Goal: Book appointment/travel/reservation

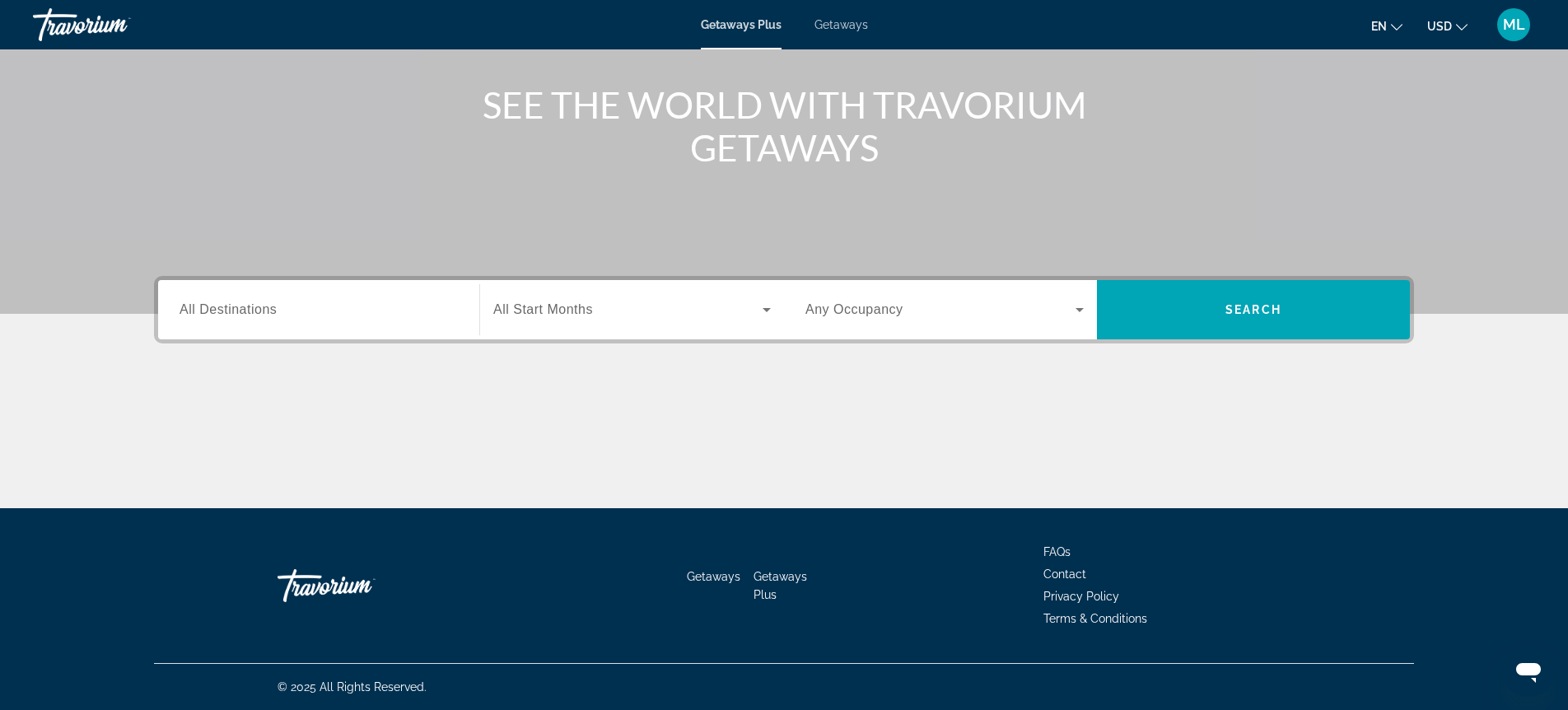
scroll to position [180, 0]
click at [750, 313] on span "Search widget" at bounding box center [628, 310] width 269 height 19
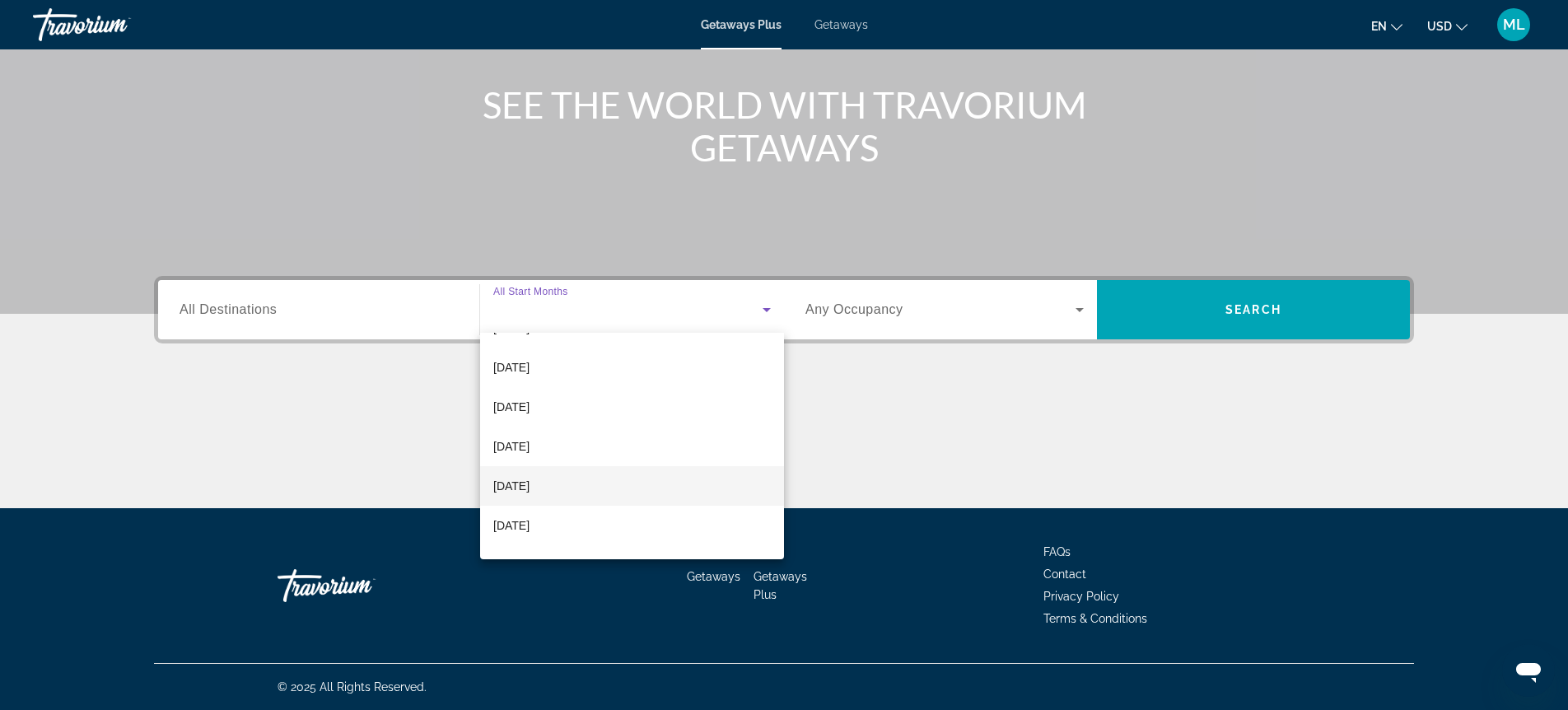
scroll to position [187, 0]
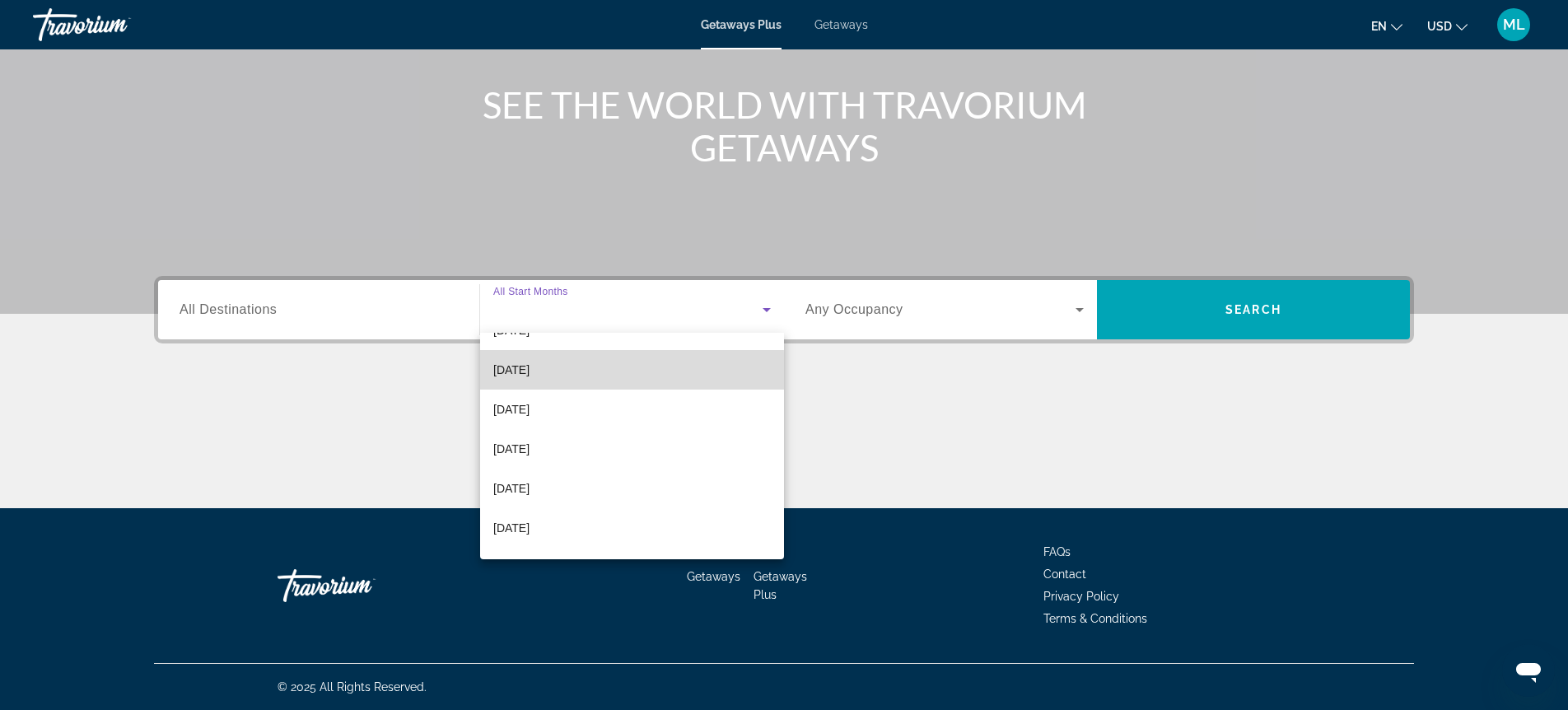
click at [530, 371] on span "[DATE]" at bounding box center [511, 370] width 36 height 19
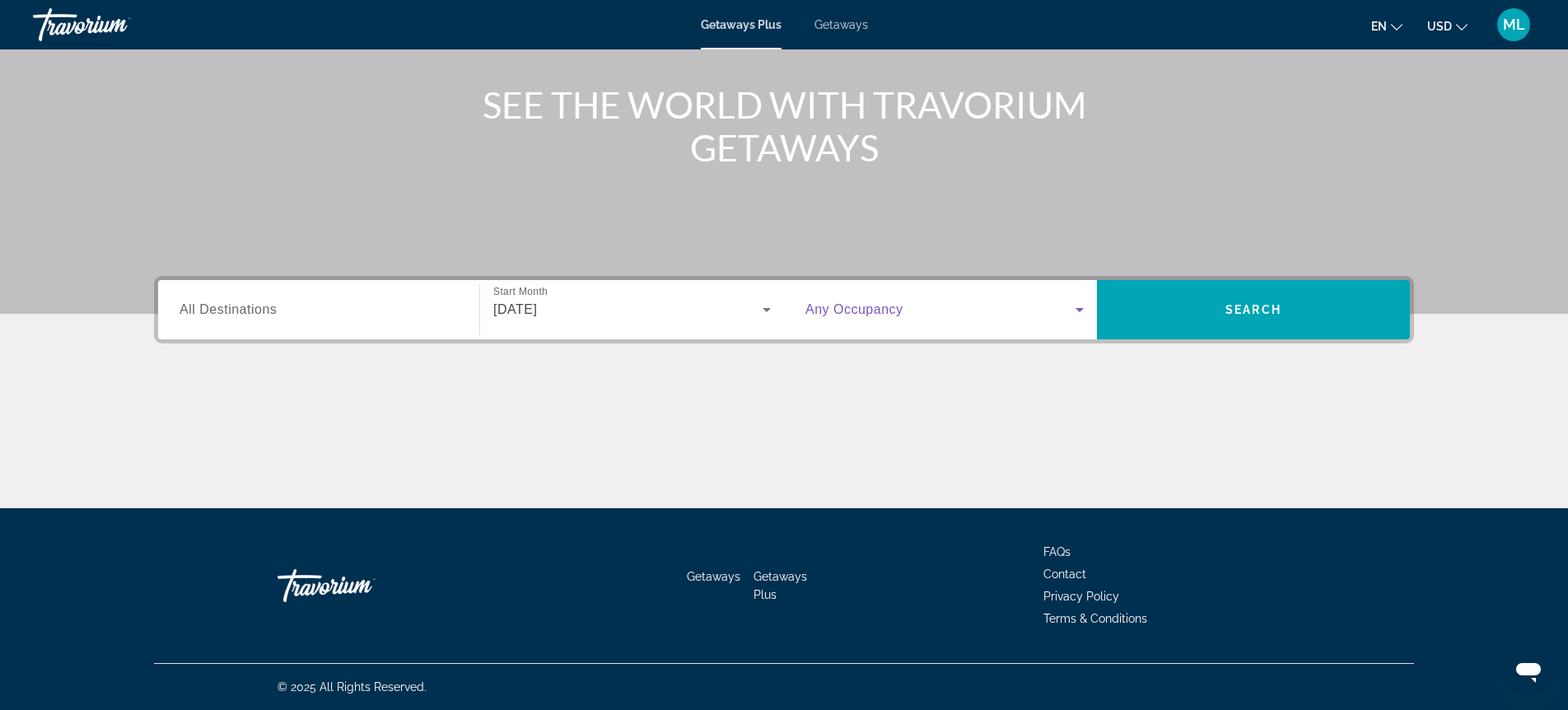
click at [1079, 307] on icon "Search widget" at bounding box center [1080, 310] width 19 height 19
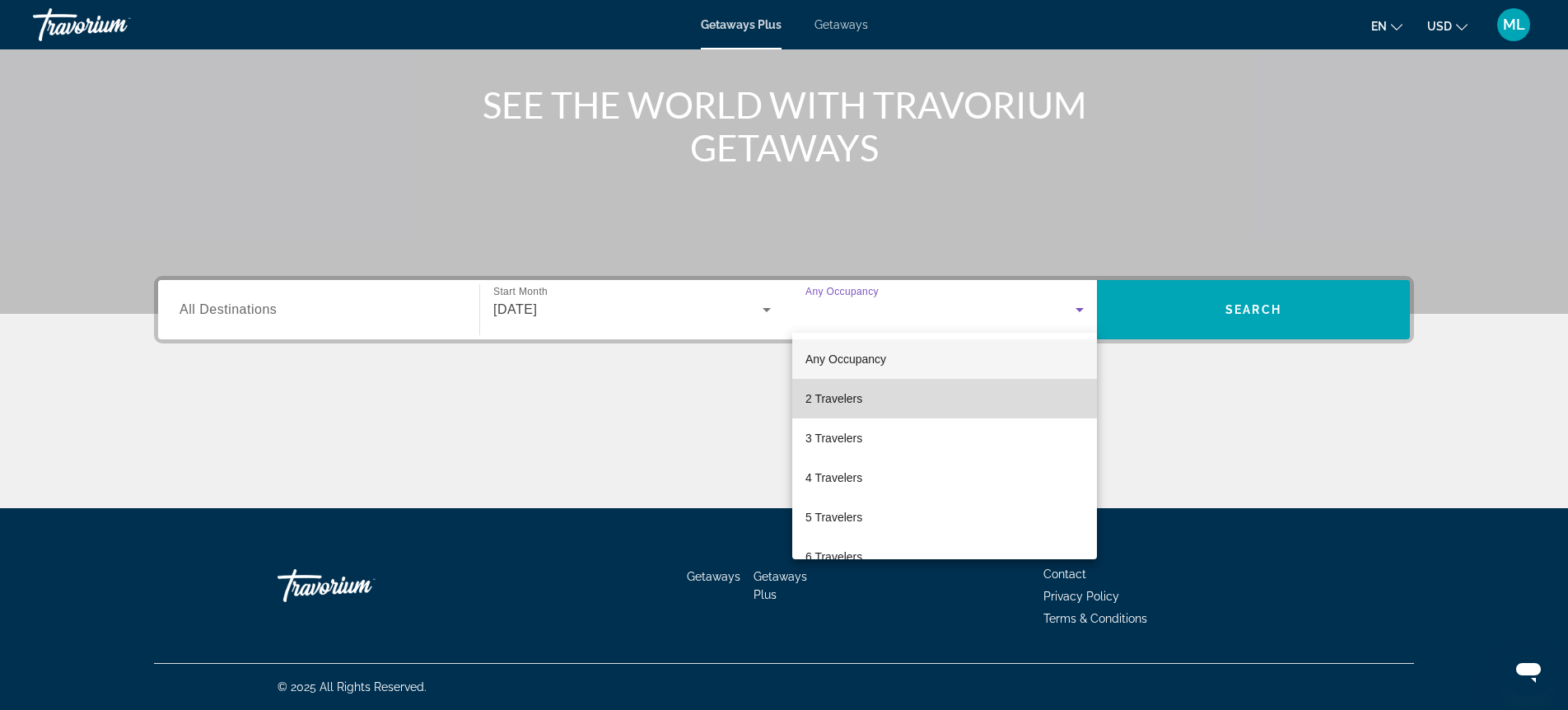
click at [891, 395] on mat-option "2 Travelers" at bounding box center [944, 398] width 304 height 40
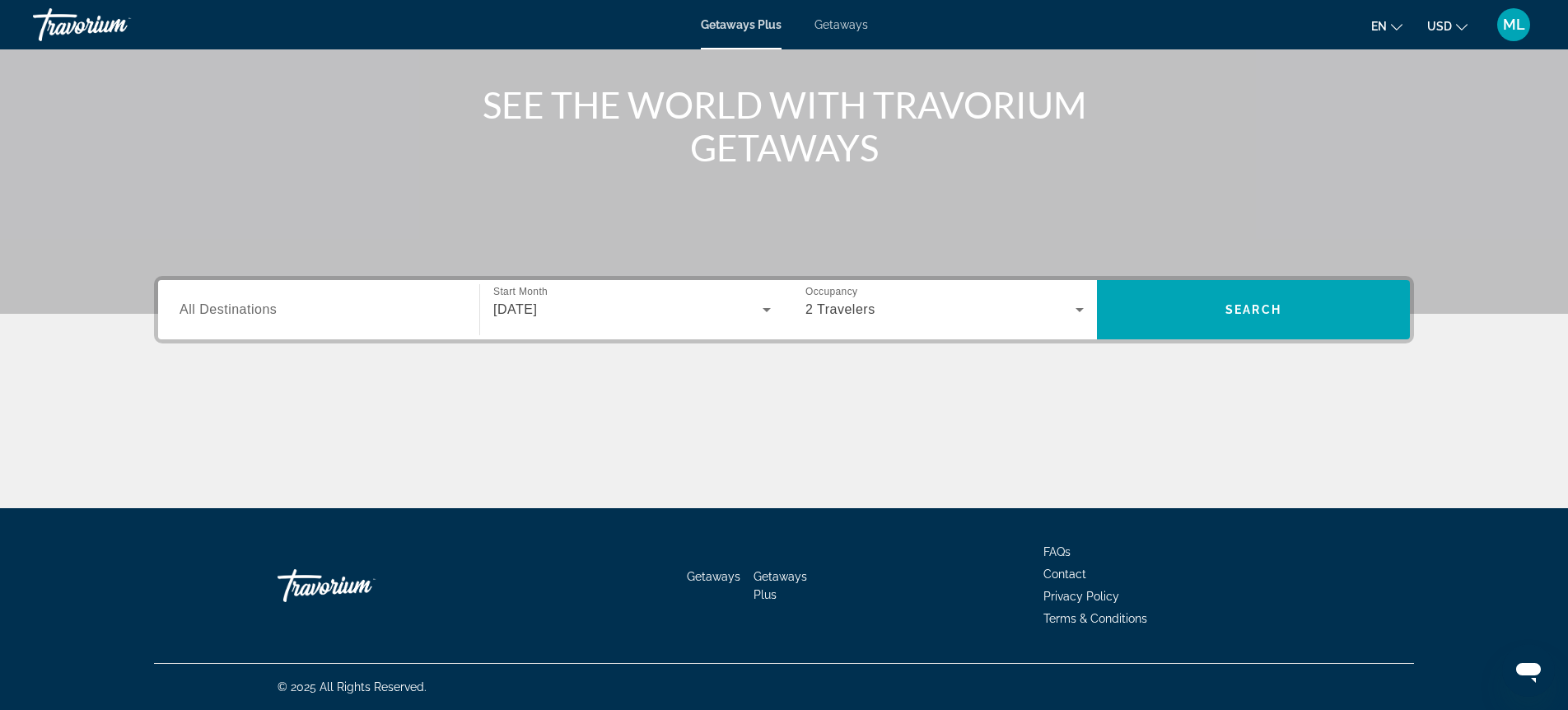
click at [280, 319] on div "Search widget" at bounding box center [319, 310] width 278 height 47
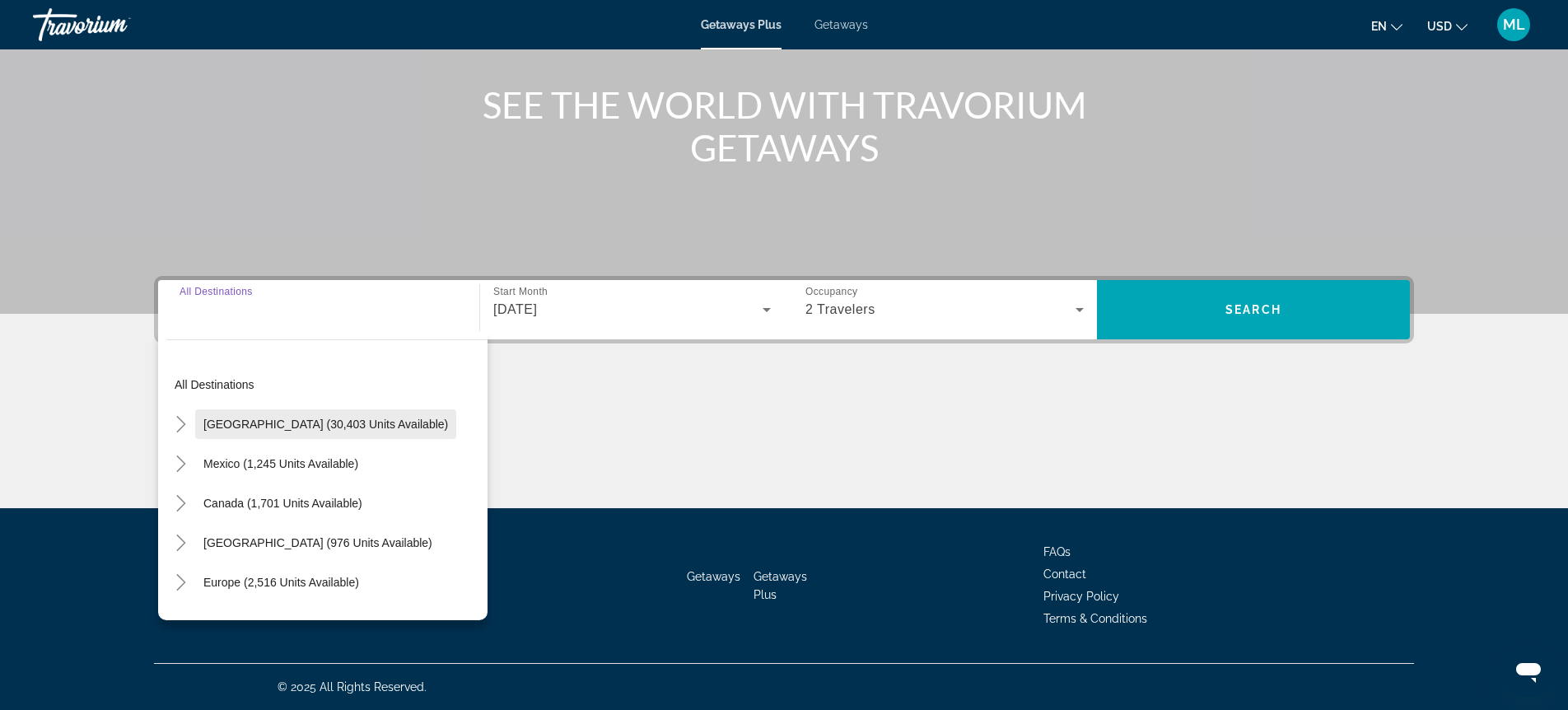
click at [255, 429] on span "[GEOGRAPHIC_DATA] (30,403 units available)" at bounding box center [326, 423] width 245 height 13
type input "**********"
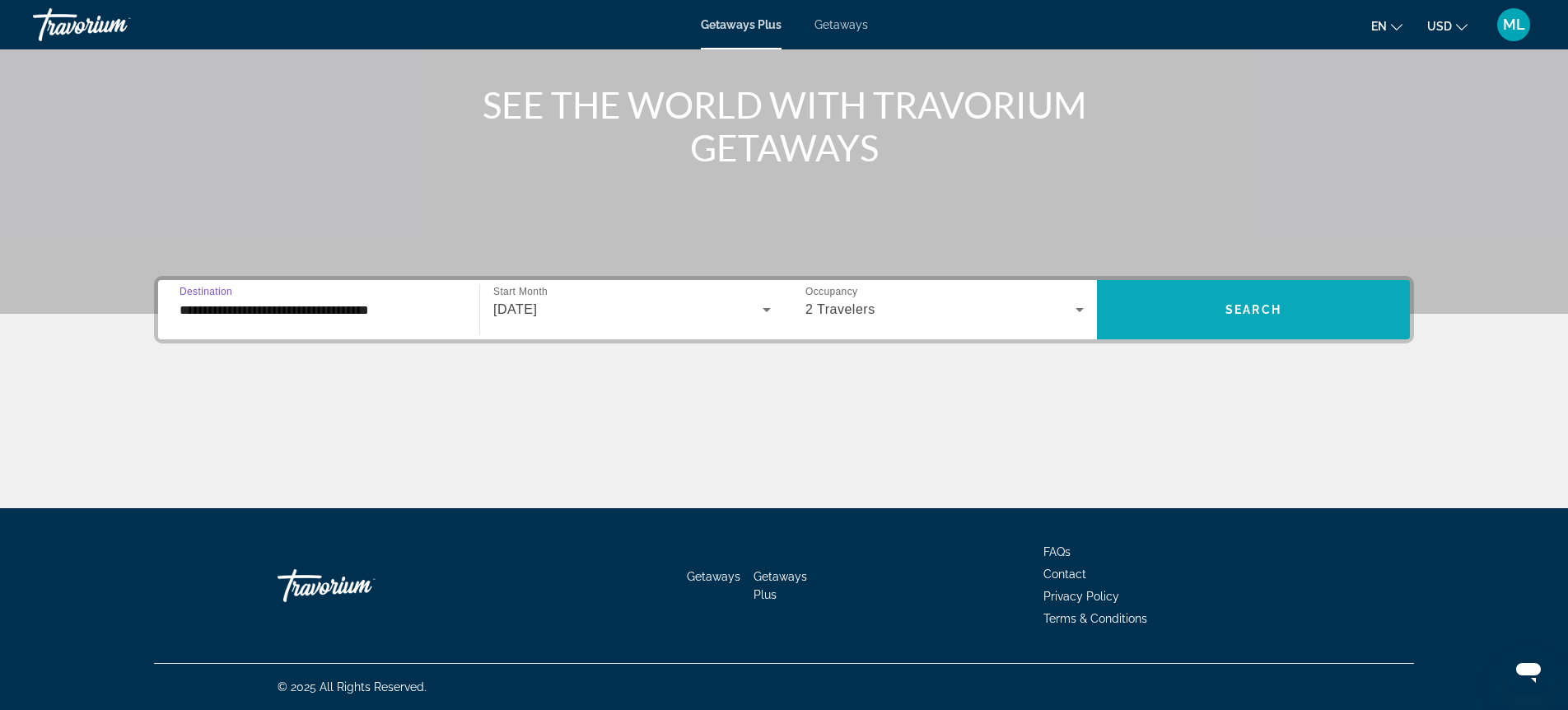
click at [1174, 310] on span "Search widget" at bounding box center [1253, 309] width 313 height 40
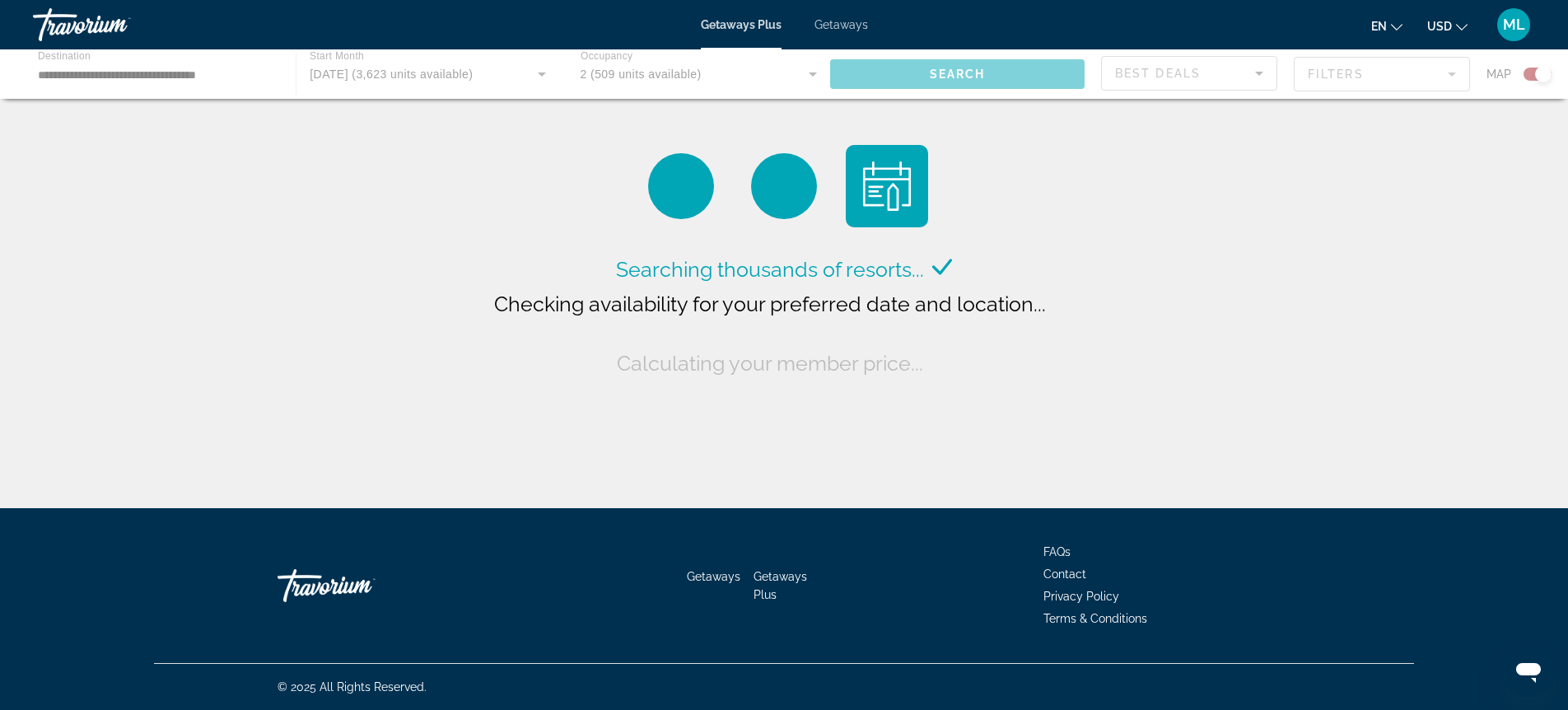
click at [967, 77] on div "Main content" at bounding box center [784, 74] width 1568 height 49
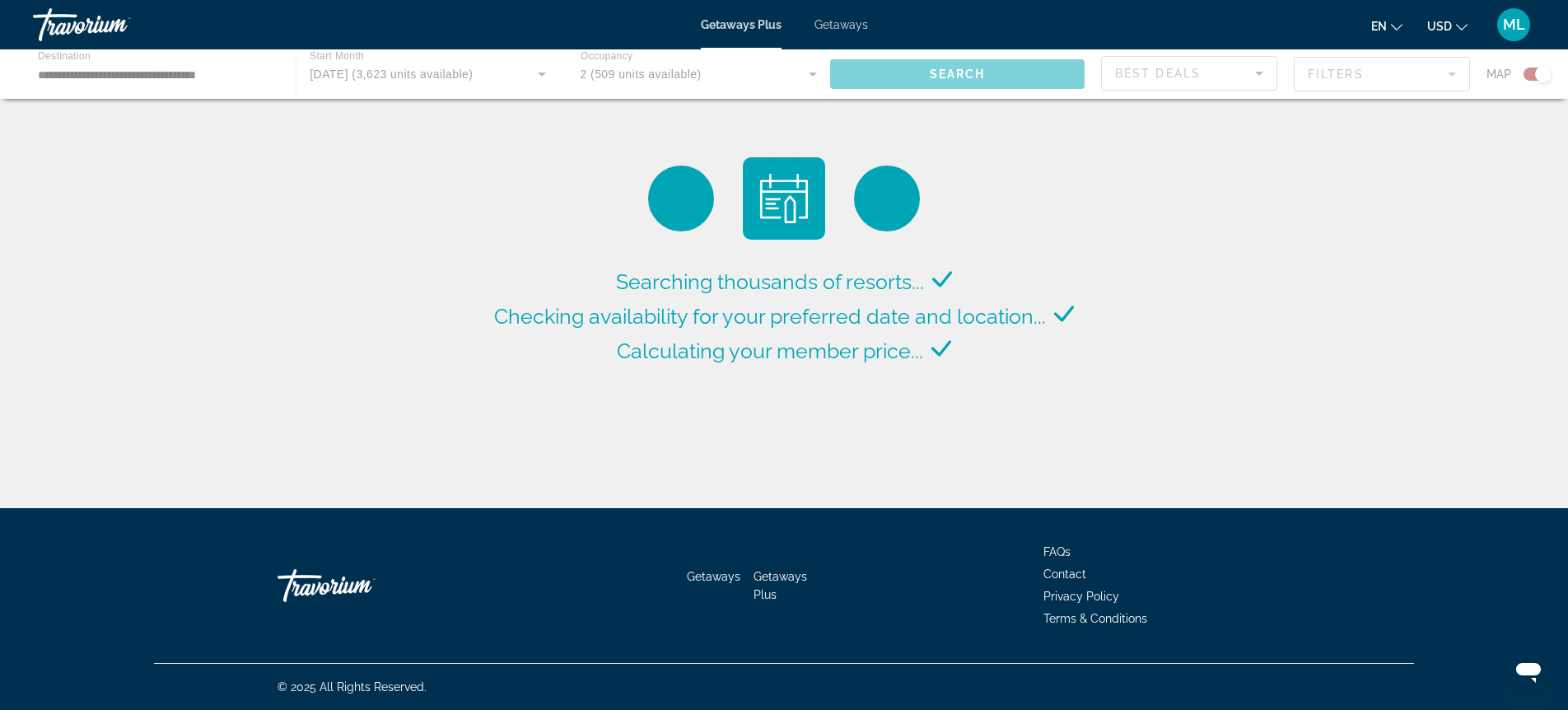
click at [962, 77] on div "Main content" at bounding box center [784, 74] width 1568 height 49
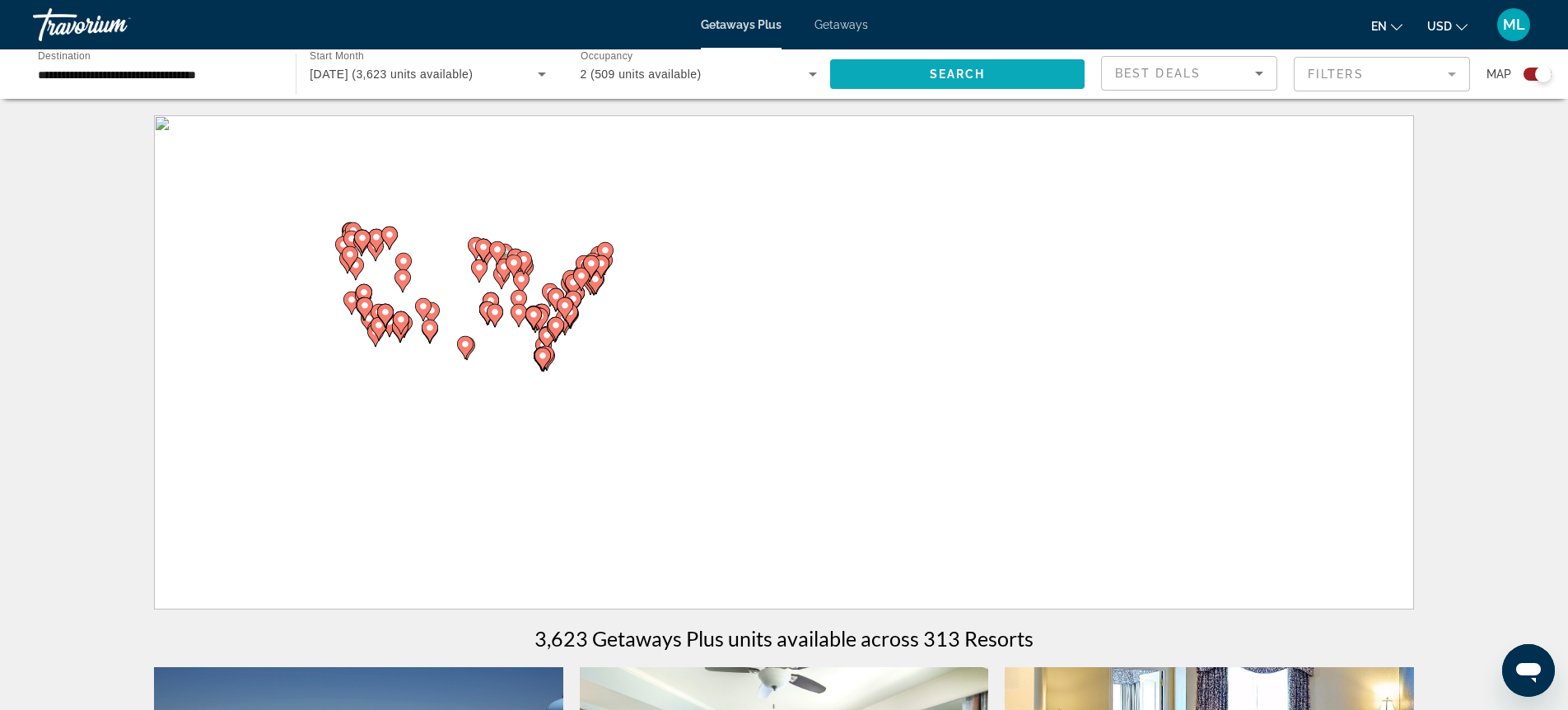
click at [910, 62] on span "Search widget" at bounding box center [956, 74] width 254 height 40
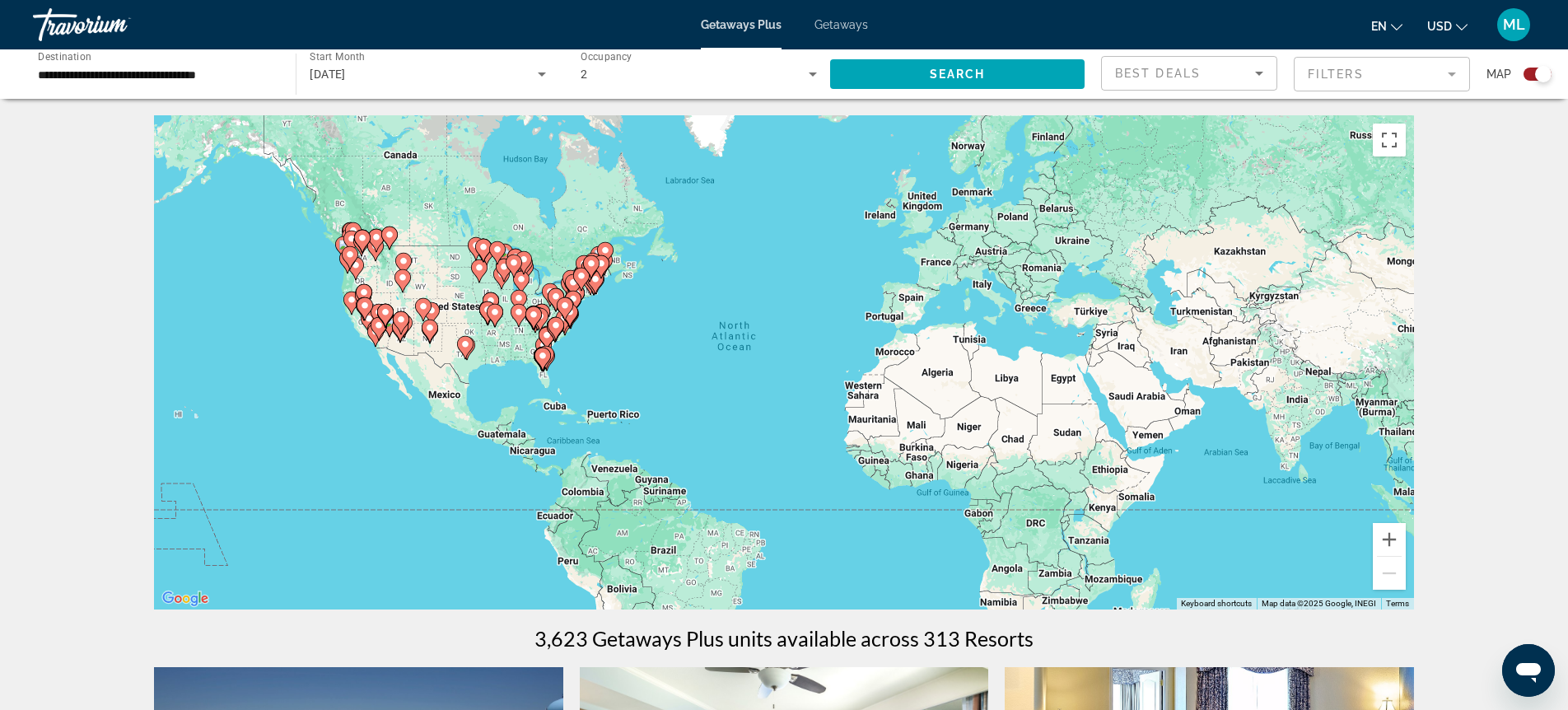
click at [1172, 78] on span "Best Deals" at bounding box center [1157, 73] width 85 height 13
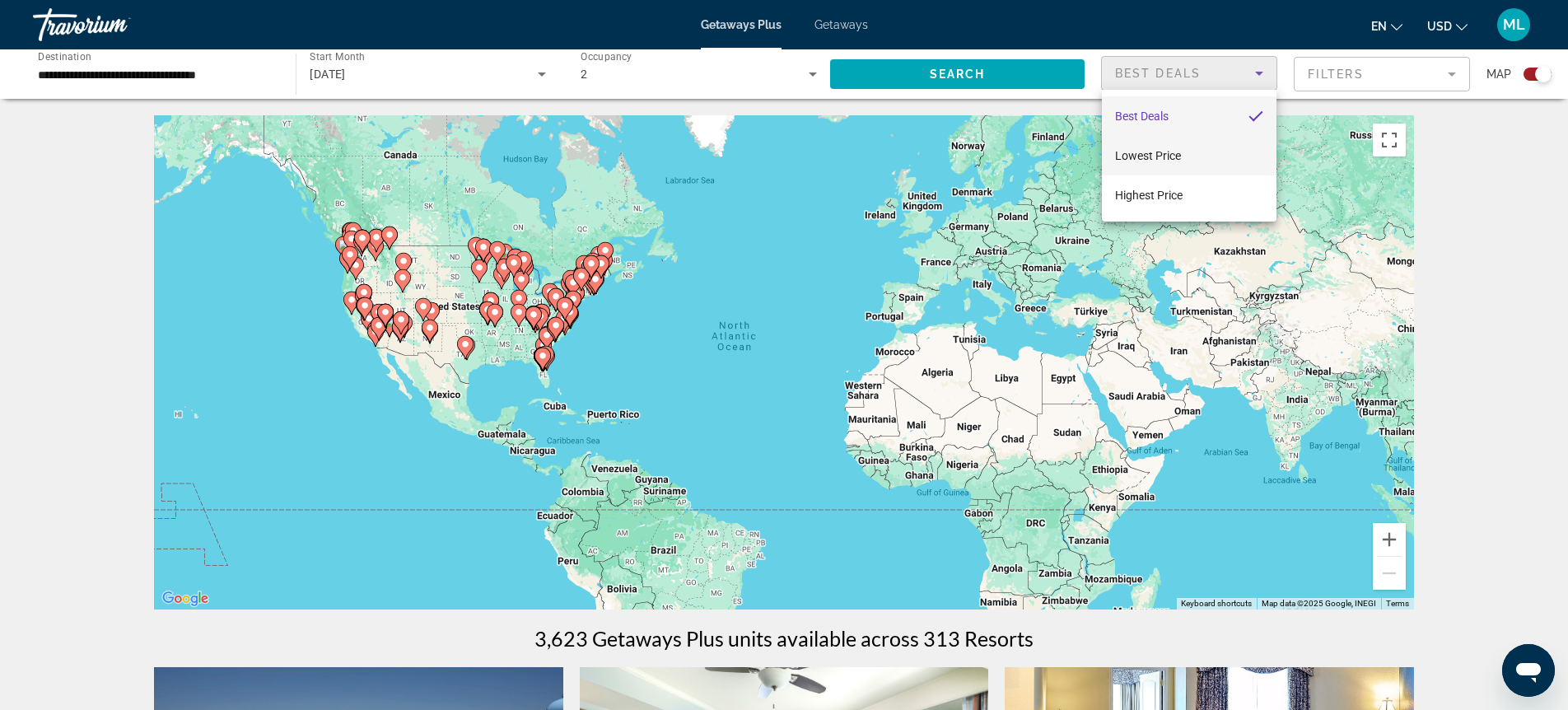
click at [1153, 150] on span "Lowest Price" at bounding box center [1147, 155] width 66 height 13
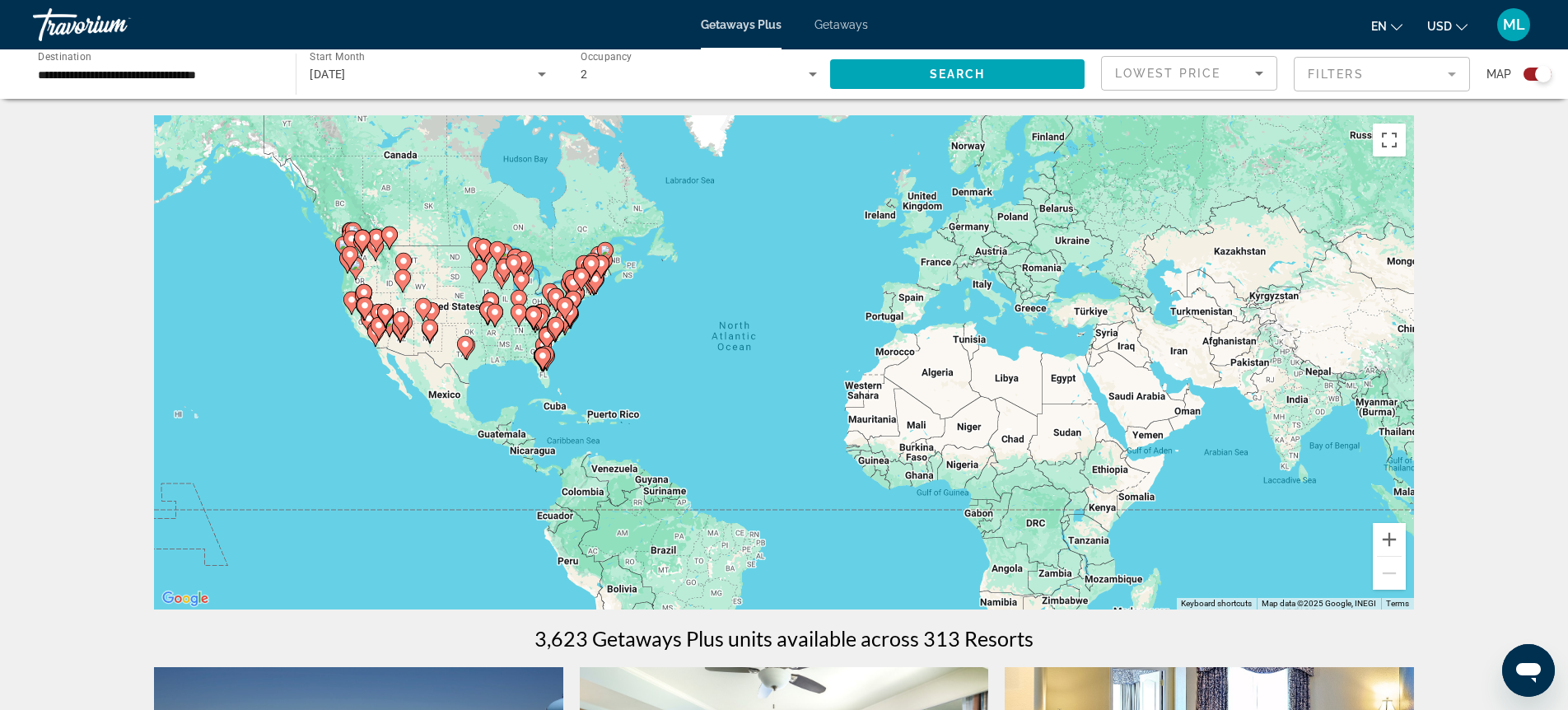
click at [1330, 57] on mat-form-field "Filters" at bounding box center [1381, 74] width 176 height 34
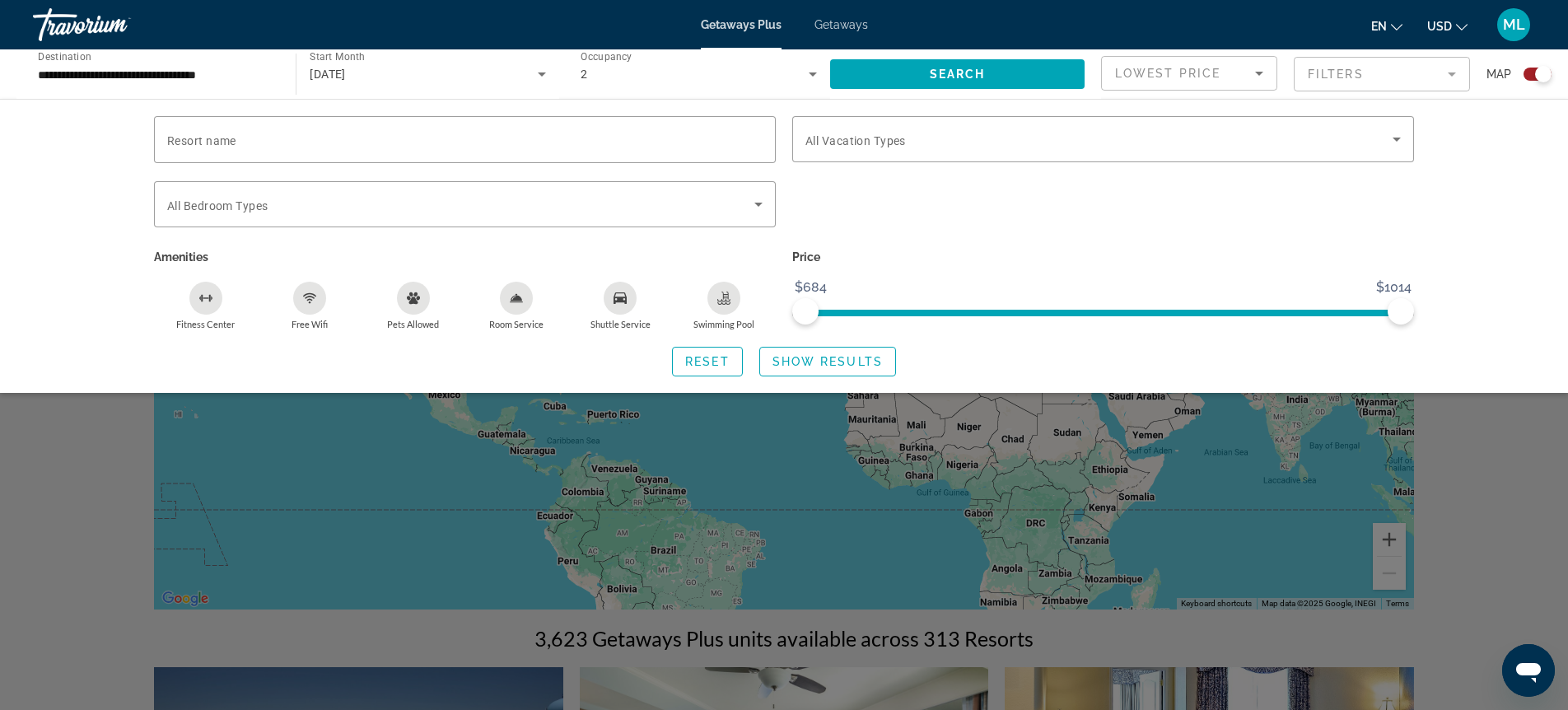
click at [1323, 70] on mat-form-field "Filters" at bounding box center [1381, 74] width 176 height 34
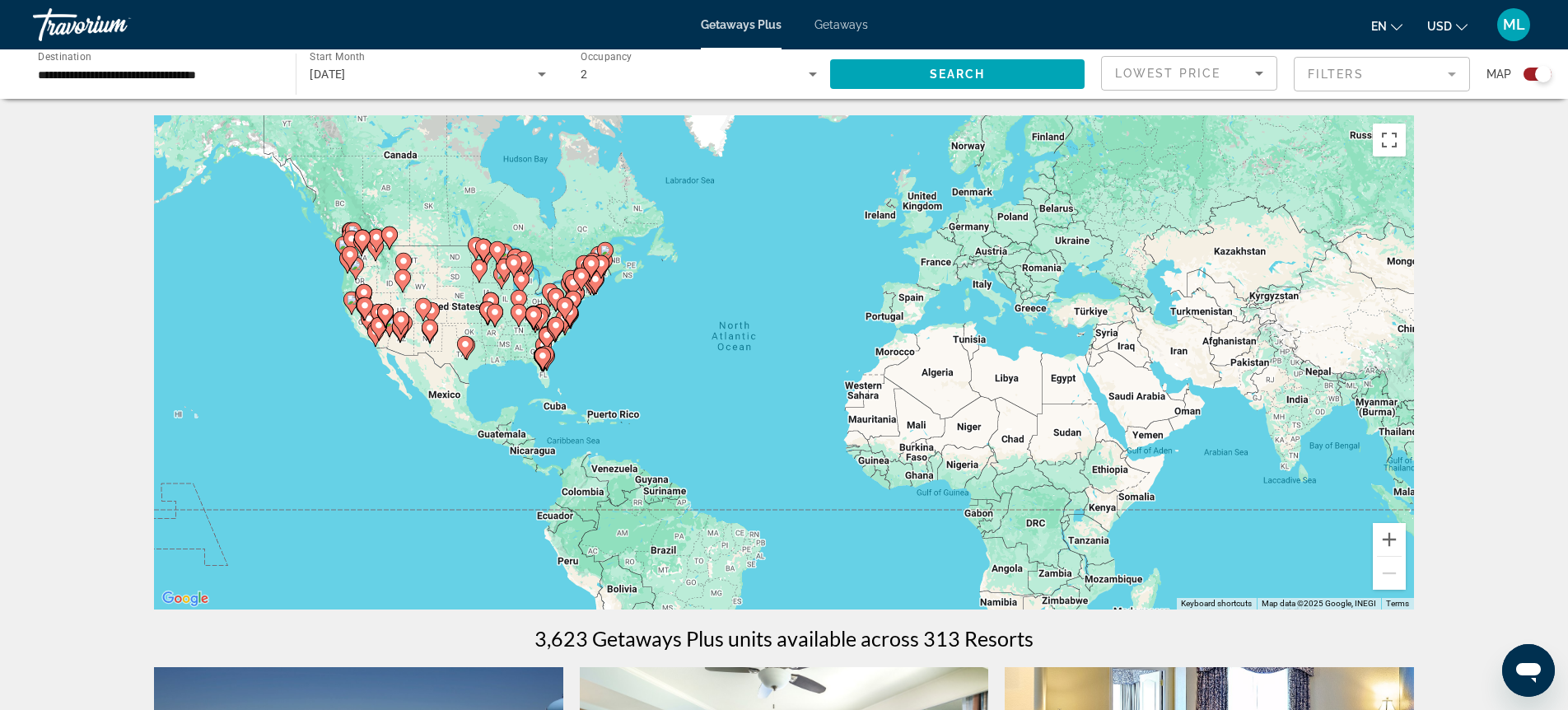
click at [143, 87] on div "**********" at bounding box center [156, 74] width 237 height 47
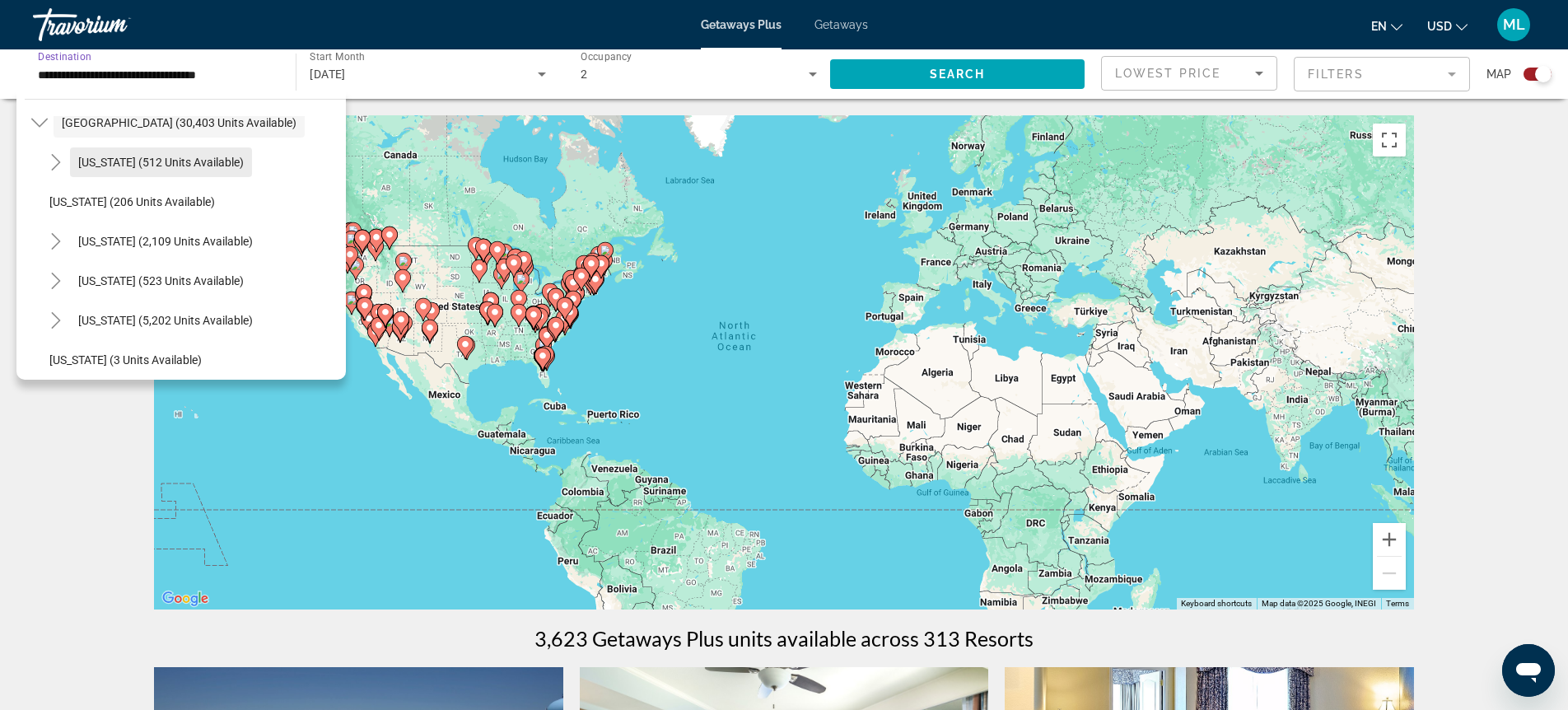
scroll to position [70, 0]
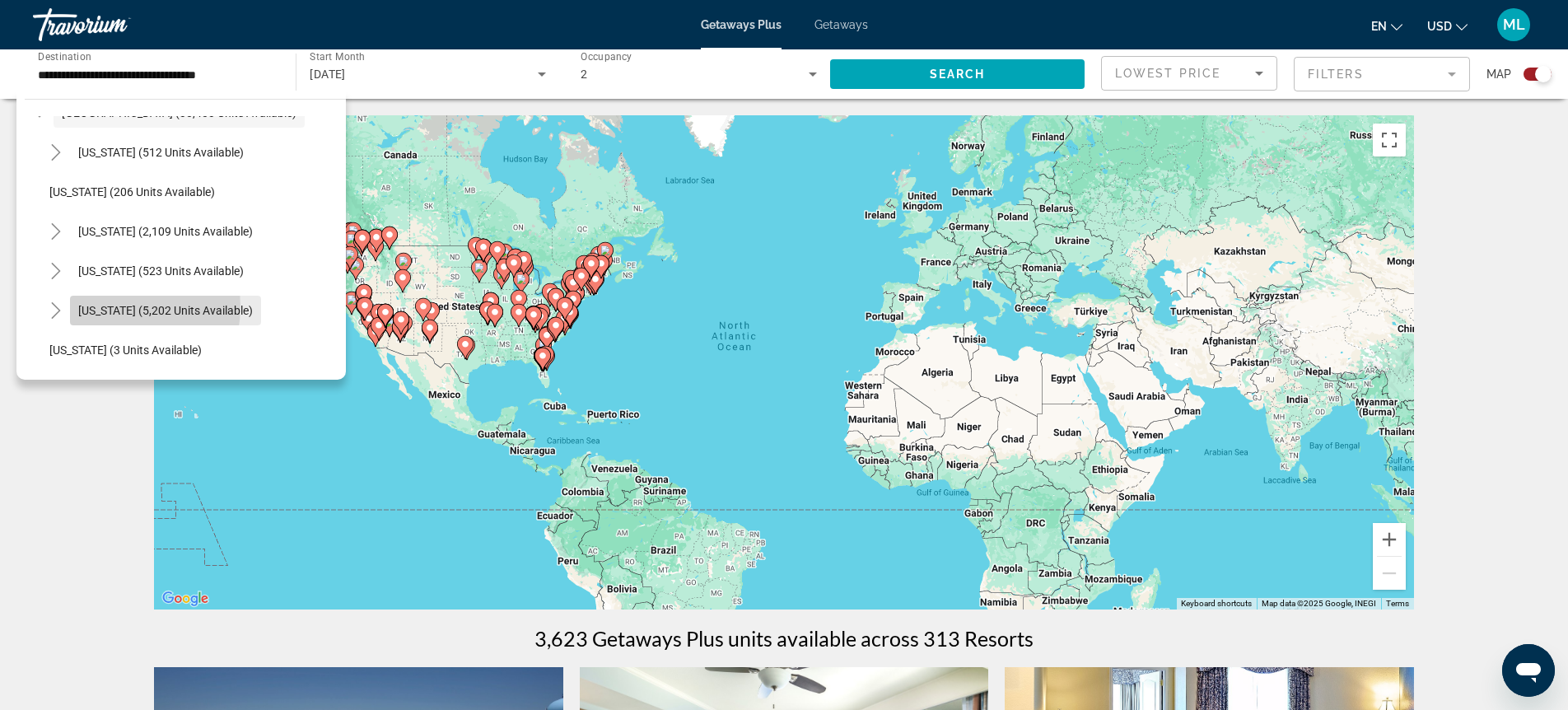
click at [105, 306] on span "[US_STATE] (5,202 units available)" at bounding box center [165, 310] width 174 height 13
type input "**********"
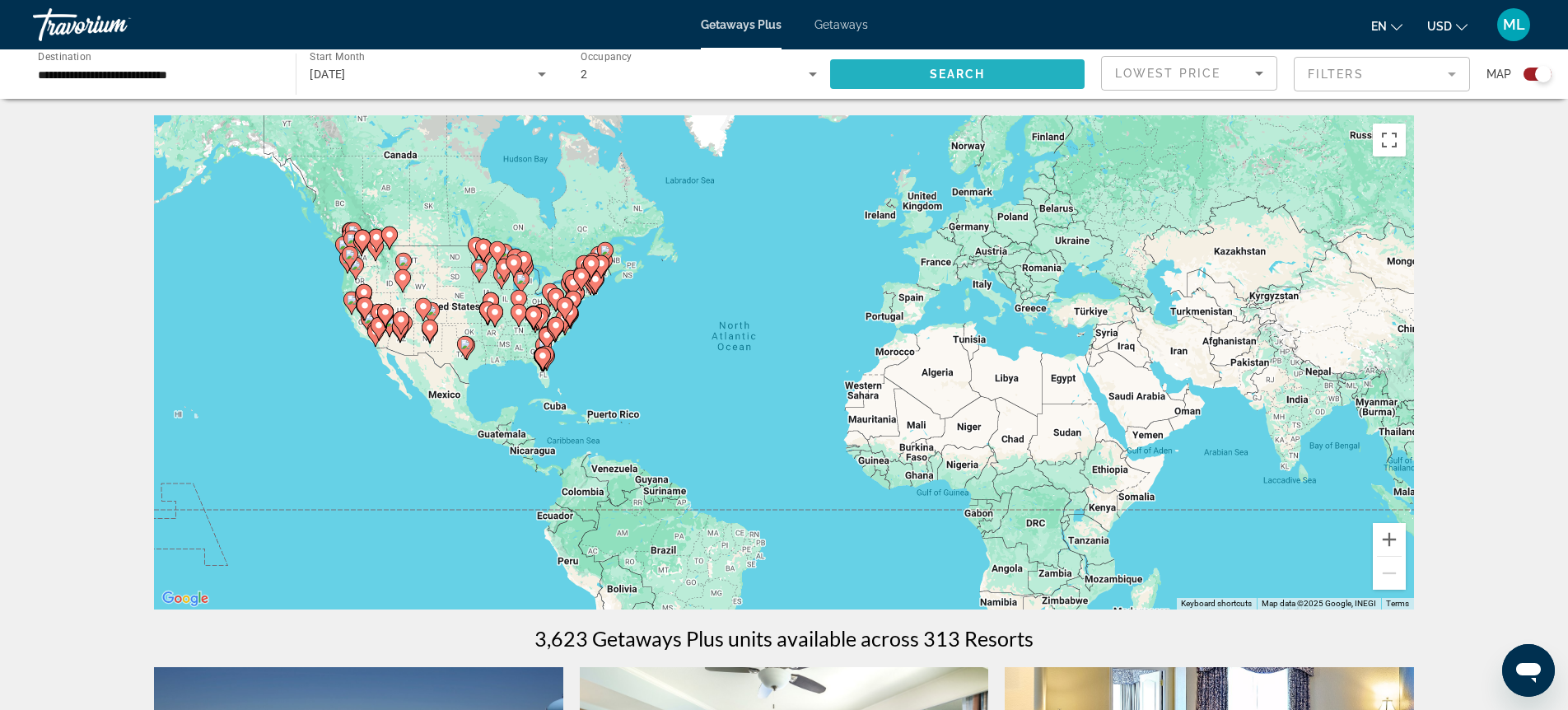
click at [890, 73] on span "Search widget" at bounding box center [956, 74] width 254 height 40
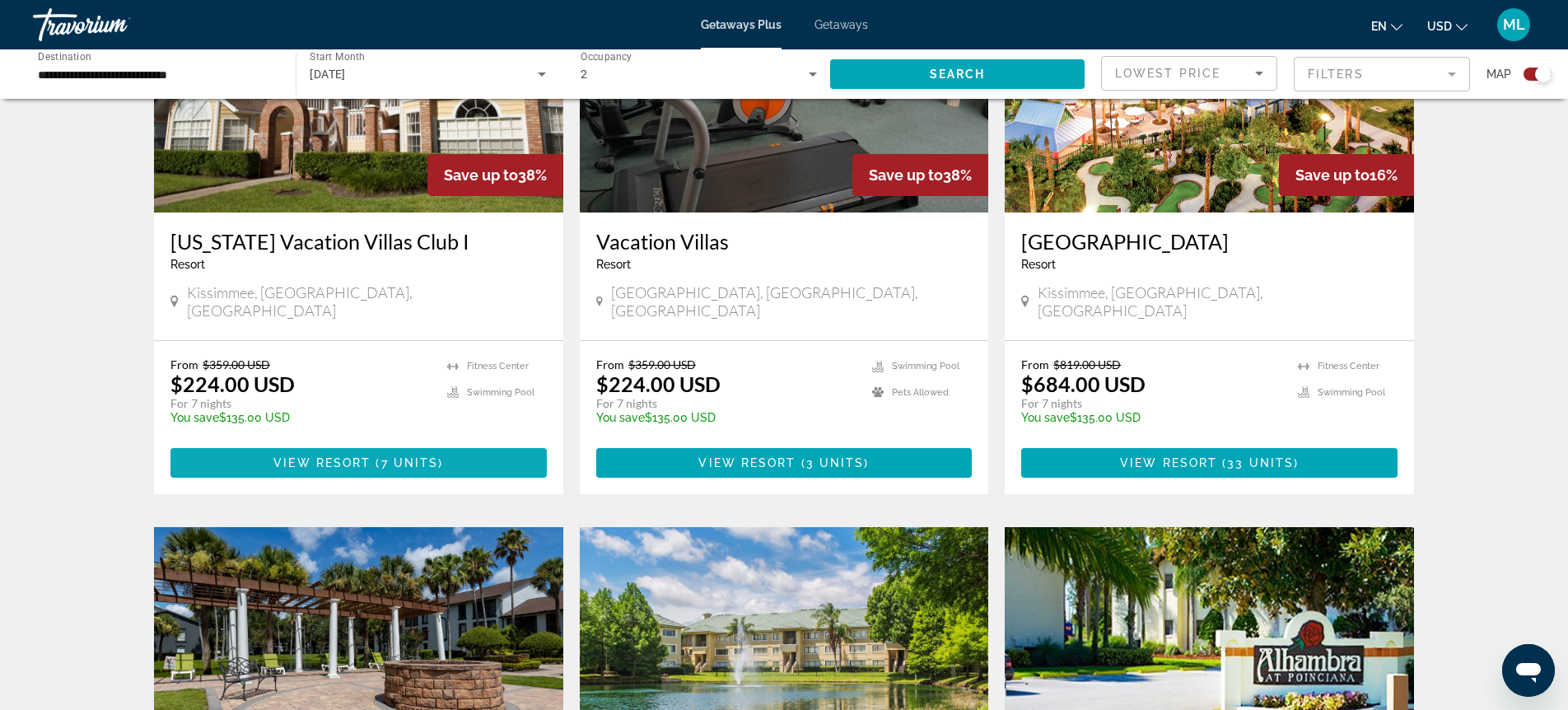
scroll to position [714, 0]
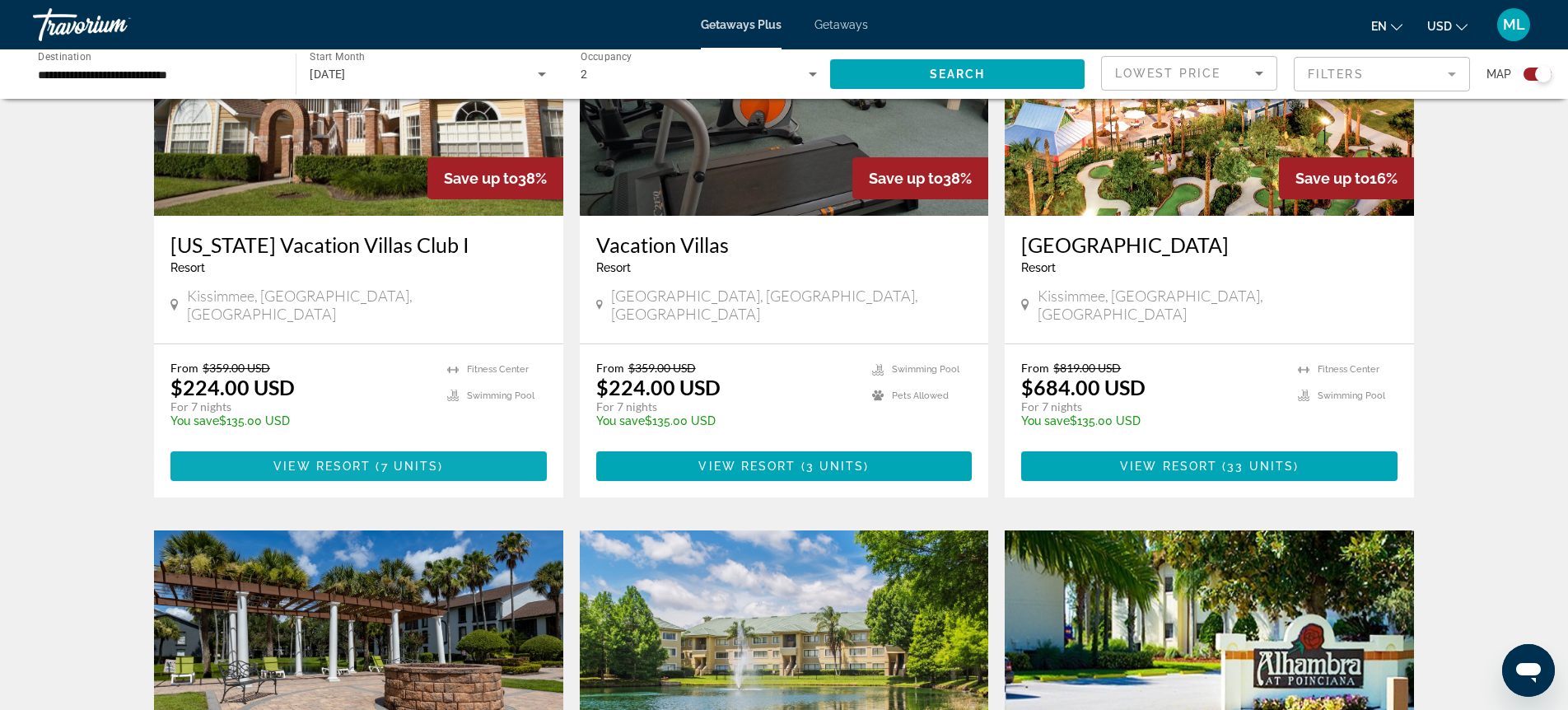
click at [252, 446] on span "Main content" at bounding box center [359, 465] width 377 height 40
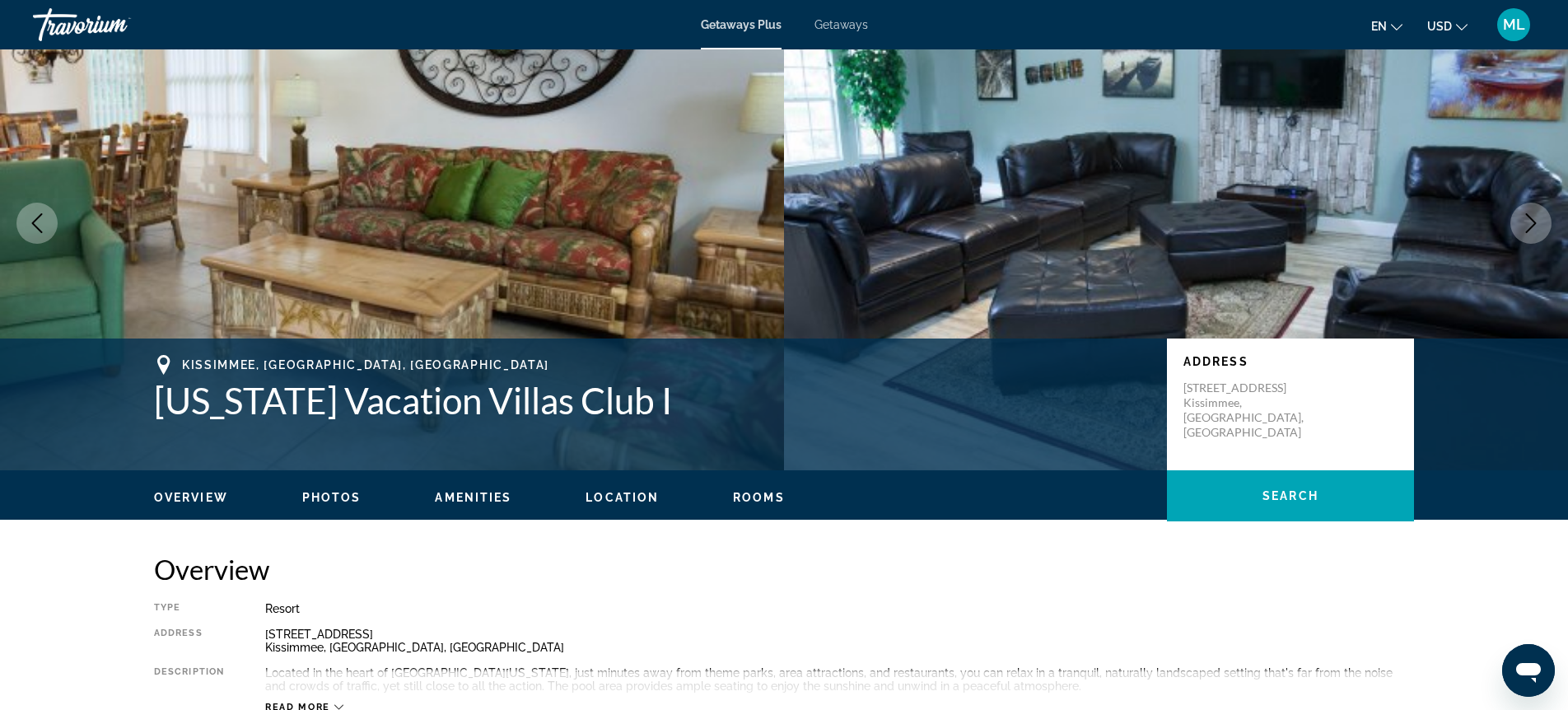
scroll to position [95, 0]
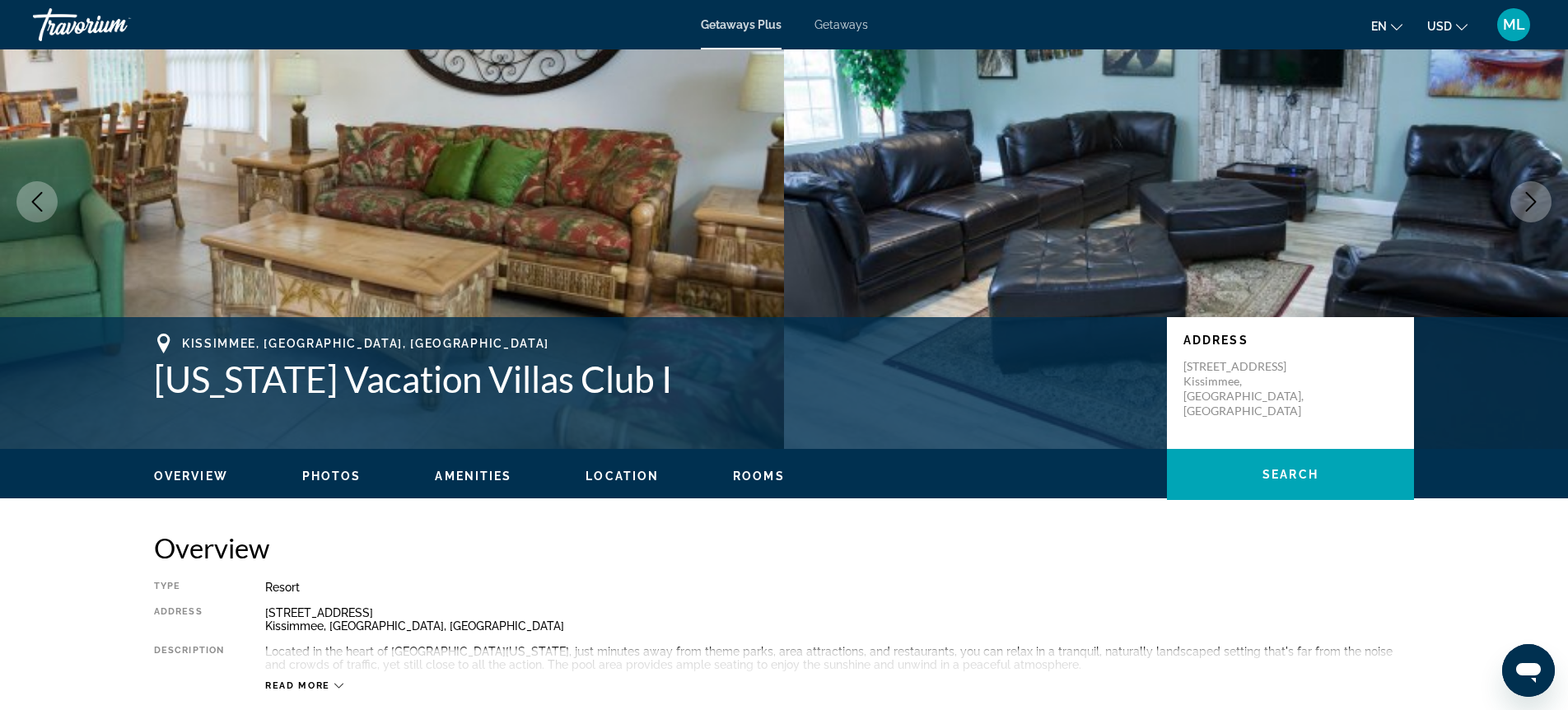
click at [1535, 199] on icon "Next image" at bounding box center [1530, 201] width 19 height 19
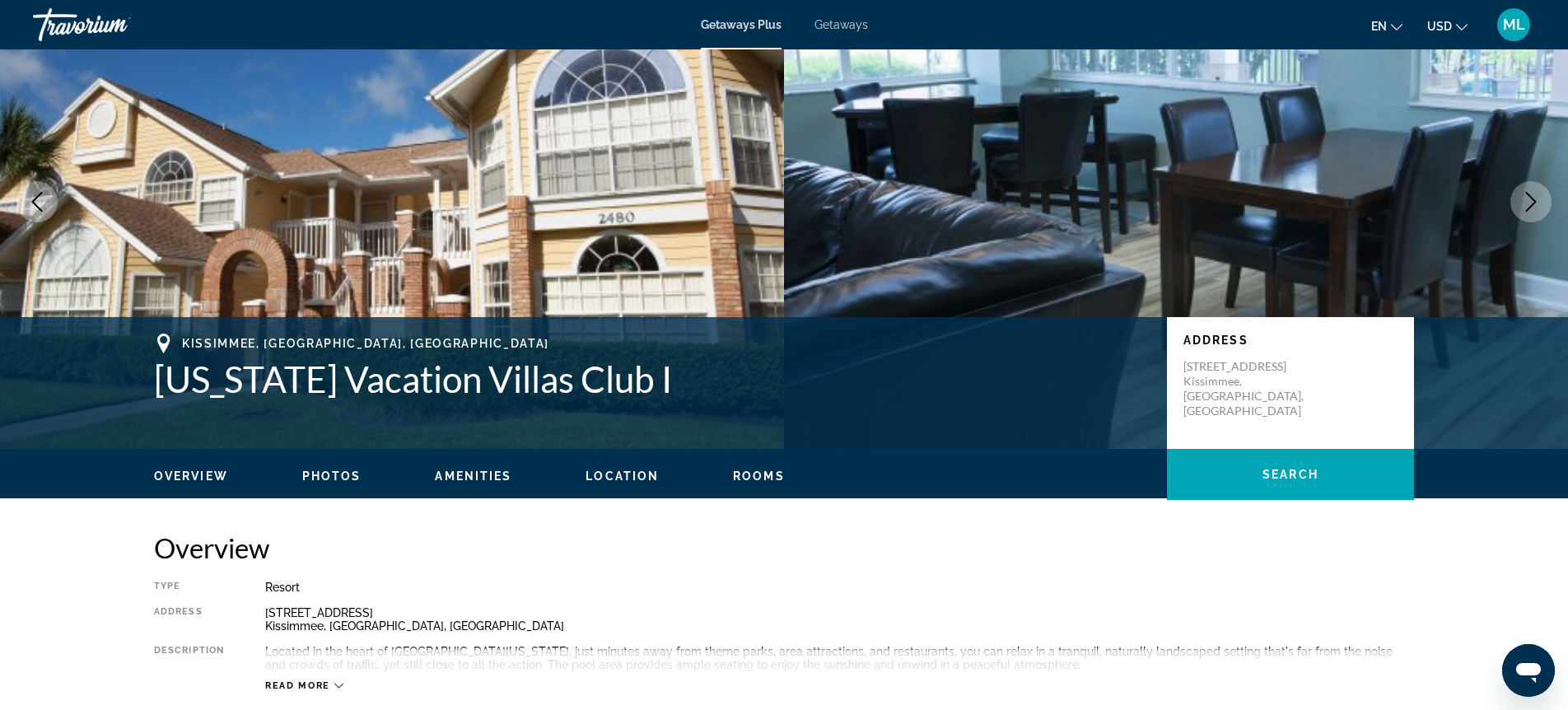
click at [1536, 199] on icon "Next image" at bounding box center [1530, 201] width 19 height 19
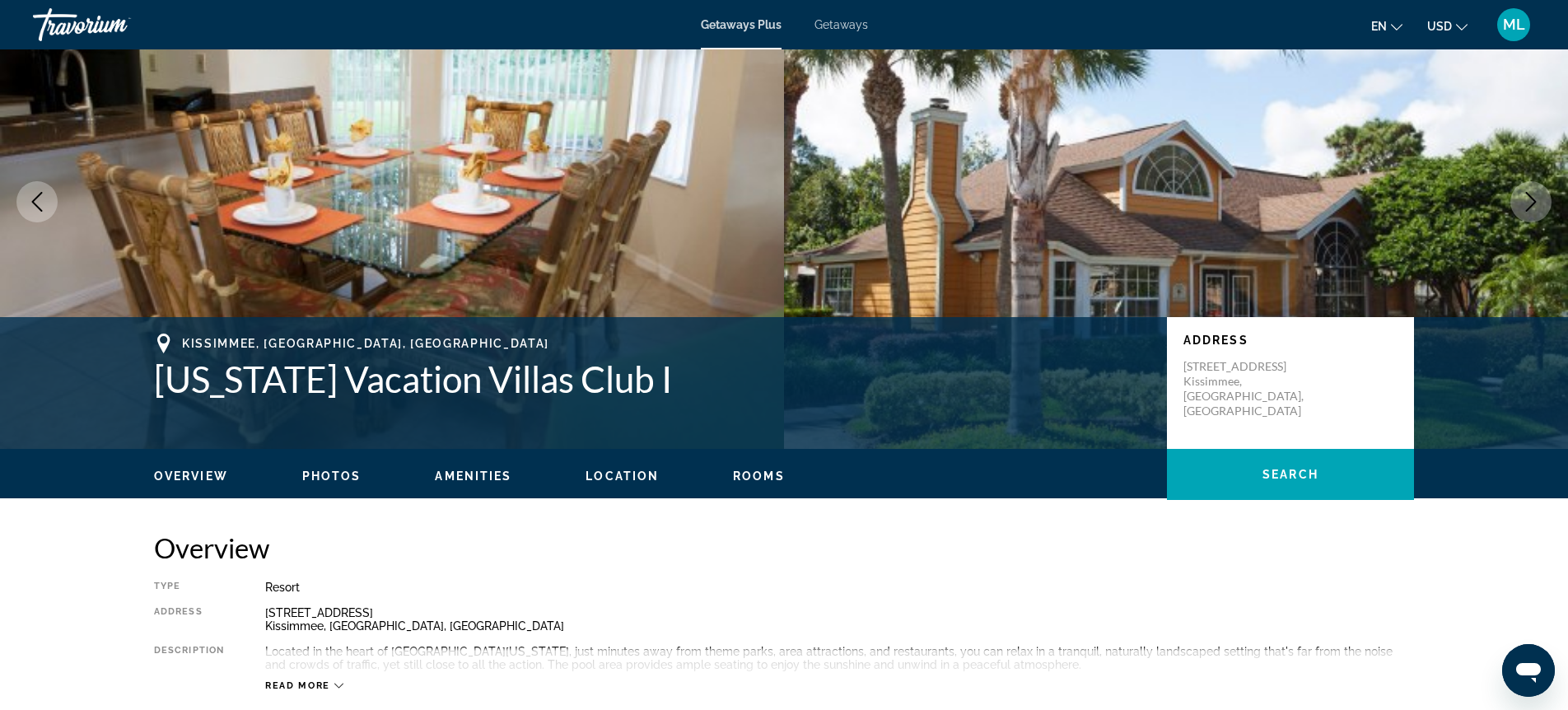
click at [1536, 199] on icon "Next image" at bounding box center [1530, 201] width 19 height 19
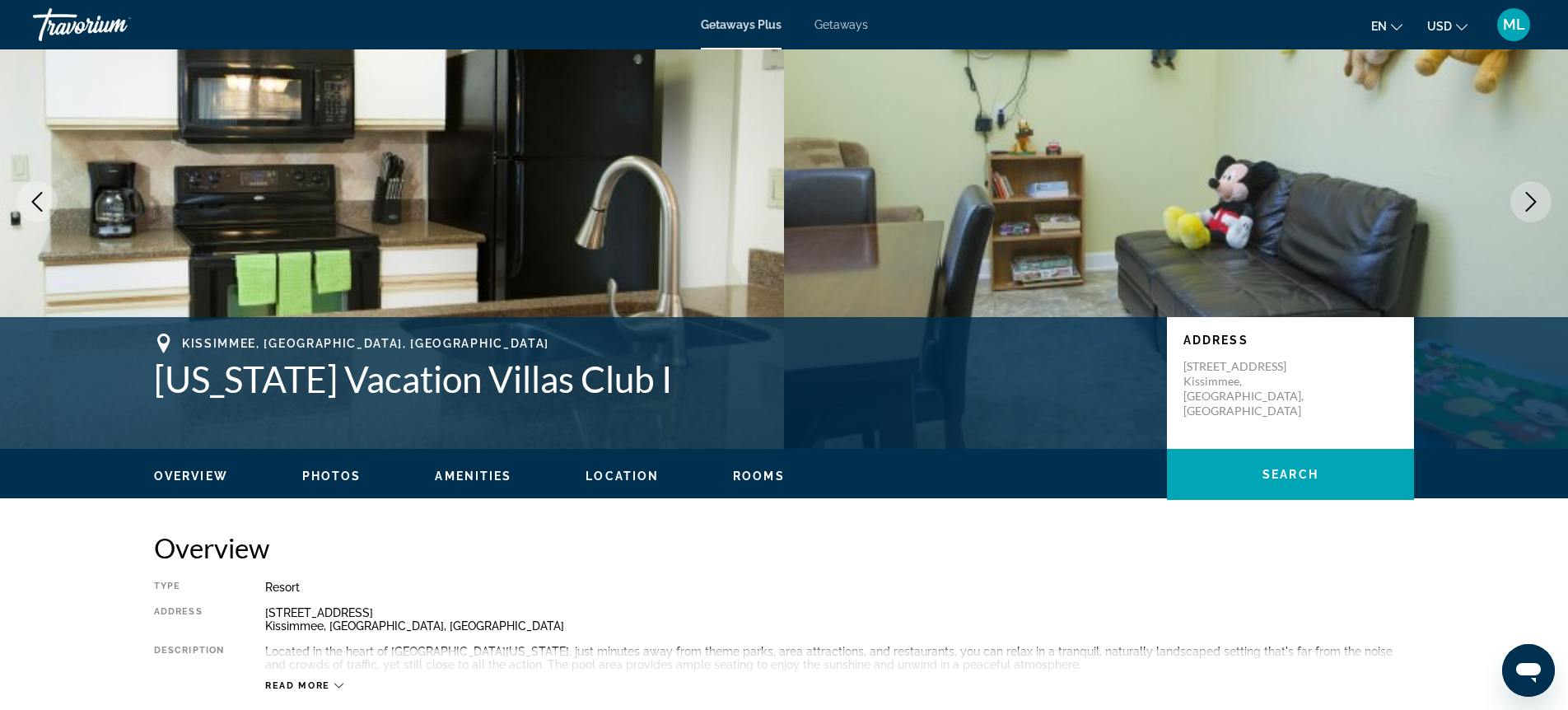
click at [1536, 199] on icon "Next image" at bounding box center [1530, 201] width 19 height 19
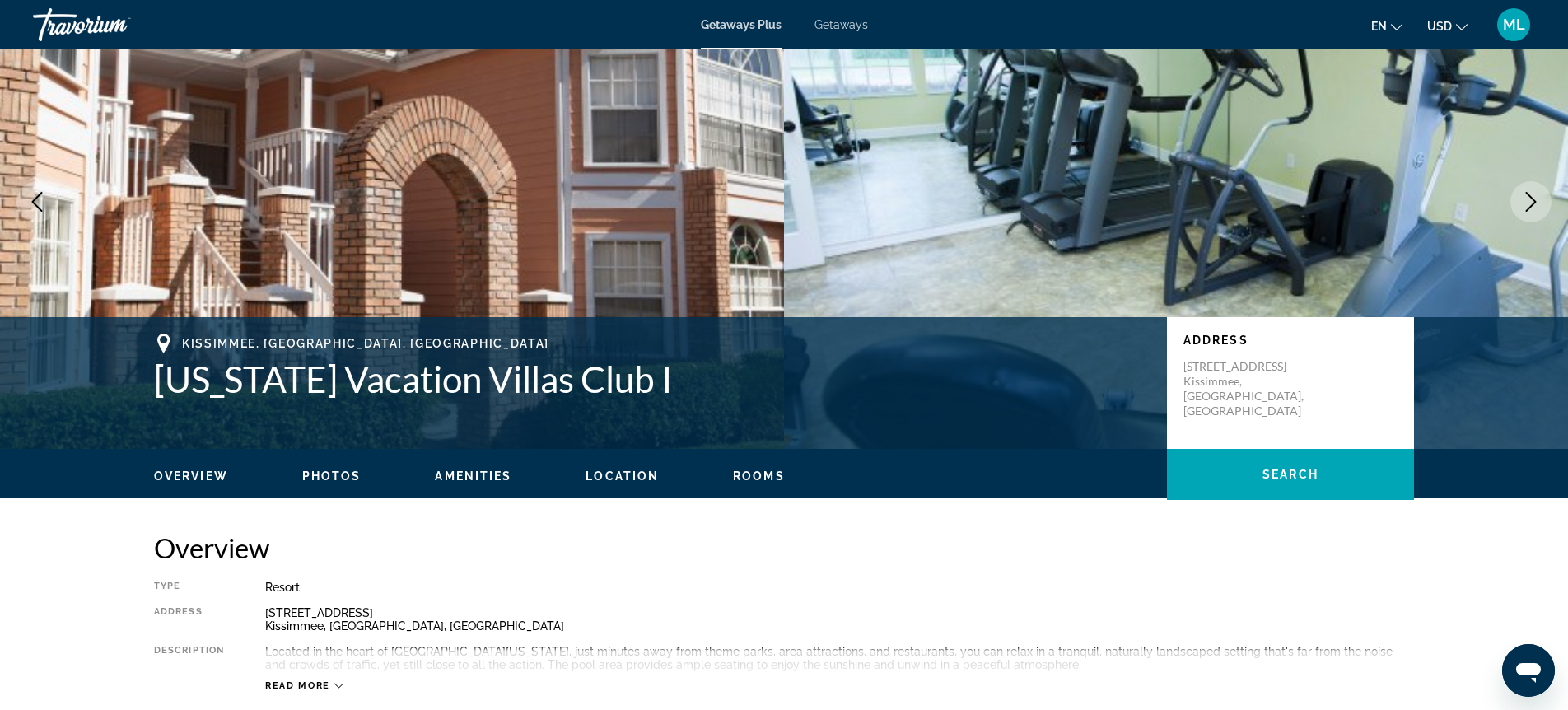
click at [1536, 199] on icon "Next image" at bounding box center [1530, 201] width 19 height 19
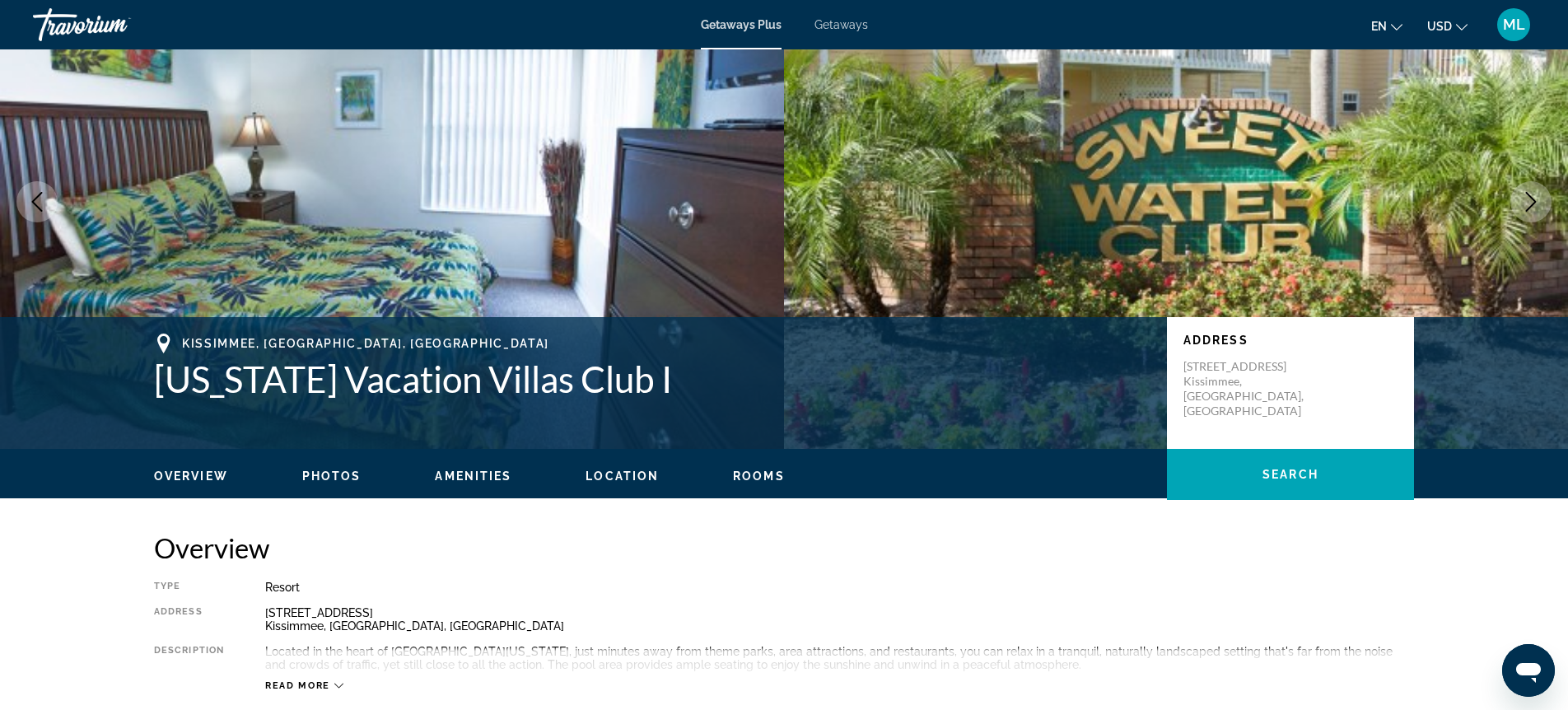
click at [1536, 199] on icon "Next image" at bounding box center [1530, 201] width 19 height 19
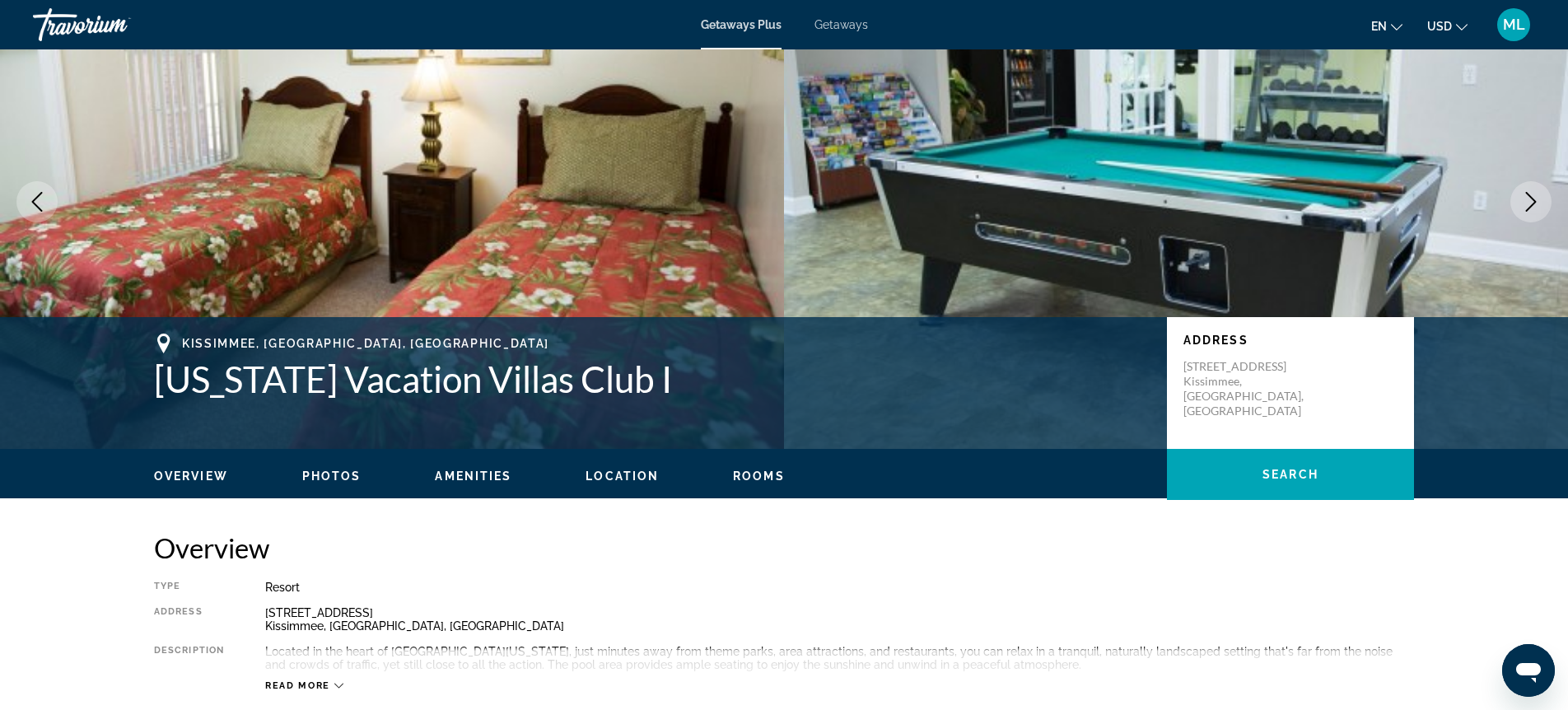
click at [1536, 199] on icon "Next image" at bounding box center [1530, 201] width 19 height 19
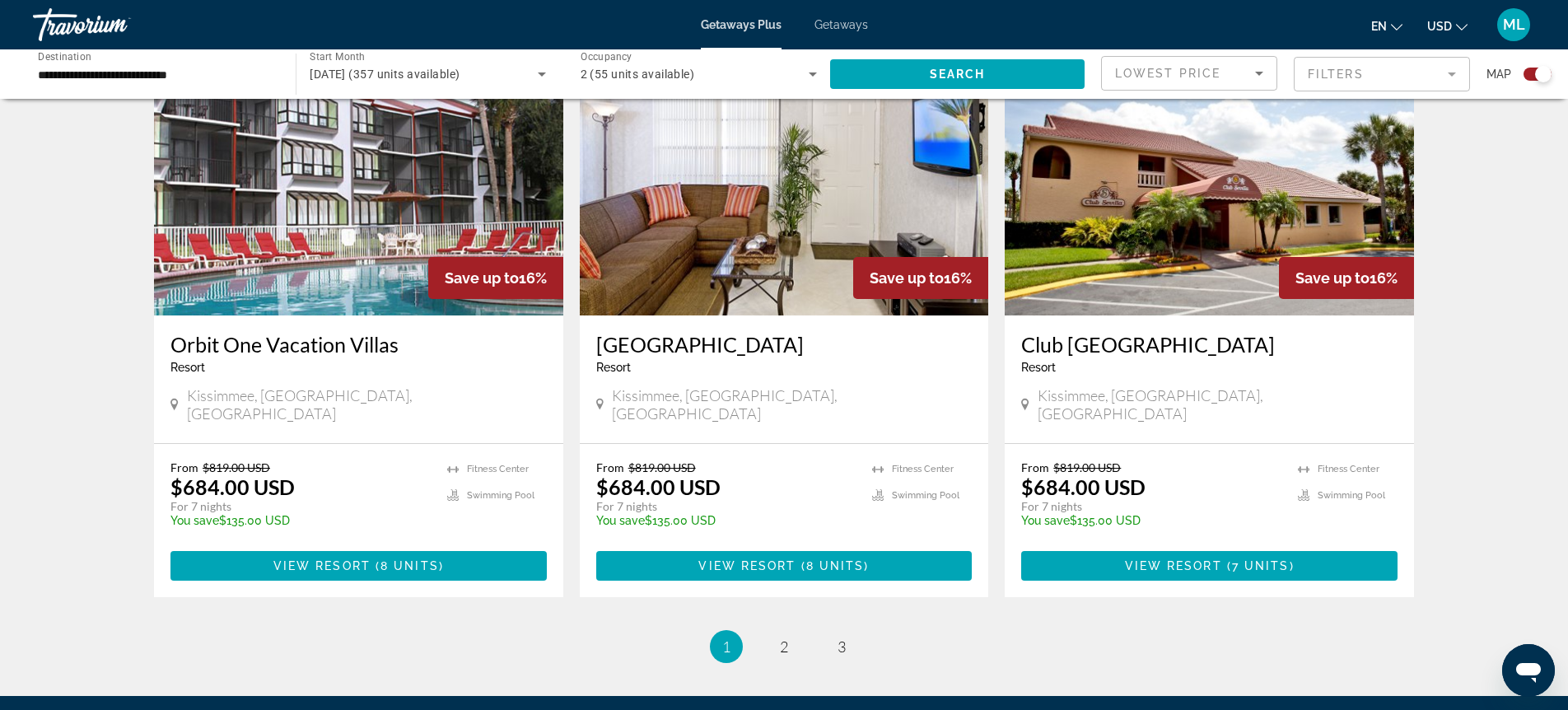
scroll to position [2489, 0]
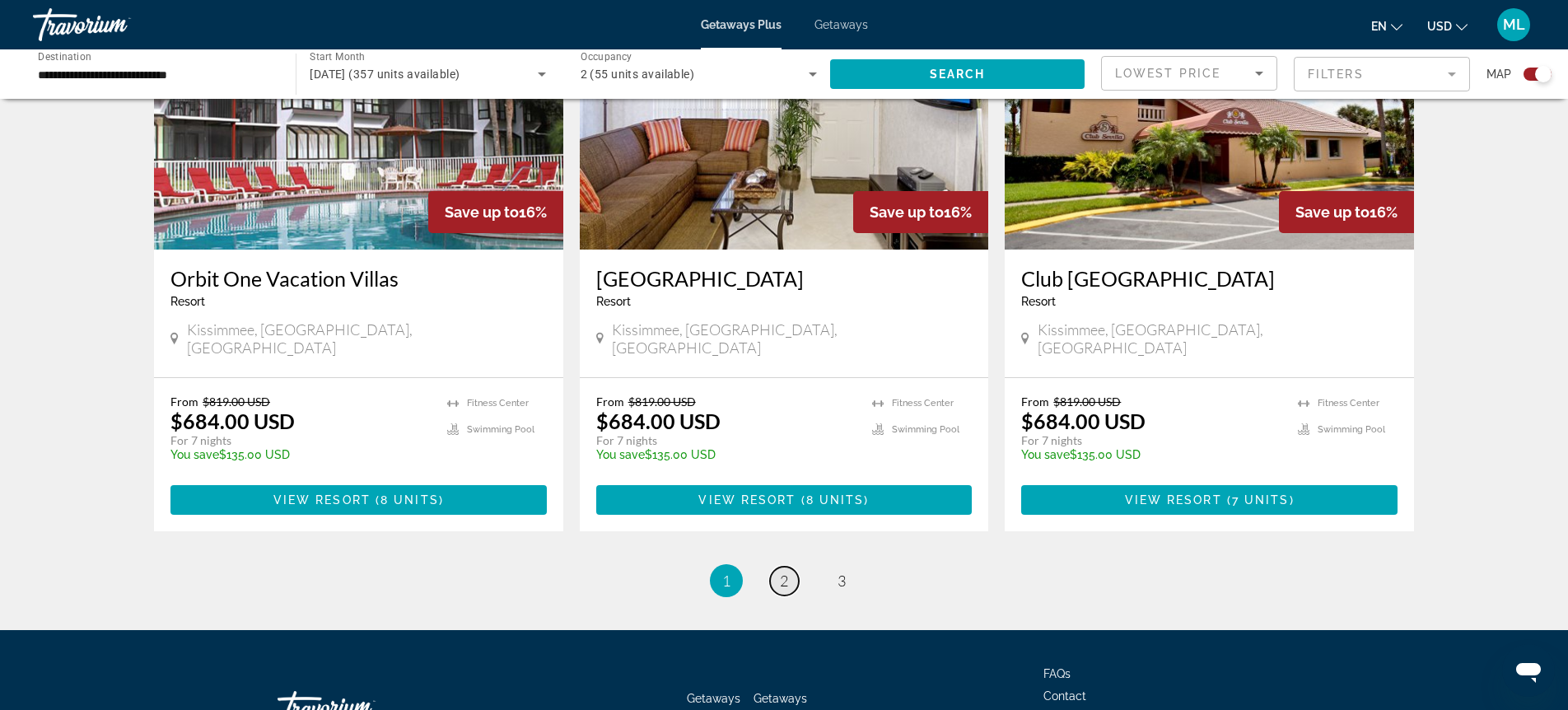
click at [772, 567] on link "page 2" at bounding box center [784, 581] width 29 height 29
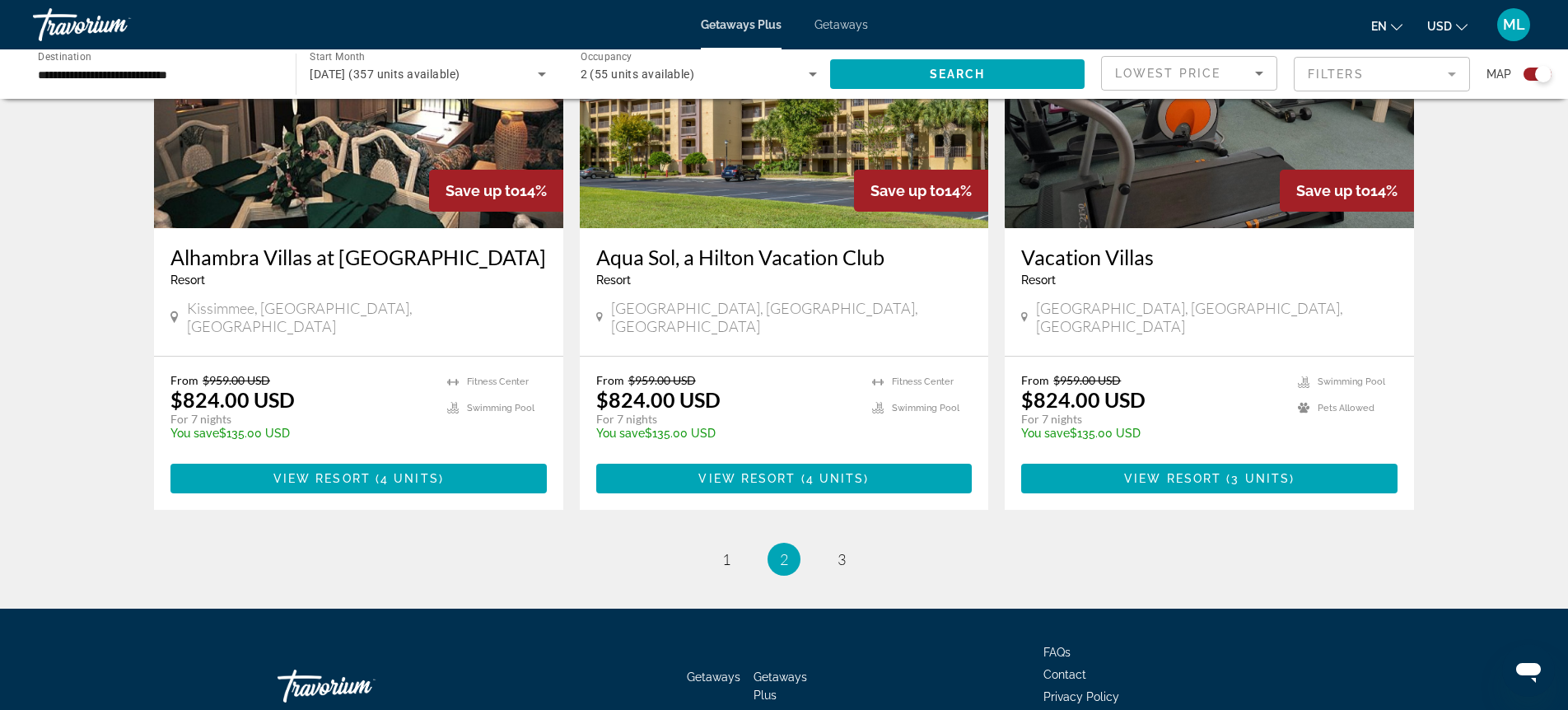
scroll to position [2514, 0]
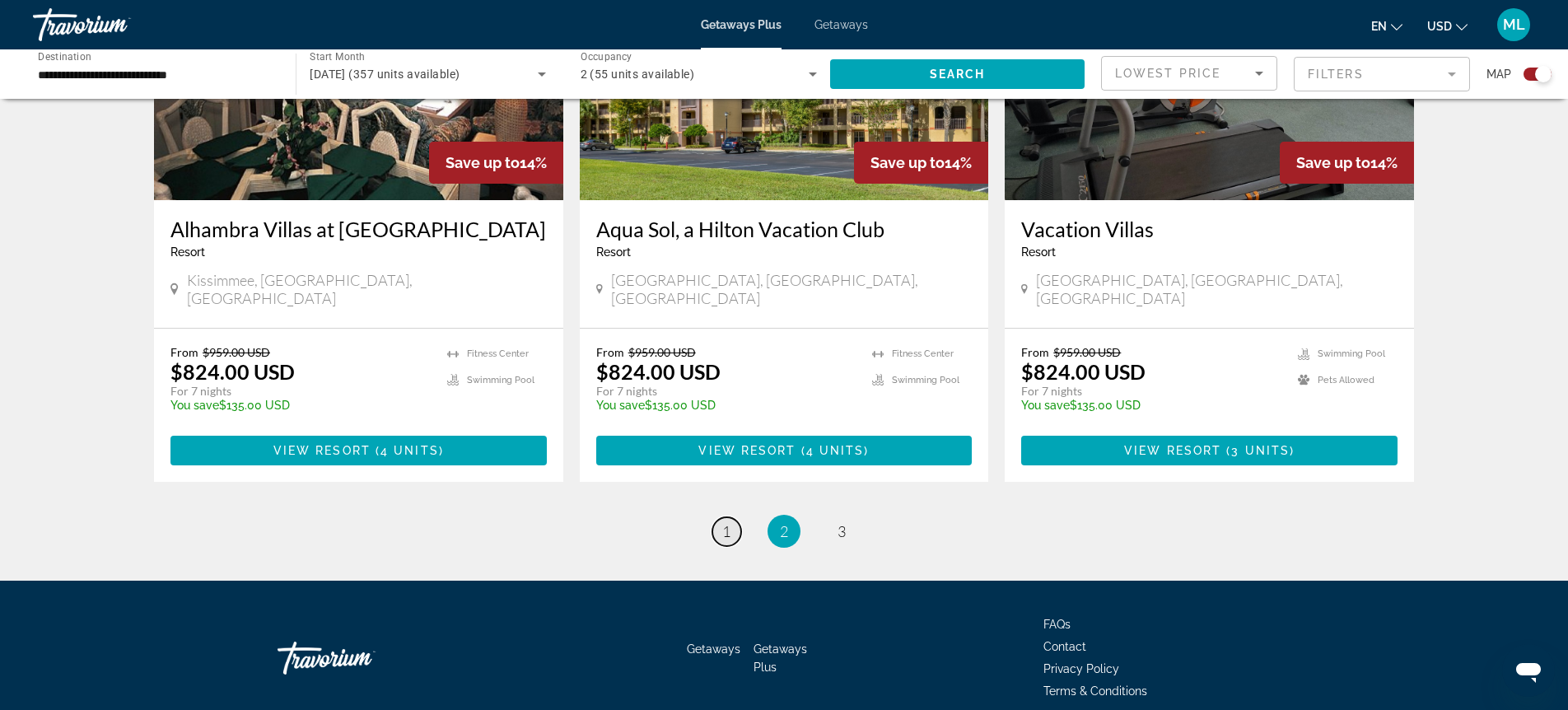
click at [722, 517] on link "page 1" at bounding box center [726, 531] width 29 height 29
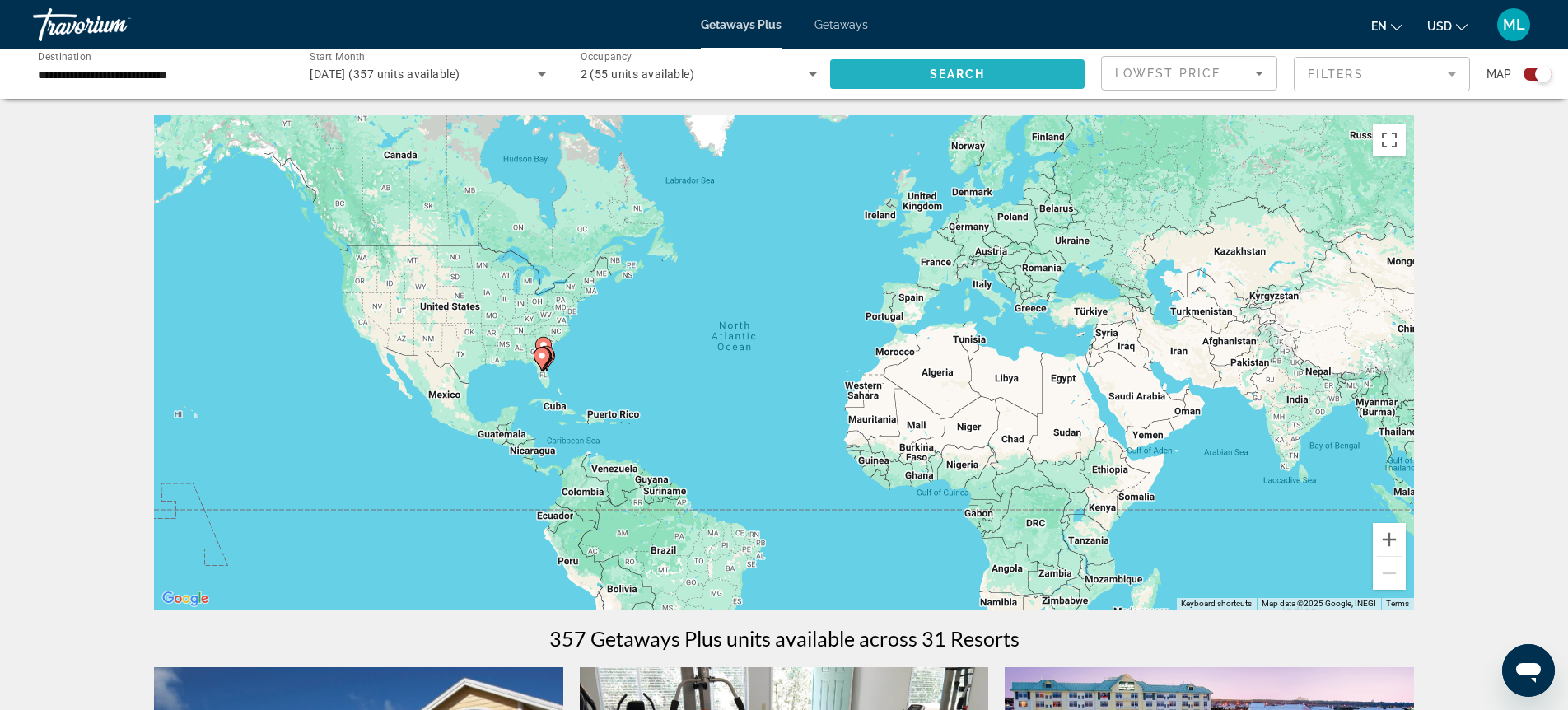
click at [863, 82] on span "Search widget" at bounding box center [956, 74] width 254 height 40
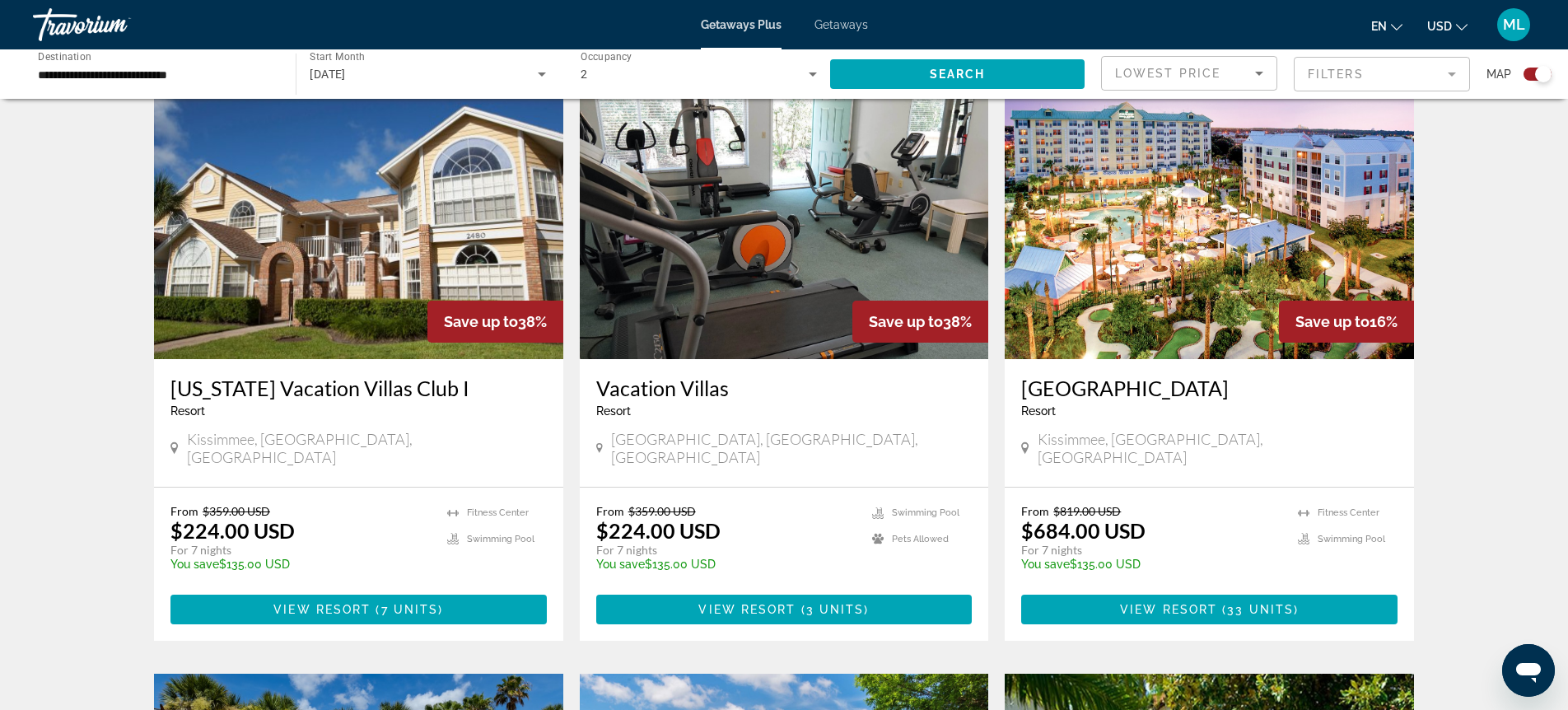
scroll to position [577, 0]
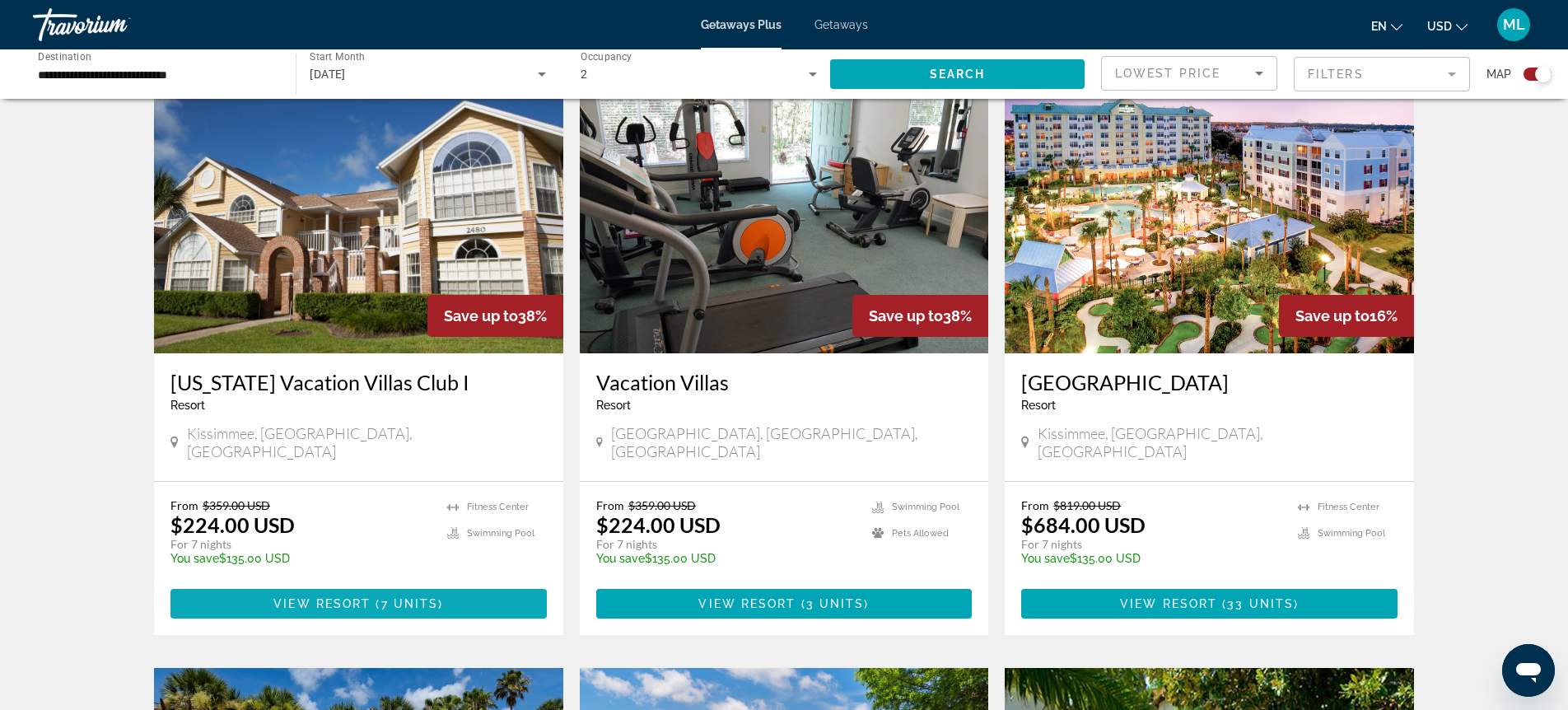
click at [348, 597] on span "View Resort" at bounding box center [322, 603] width 97 height 13
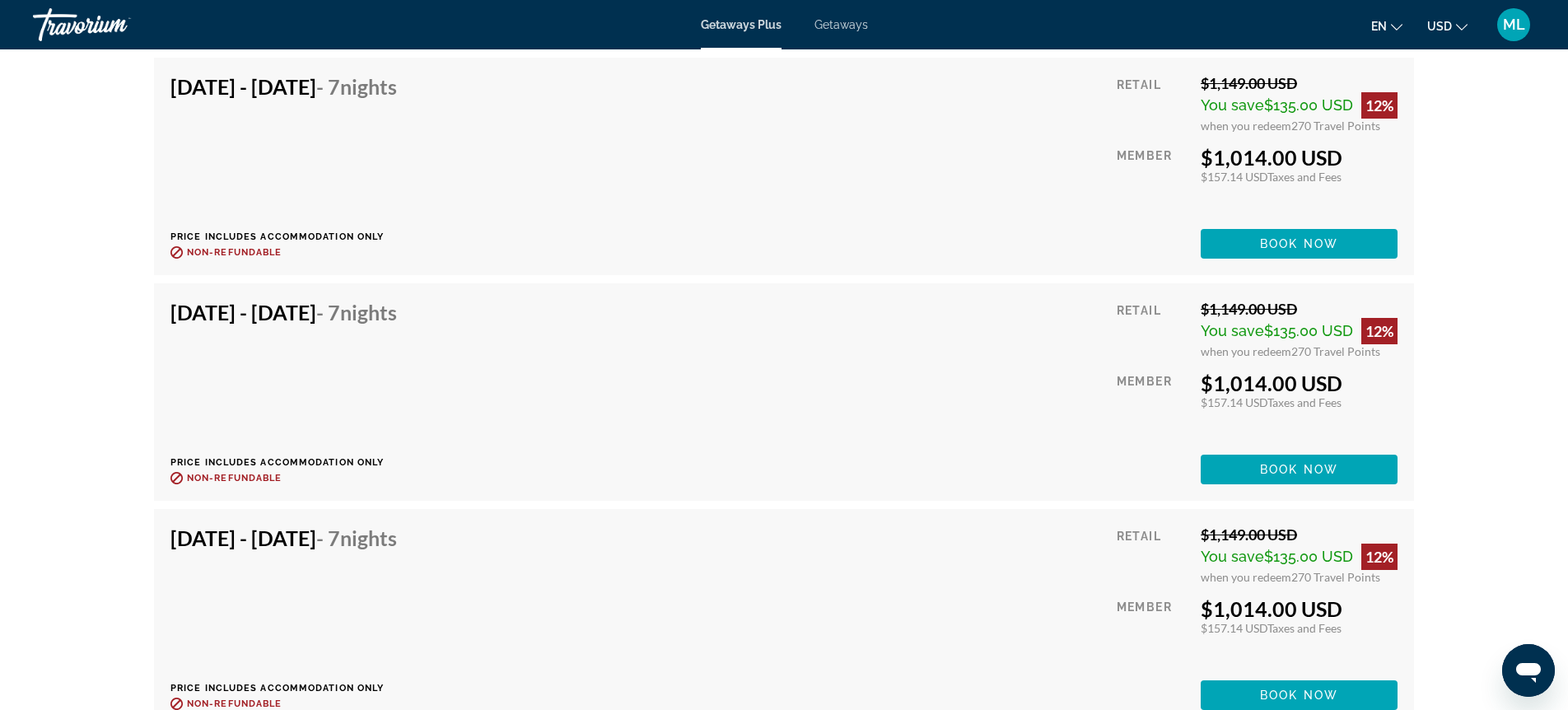
scroll to position [3151, 0]
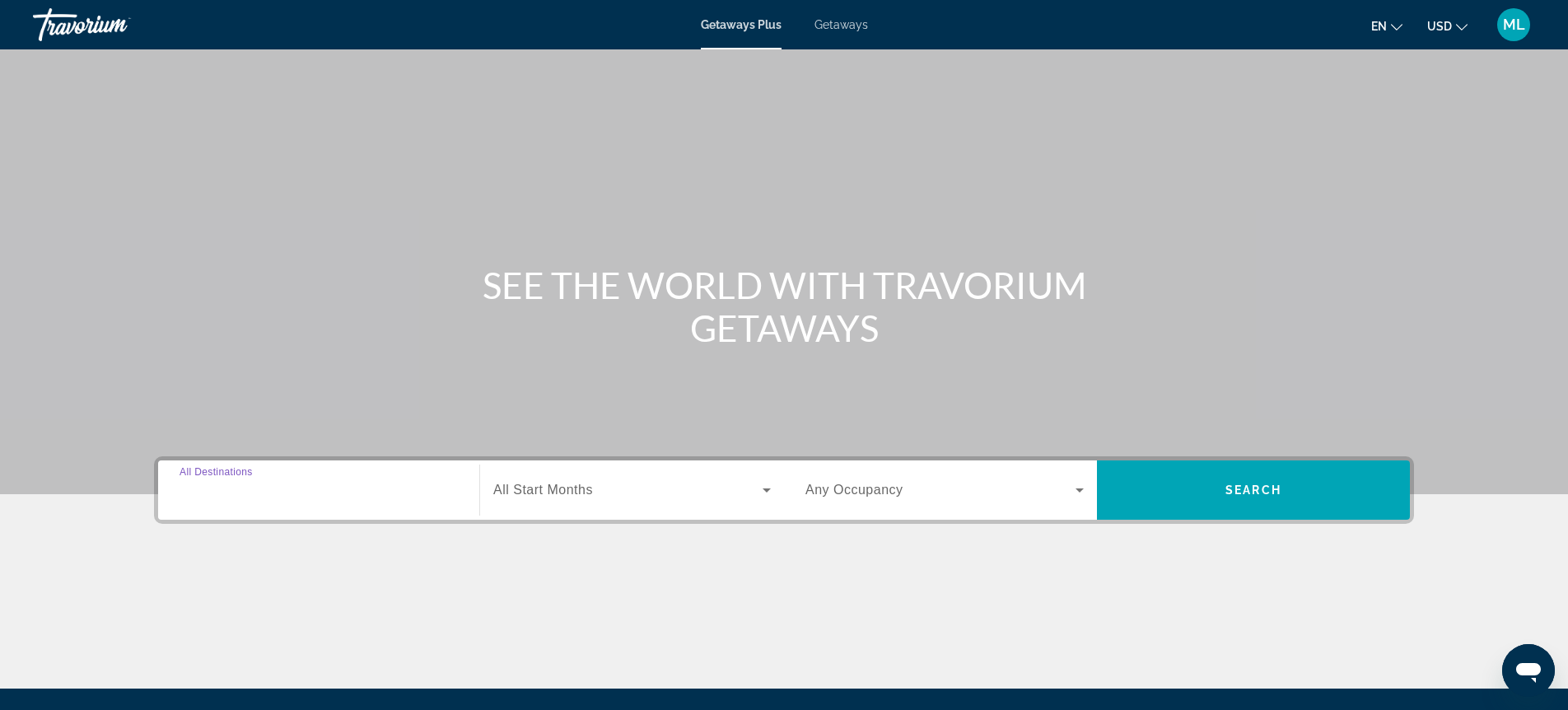
click at [429, 486] on input "Destination All Destinations" at bounding box center [319, 490] width 278 height 19
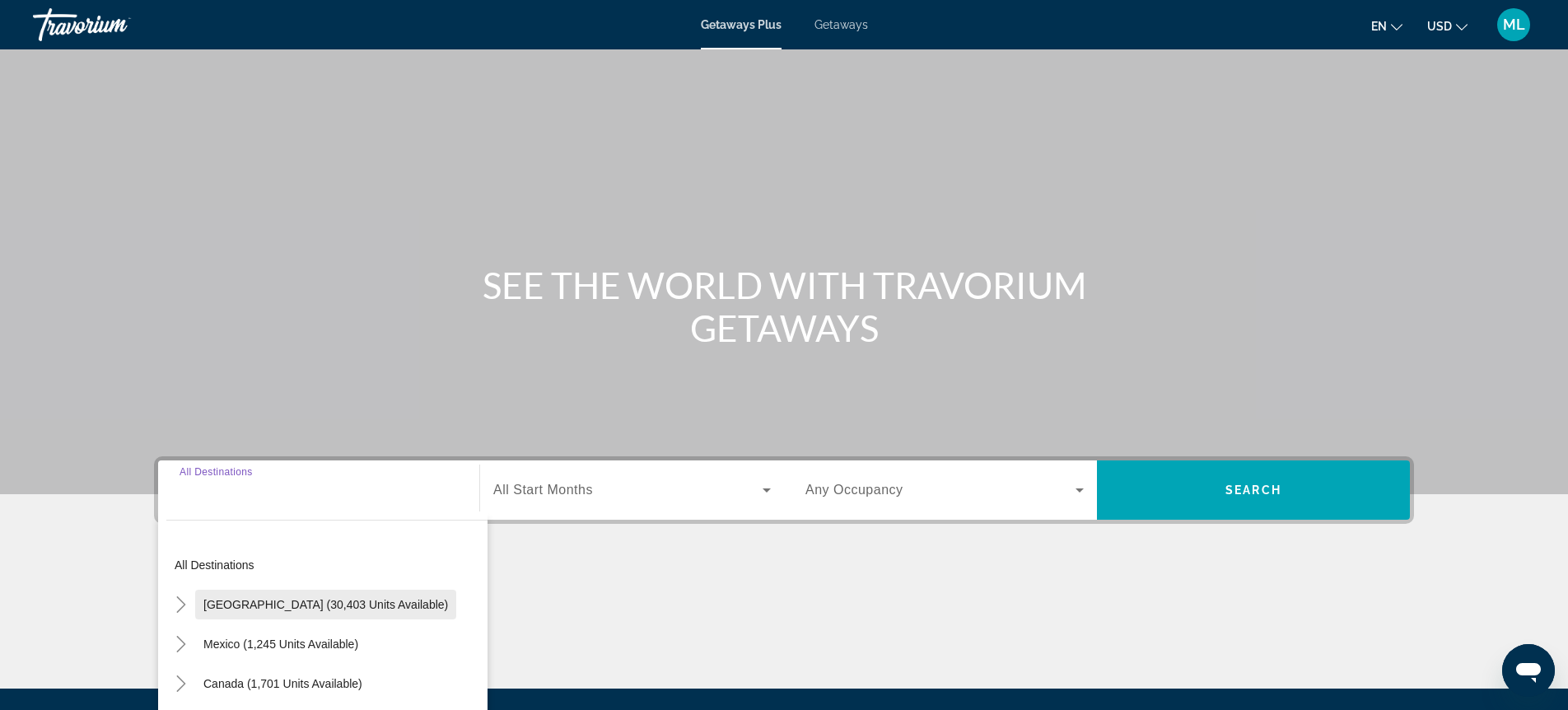
click at [234, 596] on span "Search widget" at bounding box center [326, 604] width 261 height 40
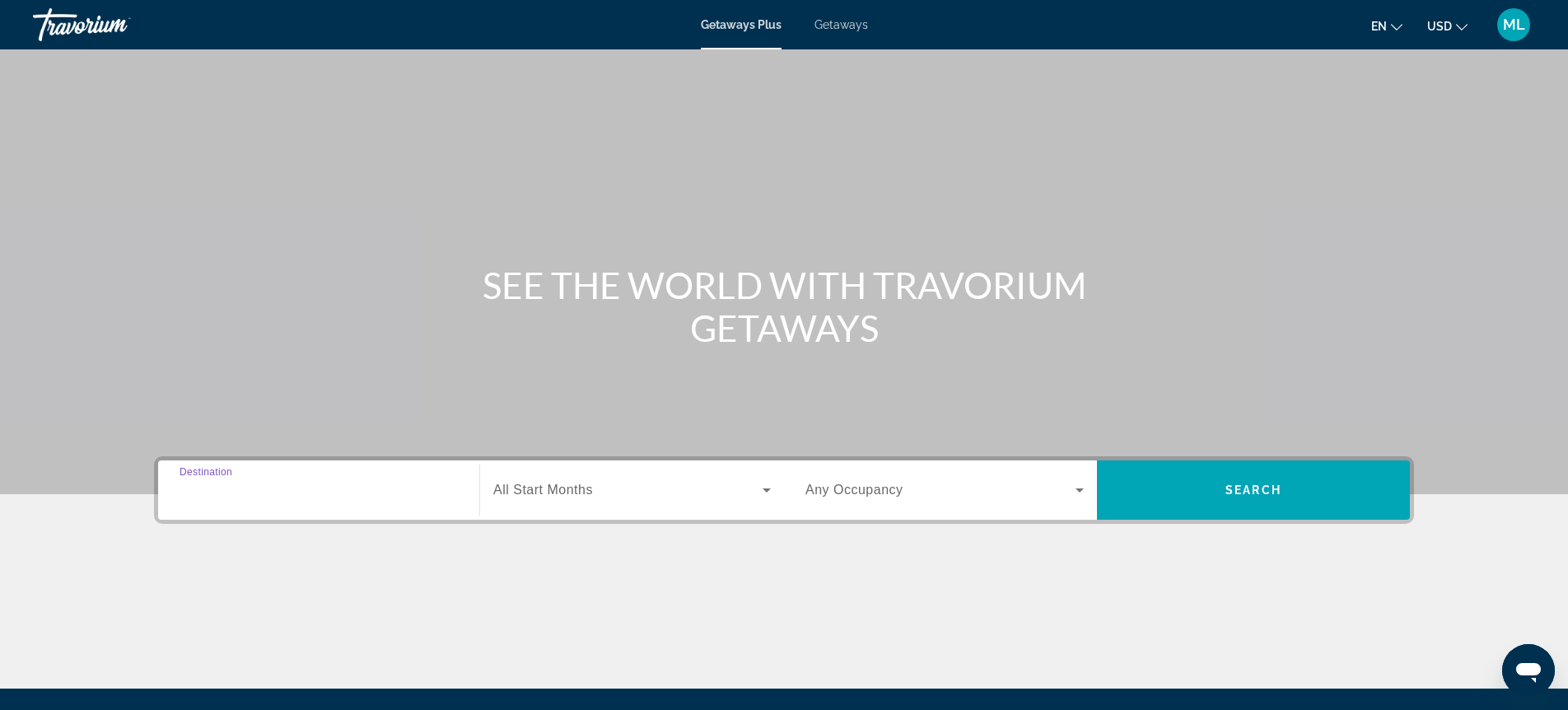
type input "**********"
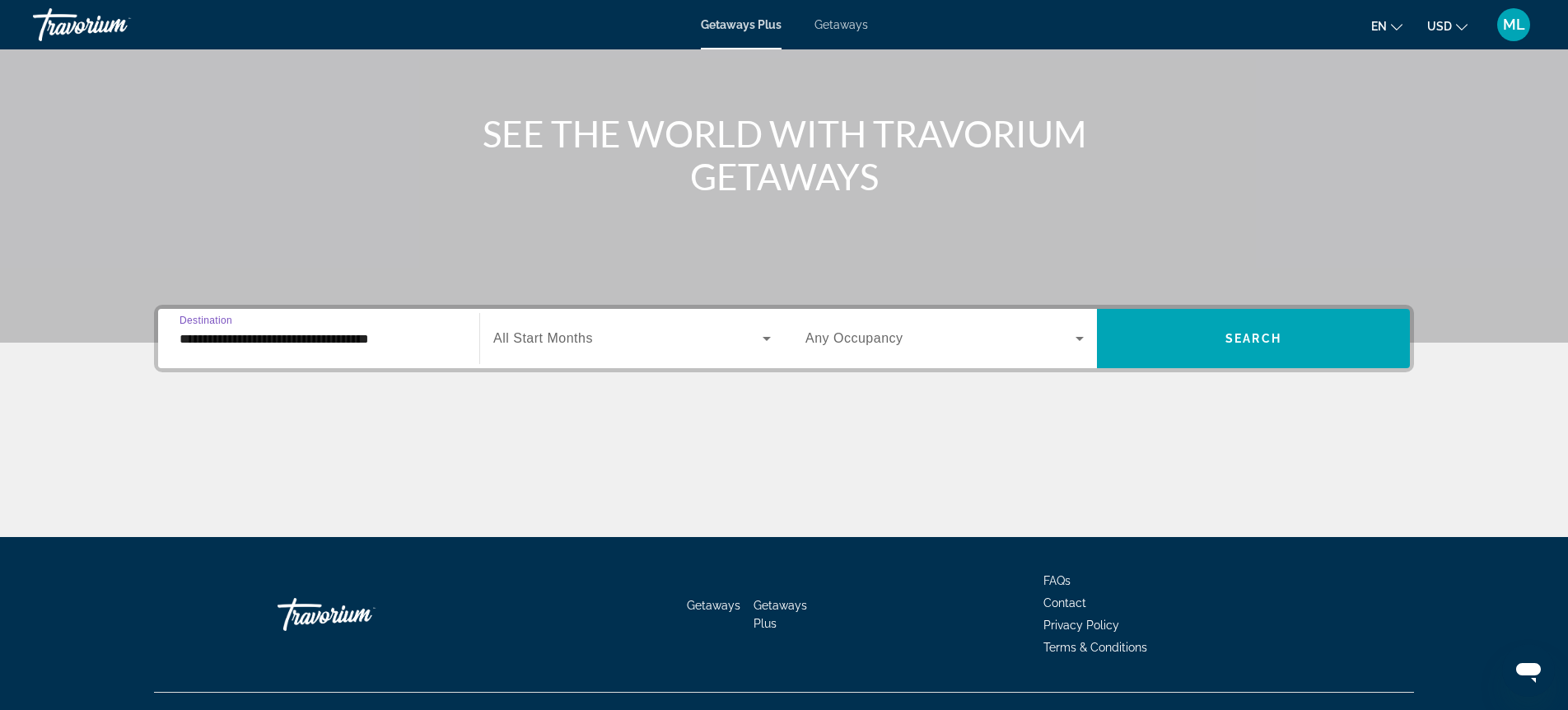
scroll to position [180, 0]
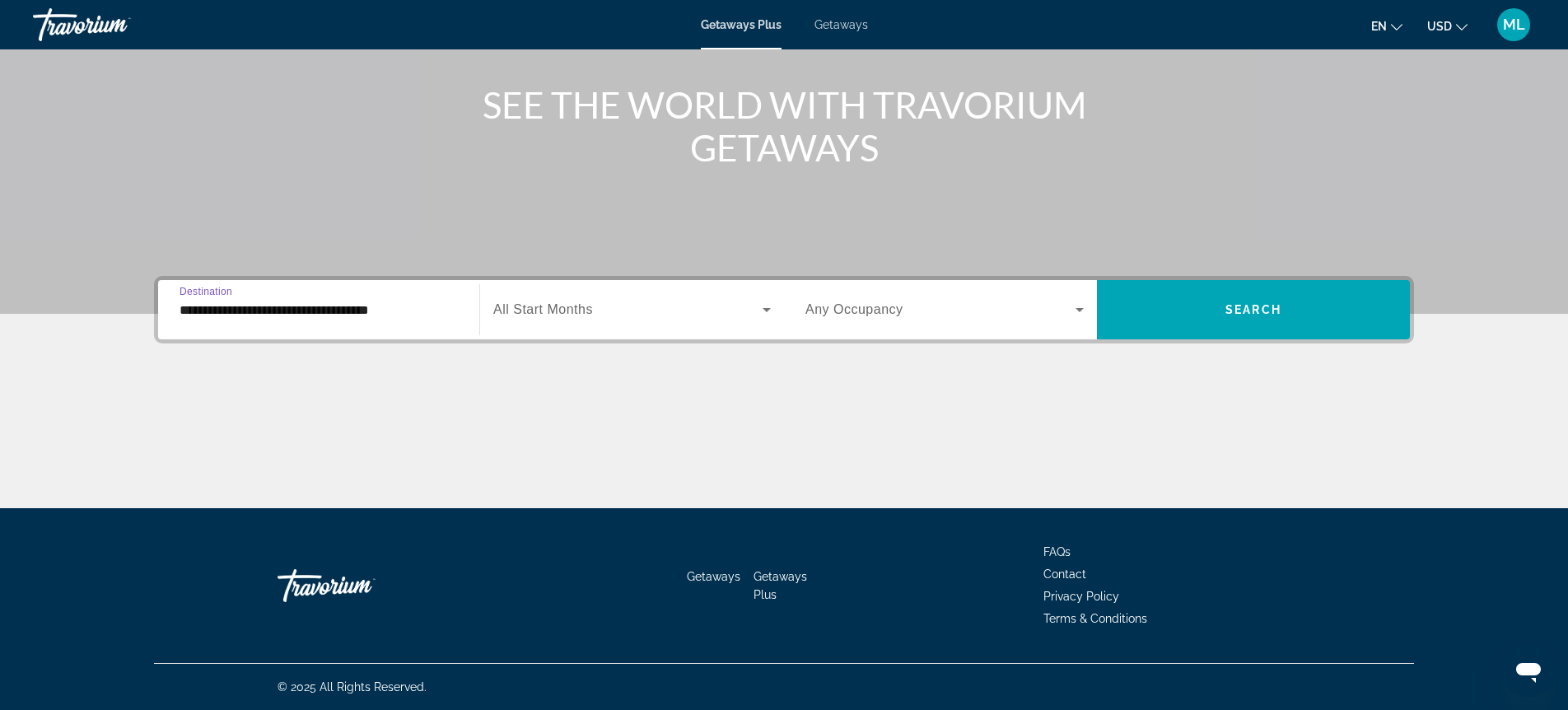
click at [612, 290] on div "Search widget" at bounding box center [632, 310] width 277 height 46
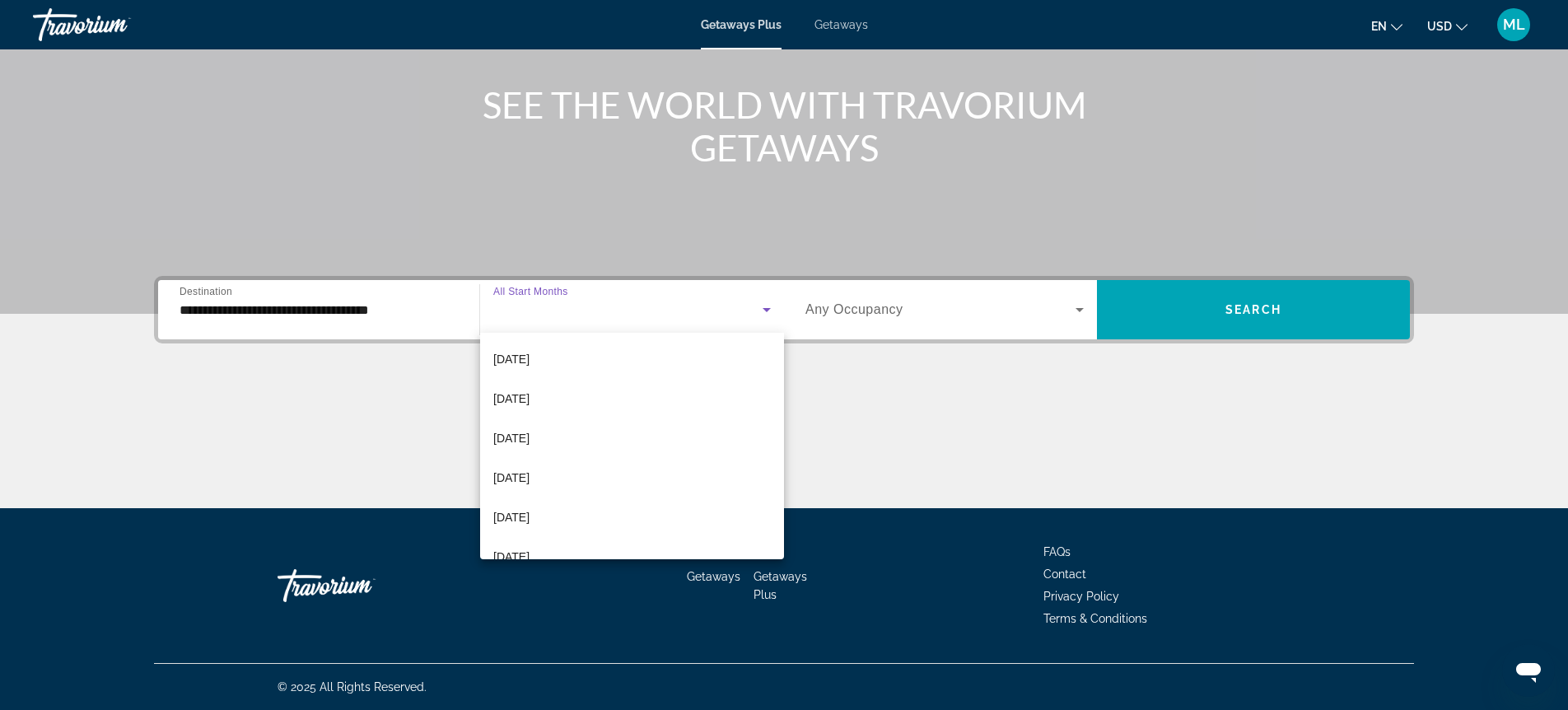
scroll to position [195, 0]
click at [530, 370] on span "[DATE]" at bounding box center [511, 362] width 36 height 19
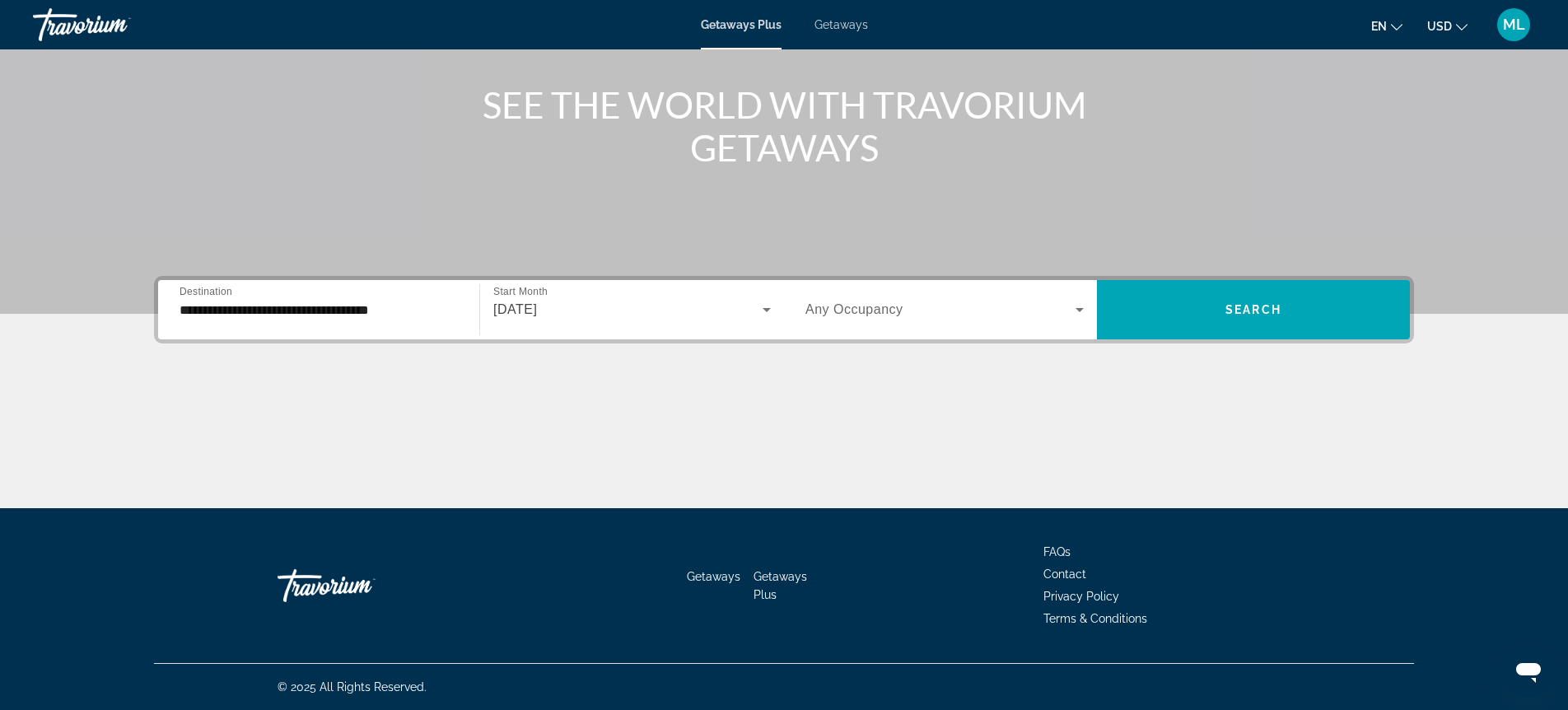
click at [870, 325] on div "Search widget" at bounding box center [944, 310] width 278 height 46
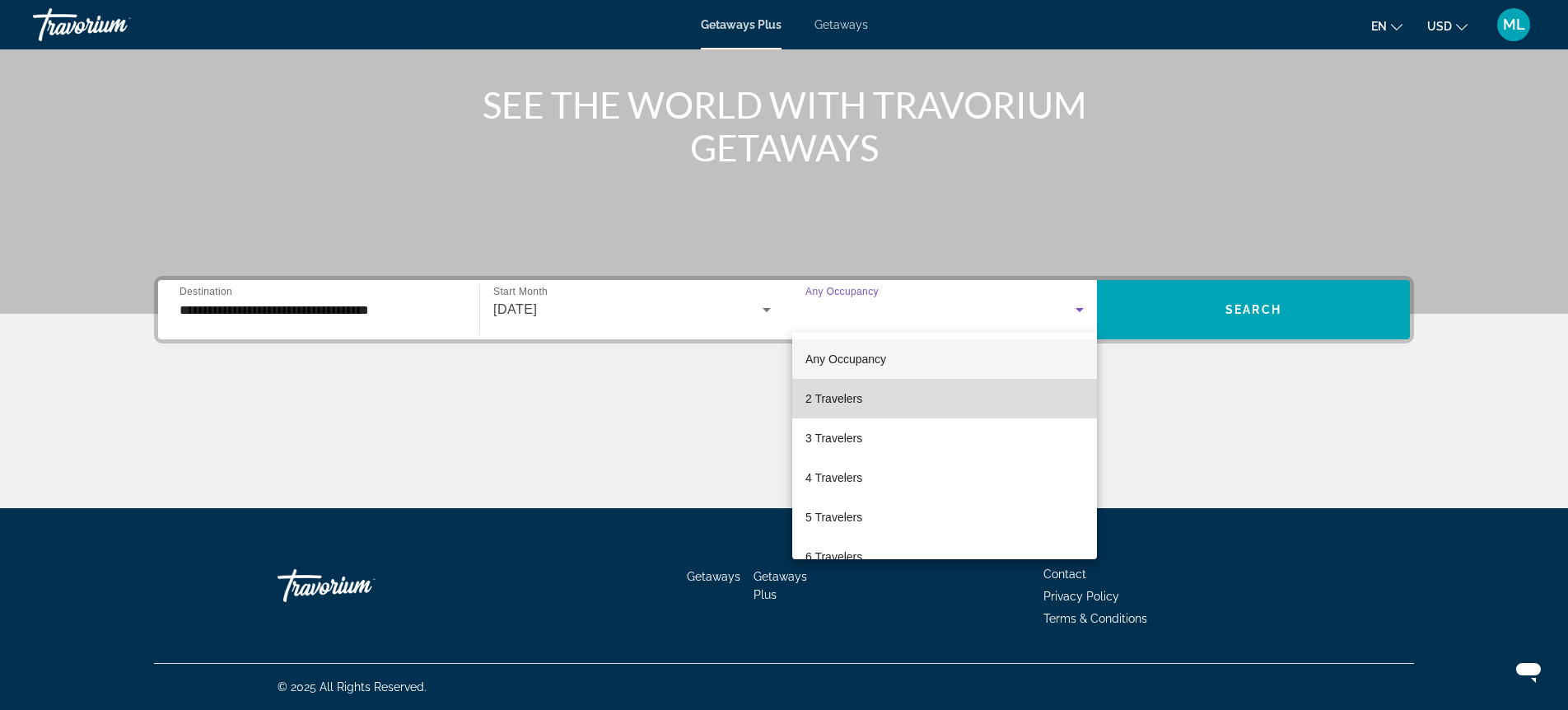
click at [844, 389] on span "2 Travelers" at bounding box center [833, 399] width 57 height 19
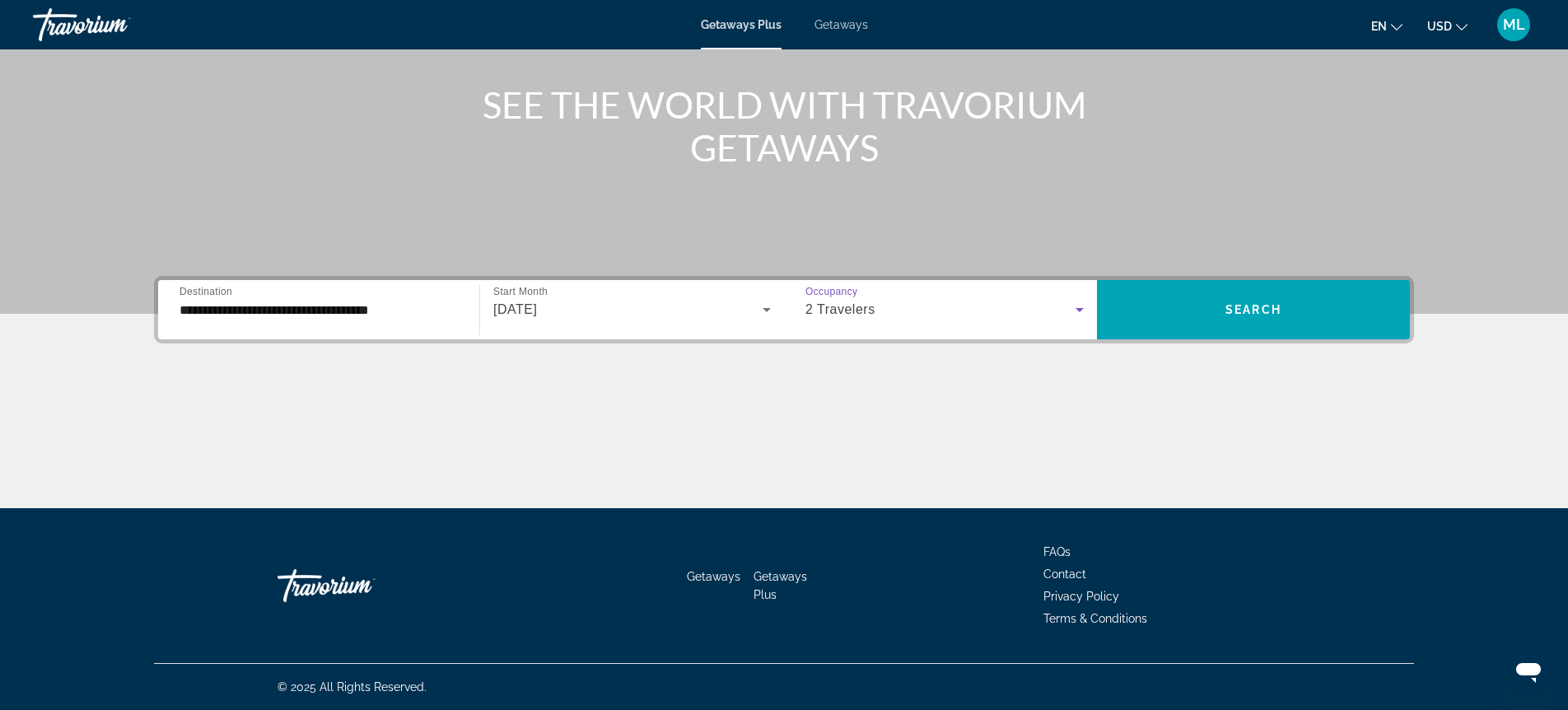
click at [355, 307] on input "**********" at bounding box center [319, 311] width 278 height 19
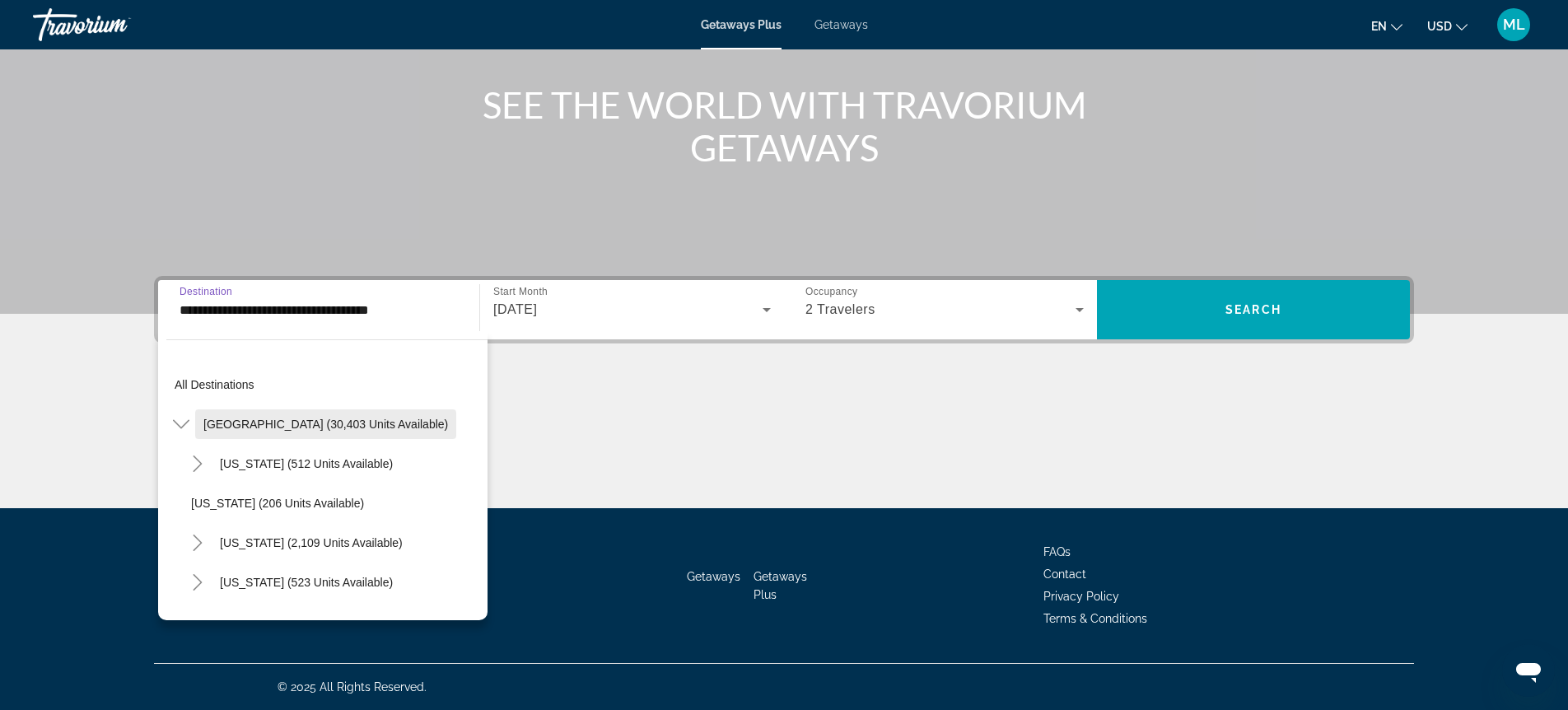
click at [318, 423] on span "[GEOGRAPHIC_DATA] (30,403 units available)" at bounding box center [326, 423] width 245 height 13
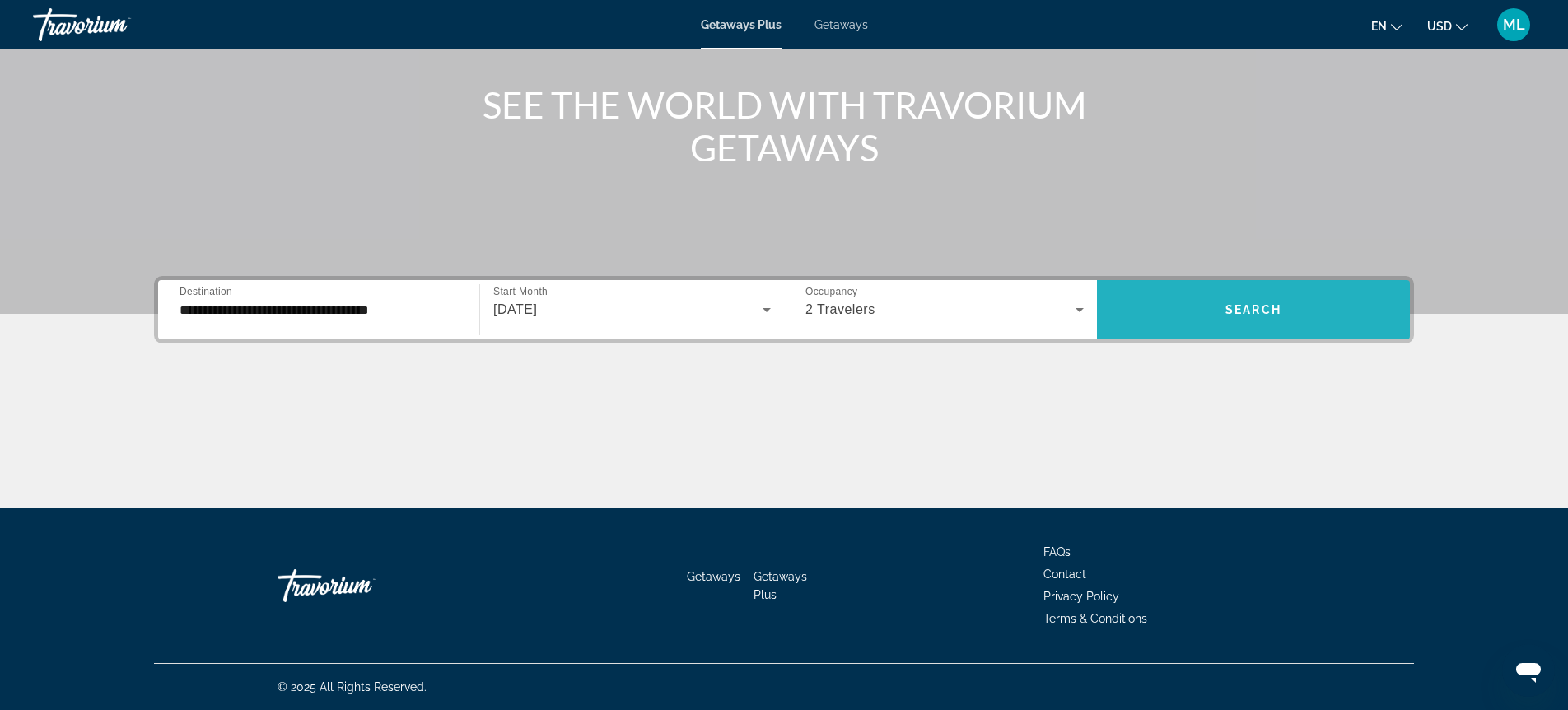
click at [1197, 302] on span "Search widget" at bounding box center [1253, 309] width 313 height 40
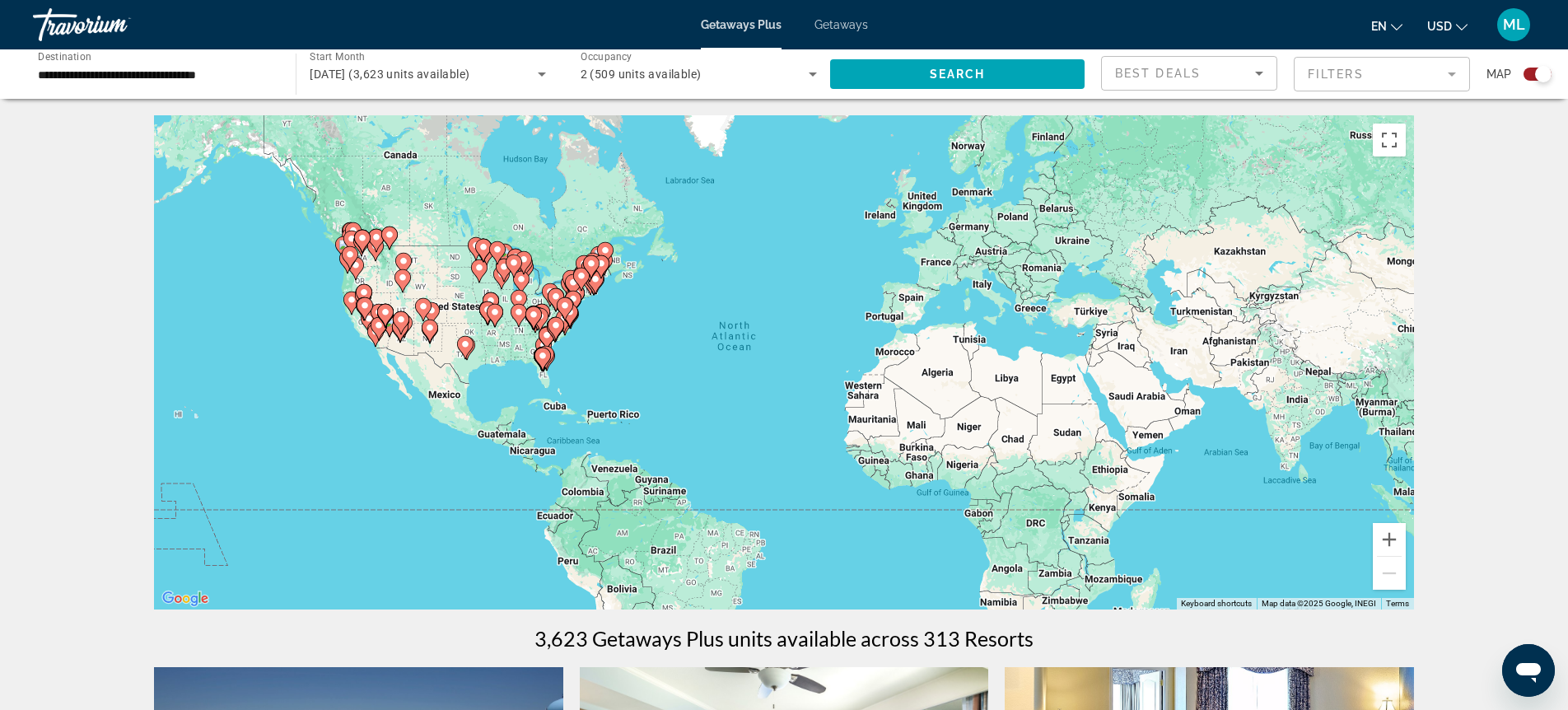
click at [1128, 77] on span "Best Deals" at bounding box center [1157, 73] width 85 height 13
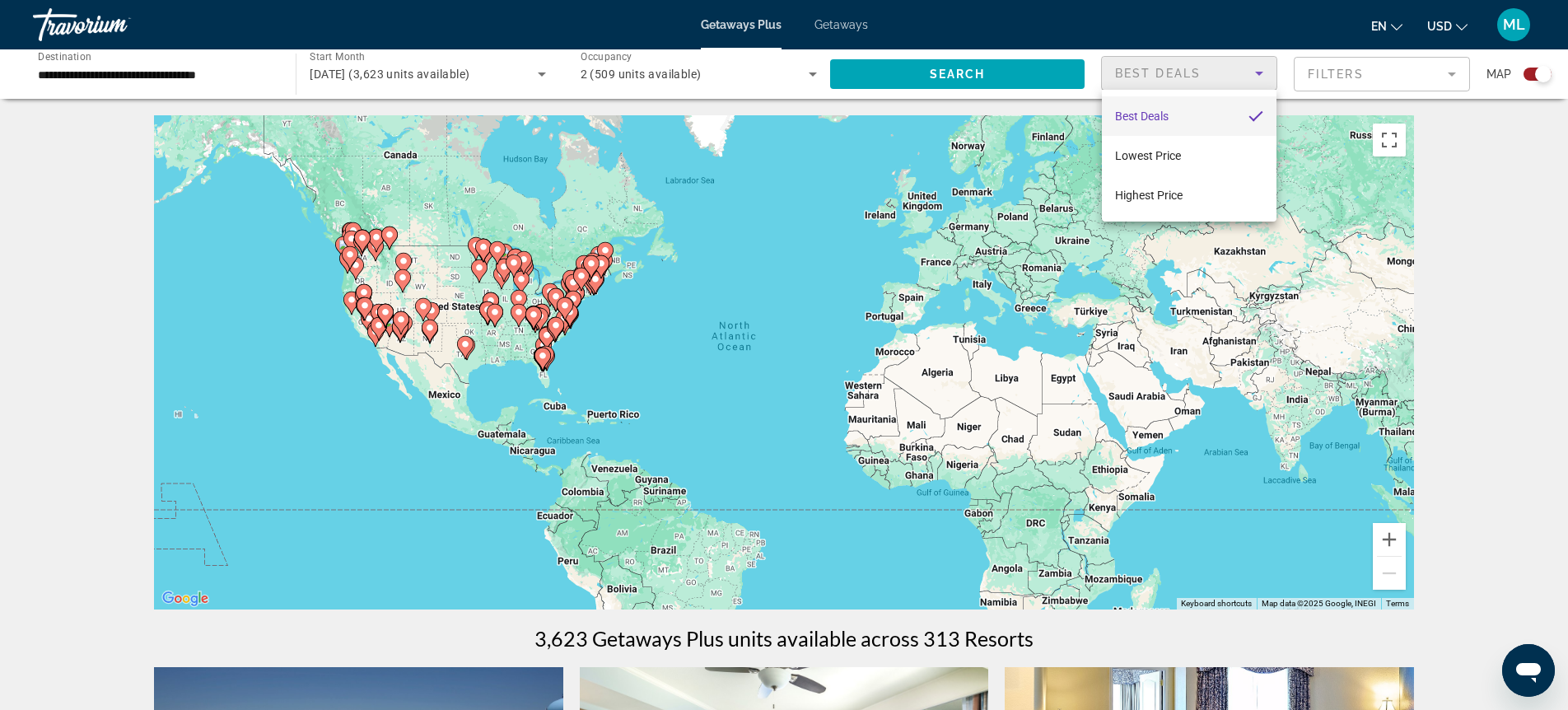
click at [108, 73] on div at bounding box center [784, 355] width 1568 height 710
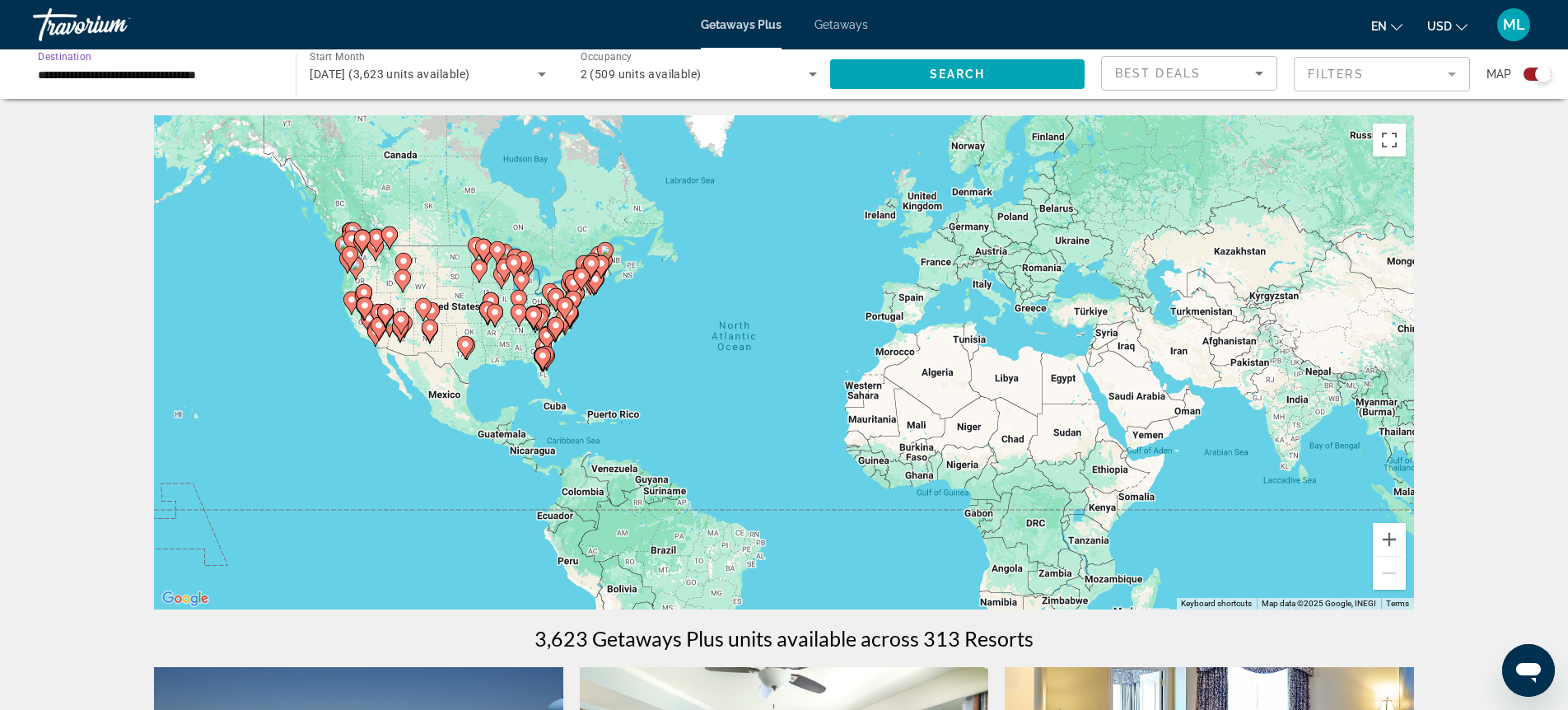
click at [103, 81] on input "**********" at bounding box center [156, 75] width 237 height 19
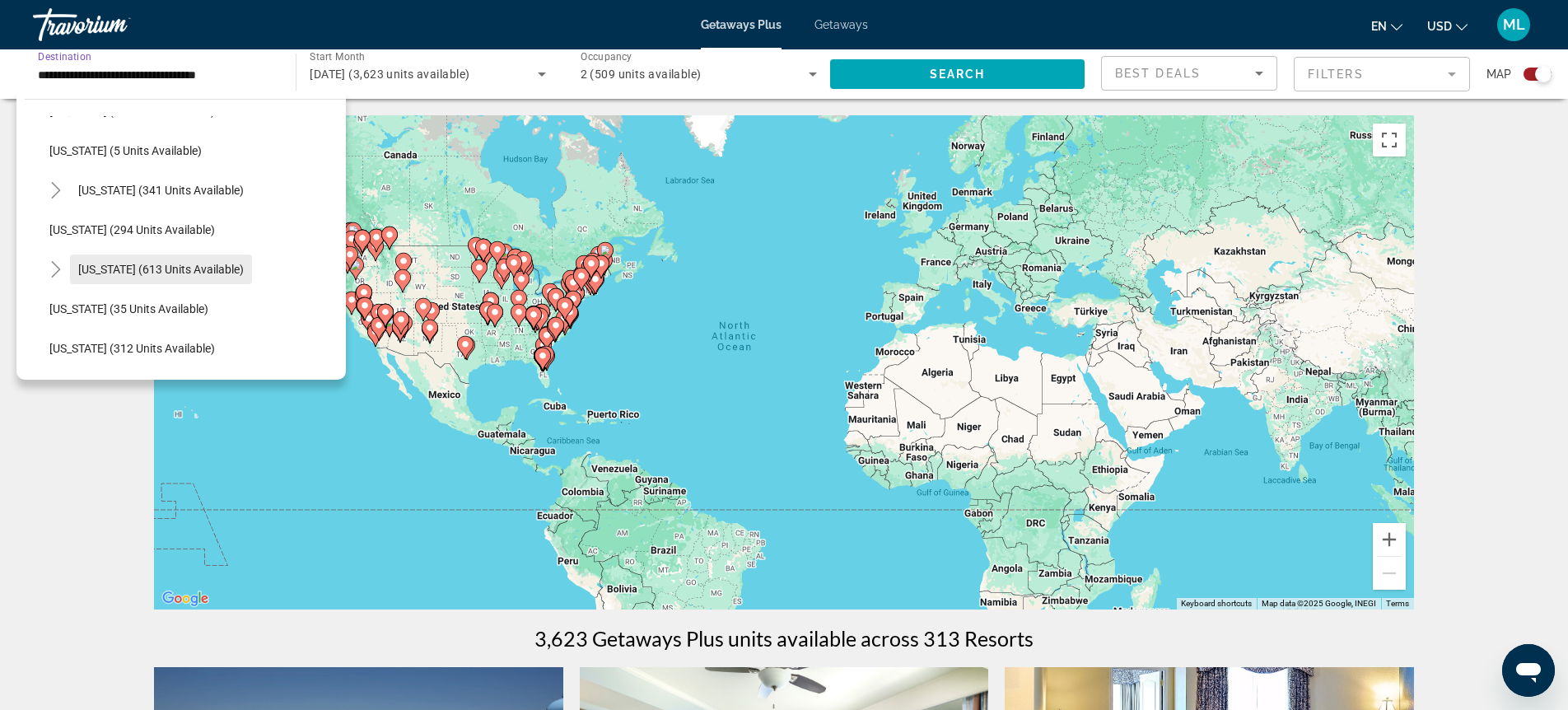
scroll to position [505, 0]
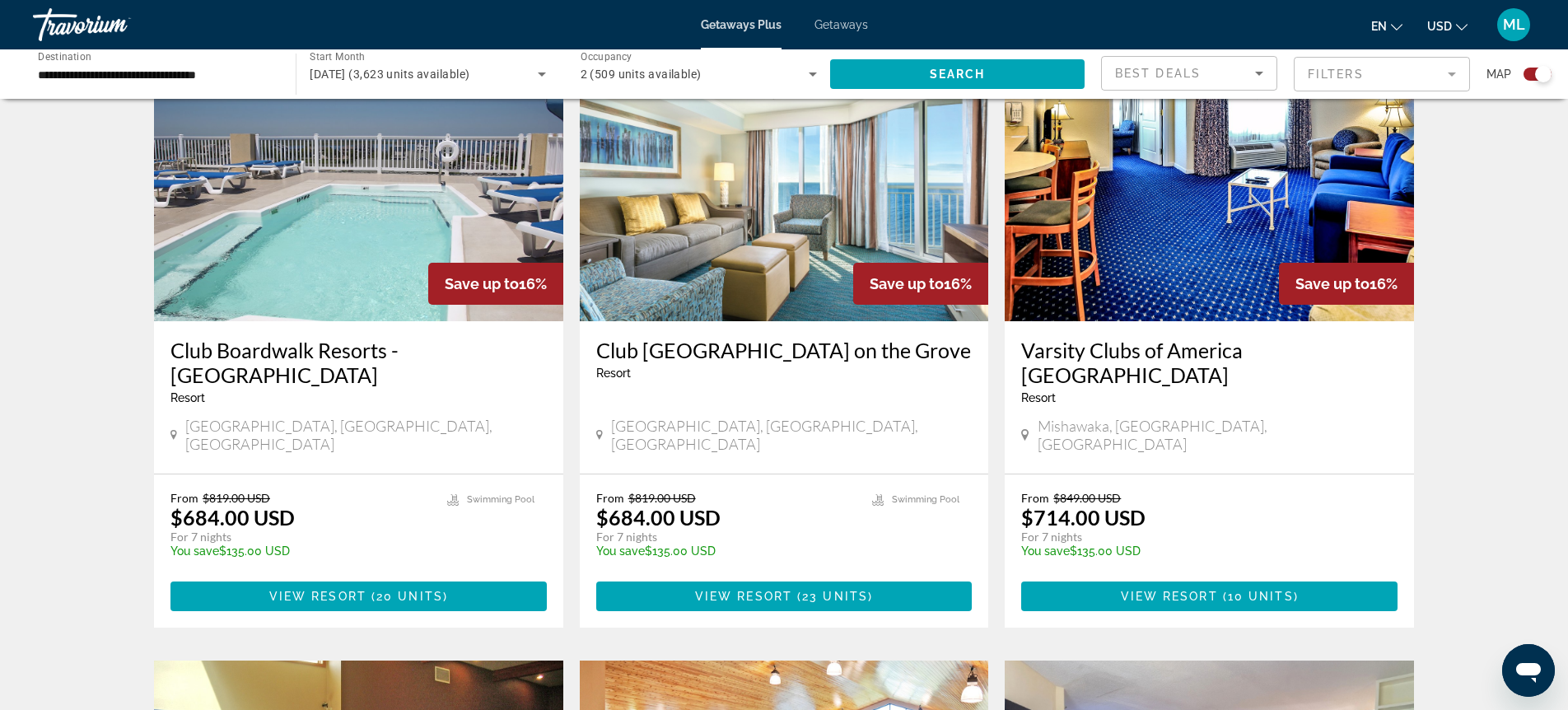
scroll to position [0, 0]
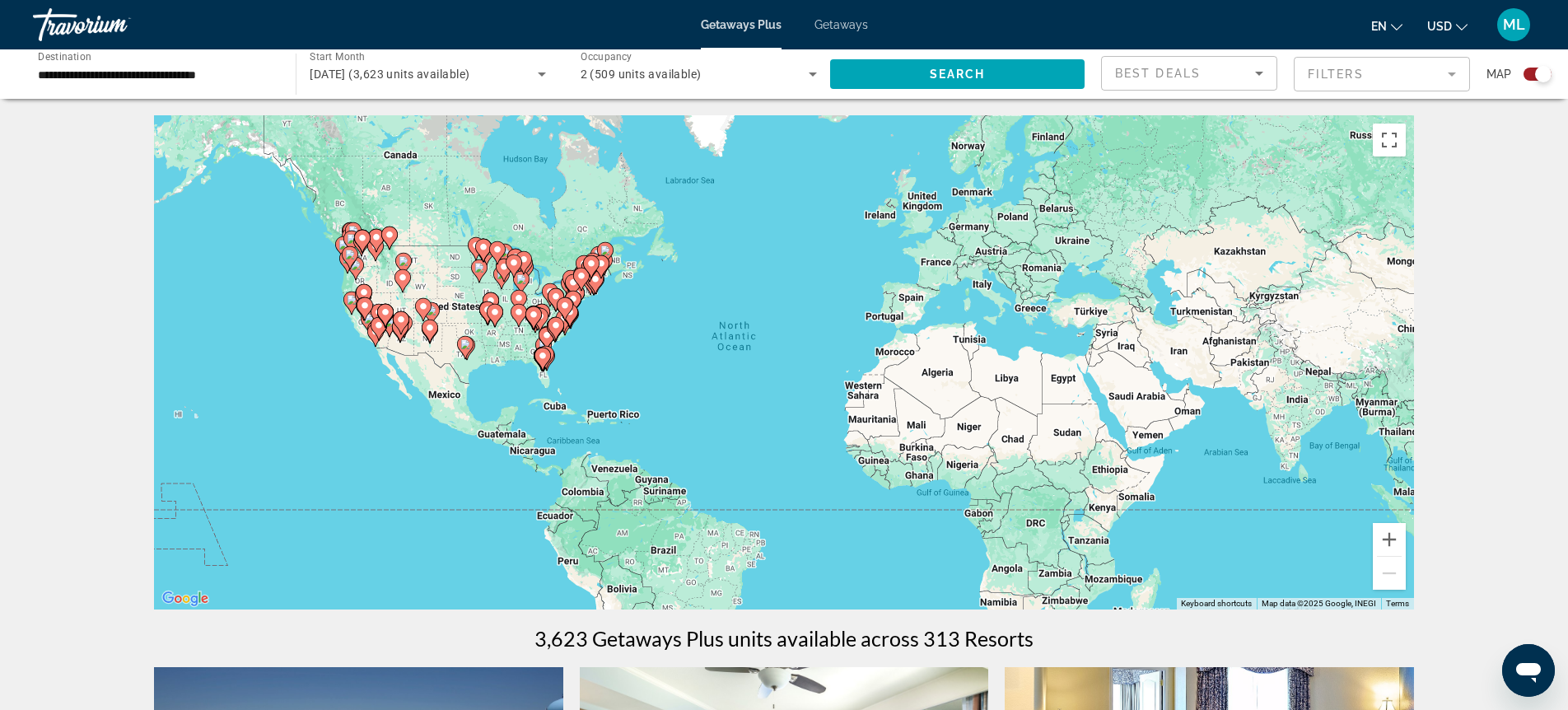
click at [132, 76] on input "**********" at bounding box center [156, 75] width 237 height 19
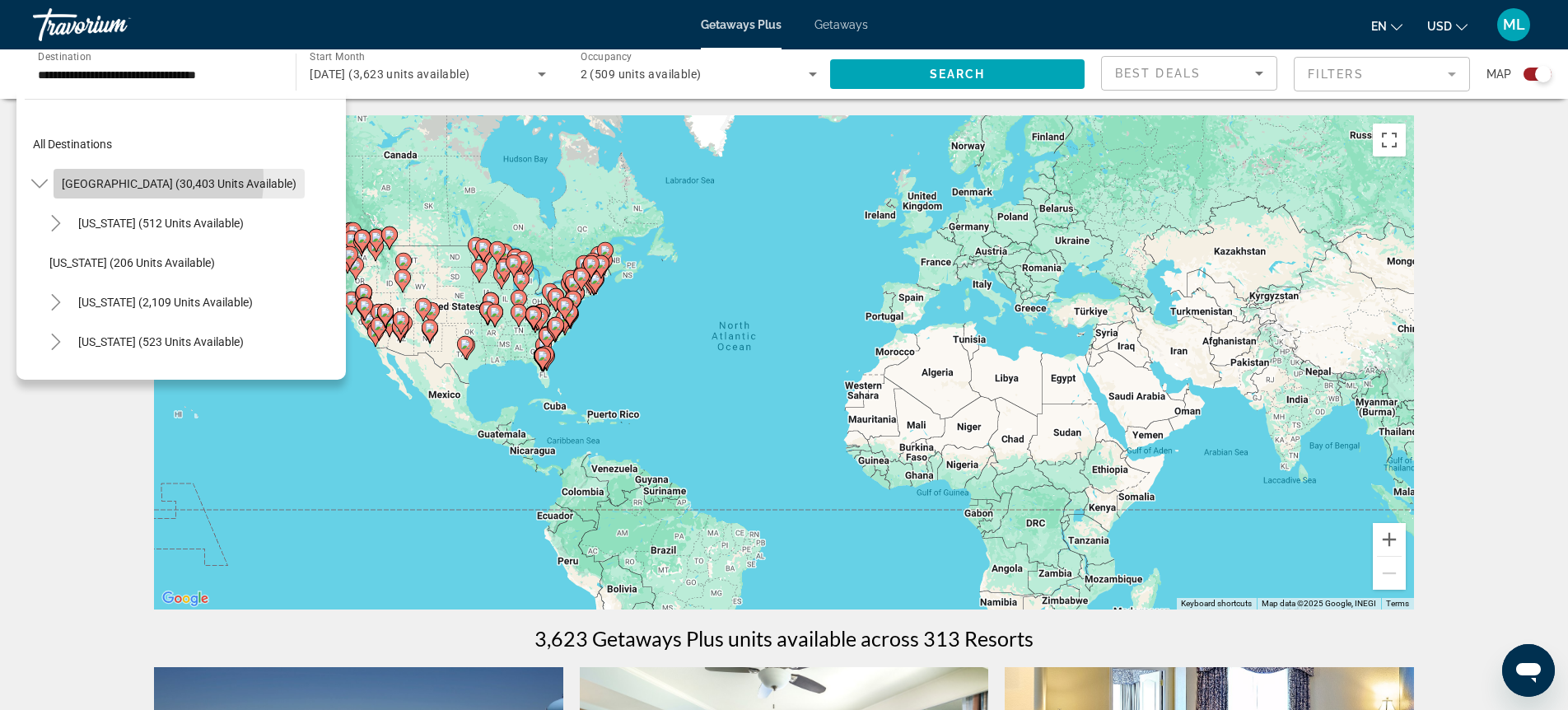
click at [109, 179] on span "[GEOGRAPHIC_DATA] (30,403 units available)" at bounding box center [179, 183] width 235 height 13
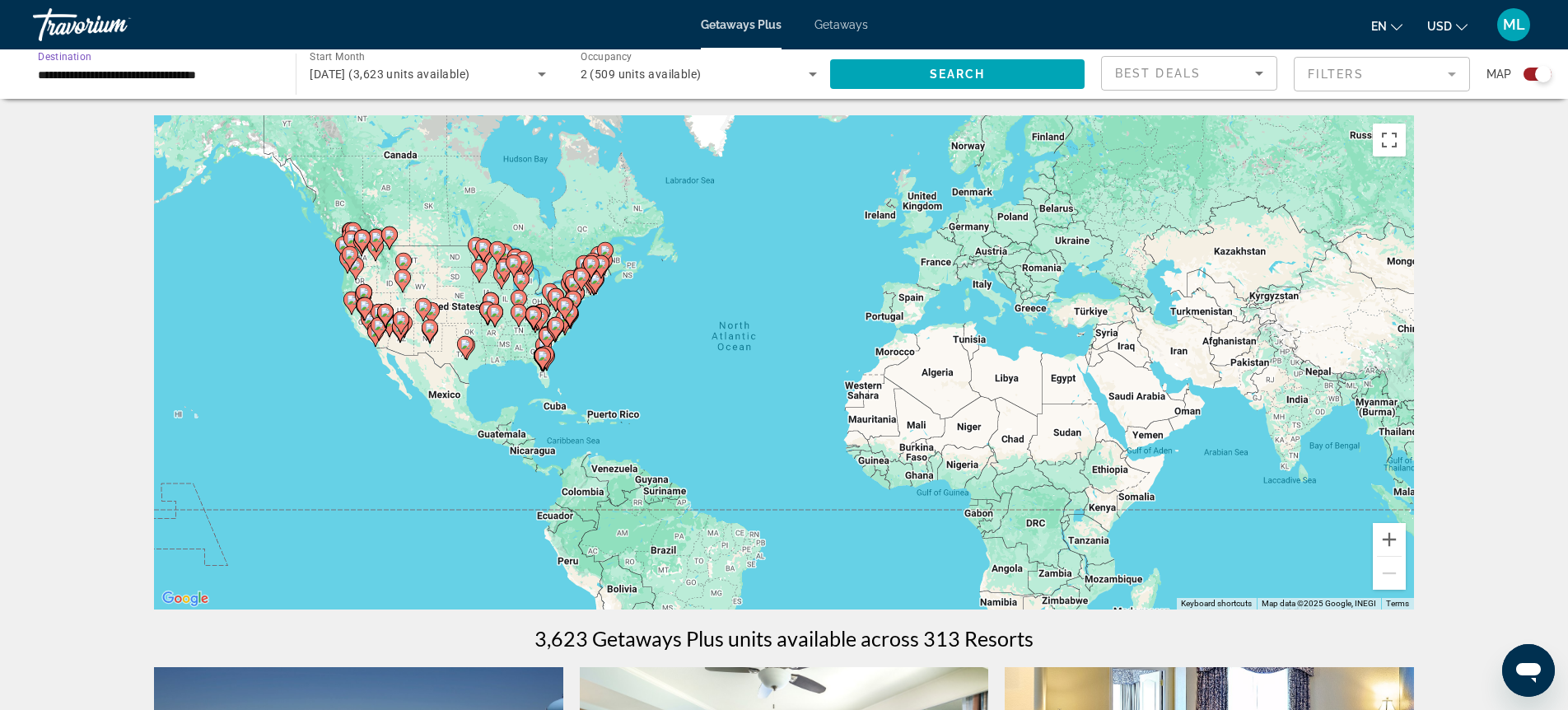
click at [118, 74] on input "**********" at bounding box center [156, 75] width 237 height 19
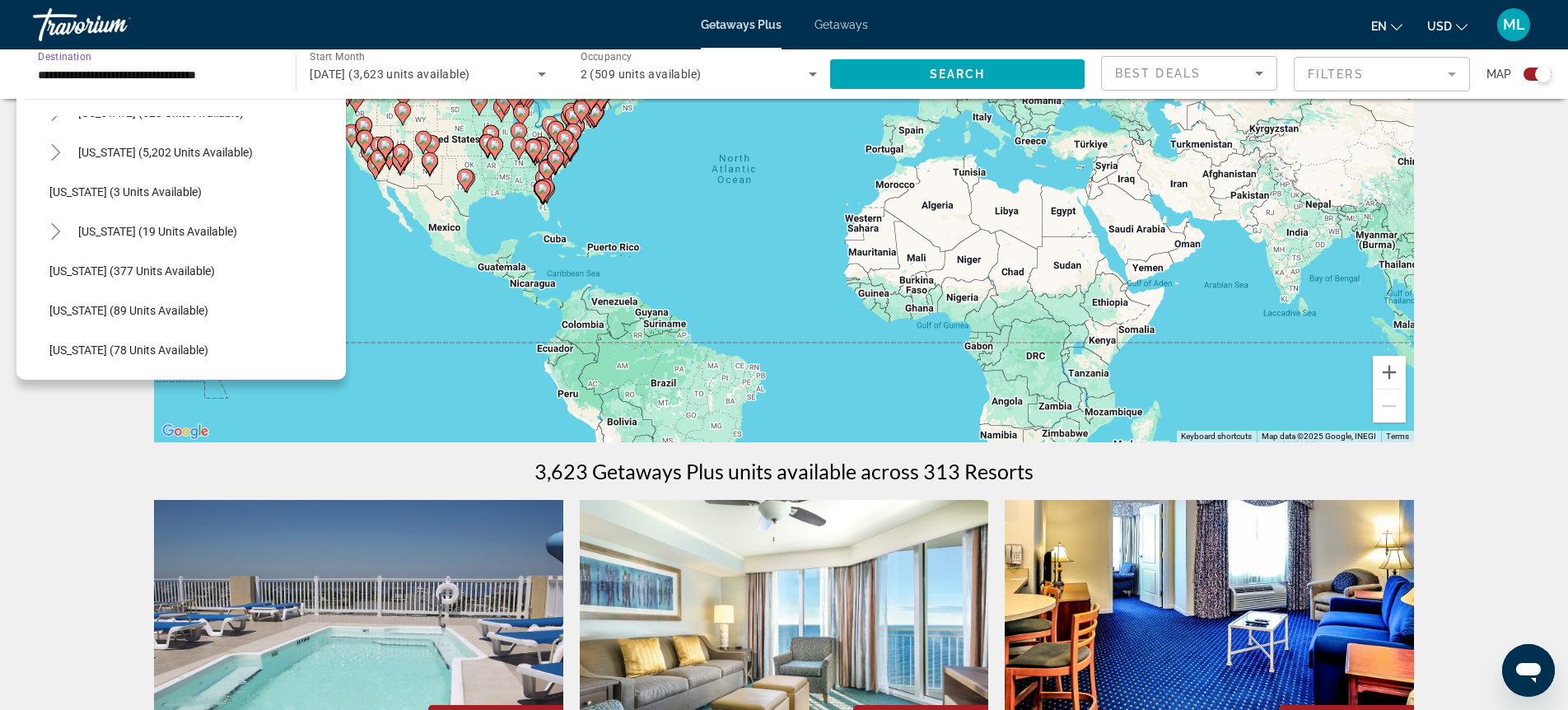
scroll to position [250, 0]
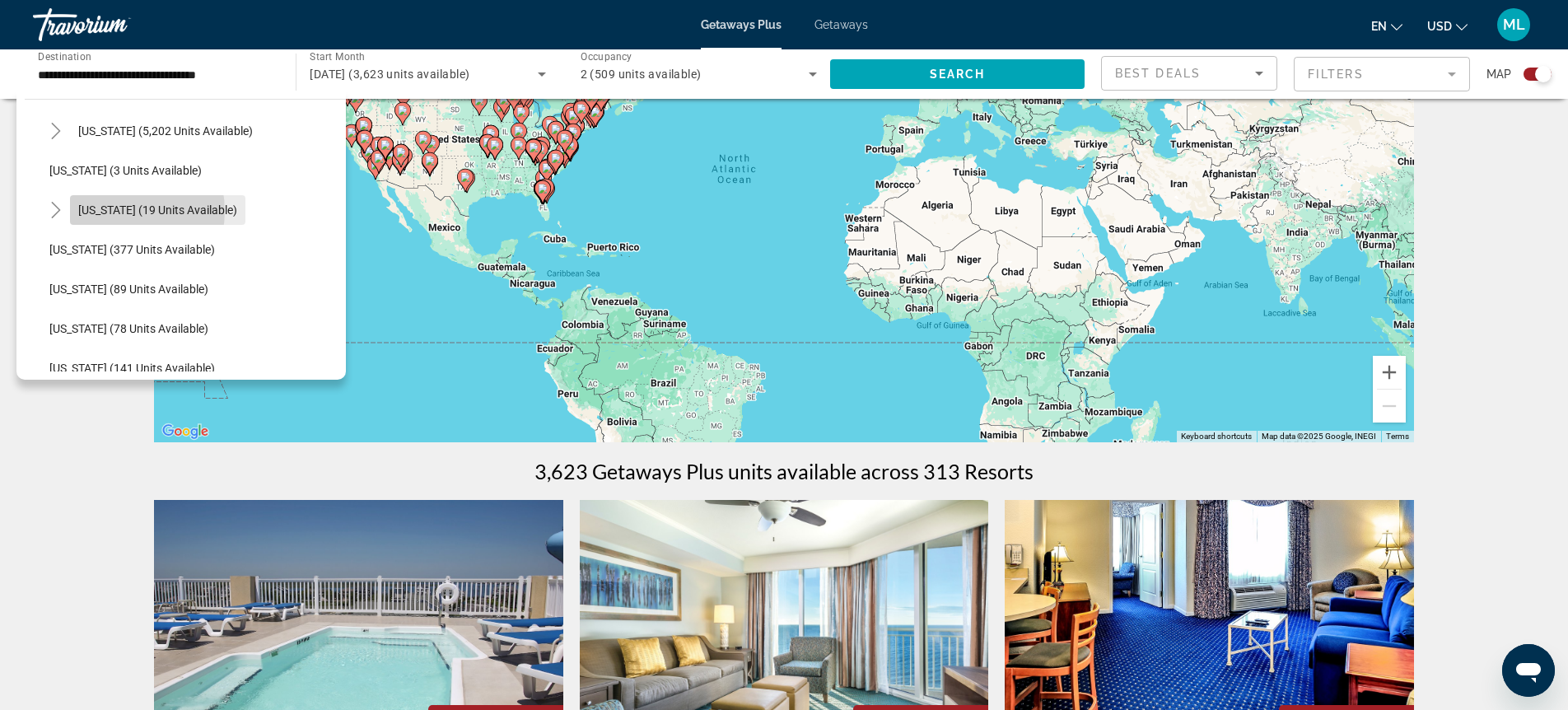
click at [120, 211] on span "[US_STATE] (19 units available)" at bounding box center [158, 209] width 159 height 13
type input "**********"
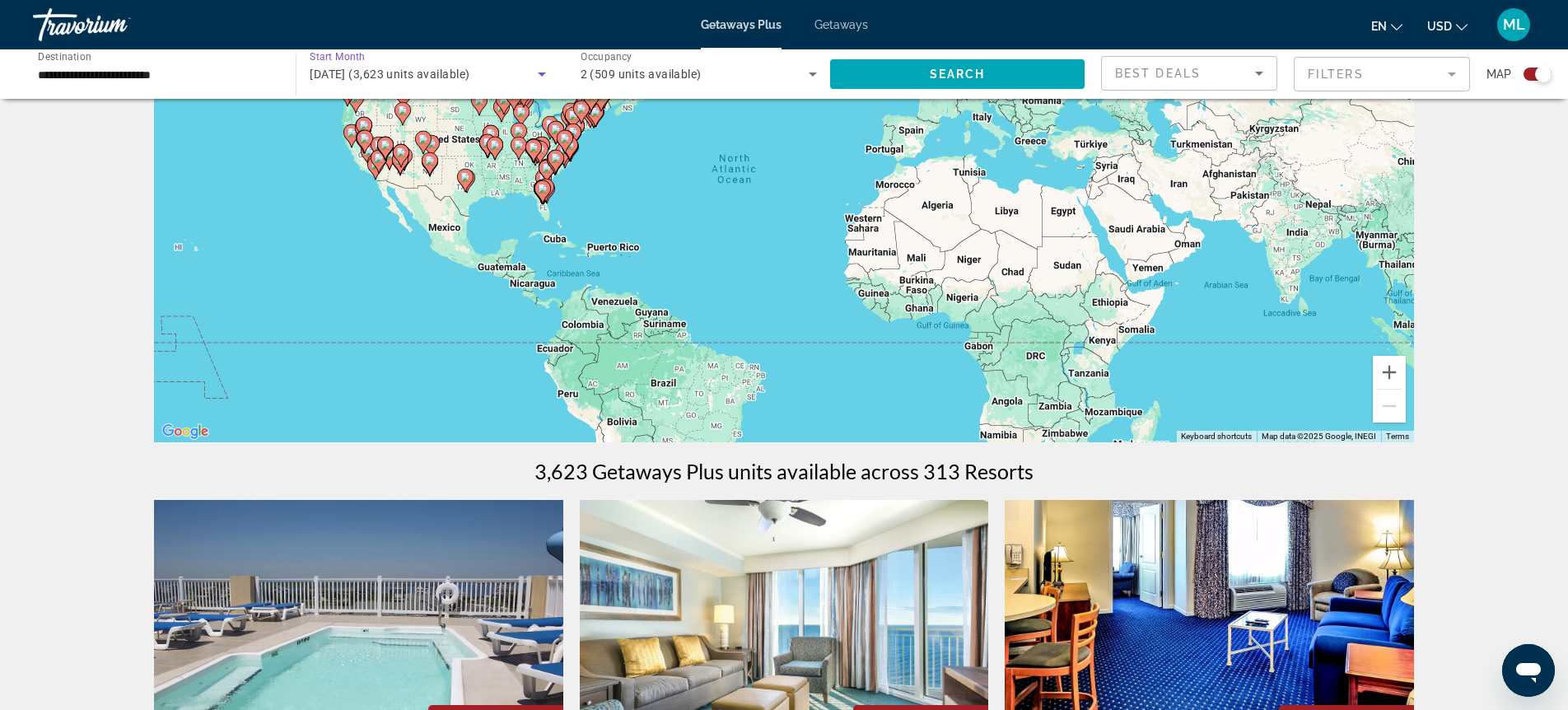
click at [540, 69] on icon "Search widget" at bounding box center [541, 74] width 19 height 19
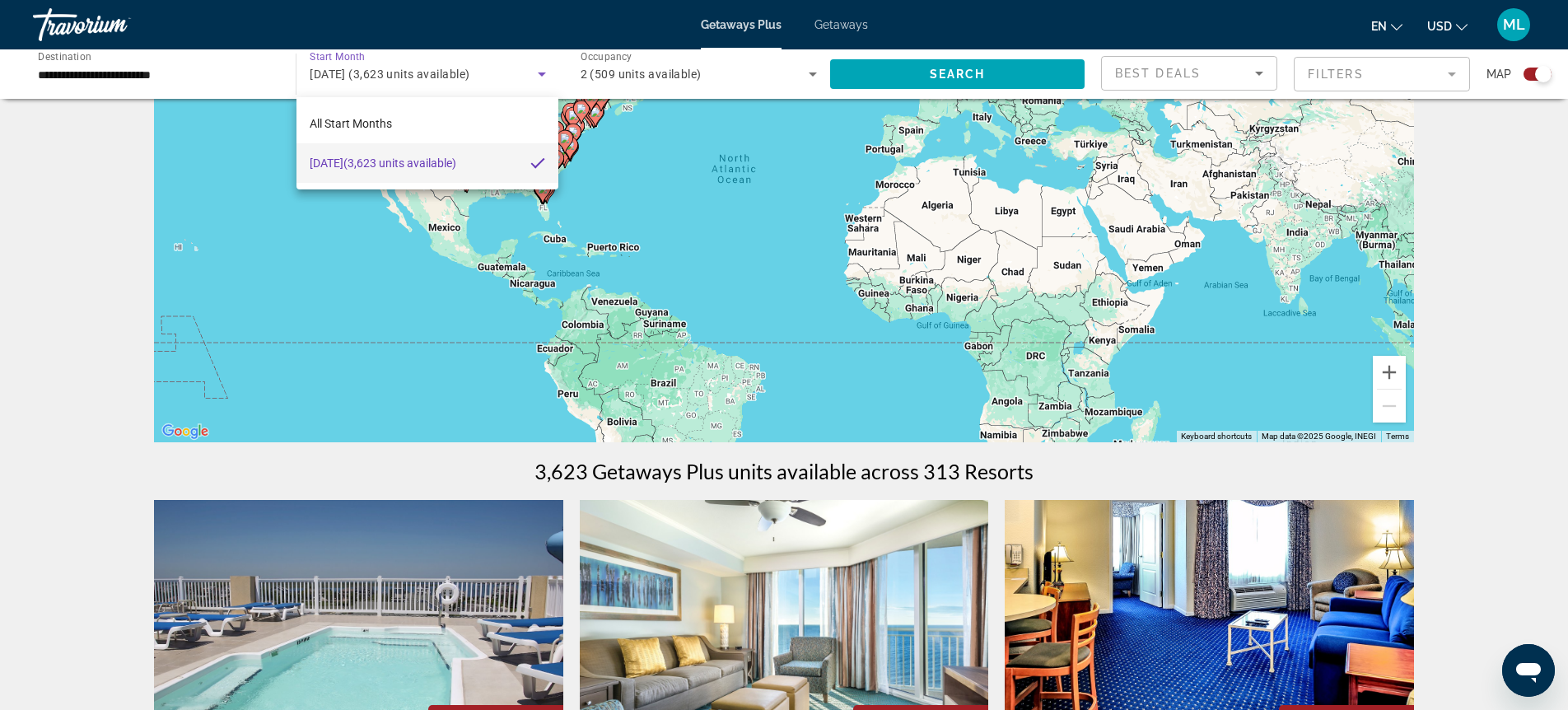
click at [547, 71] on div at bounding box center [784, 355] width 1568 height 710
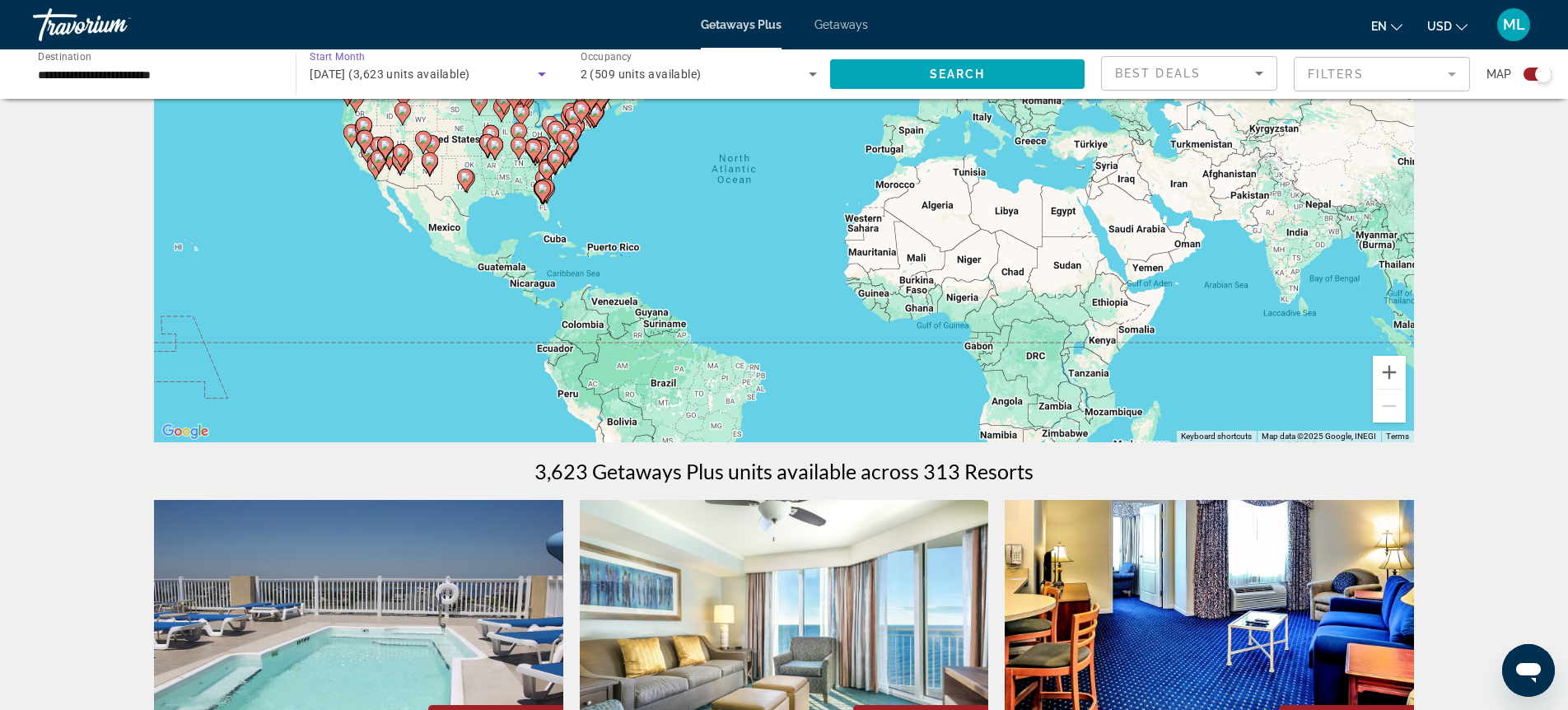
click at [480, 84] on div "[DATE] (3,623 units available)" at bounding box center [423, 74] width 227 height 19
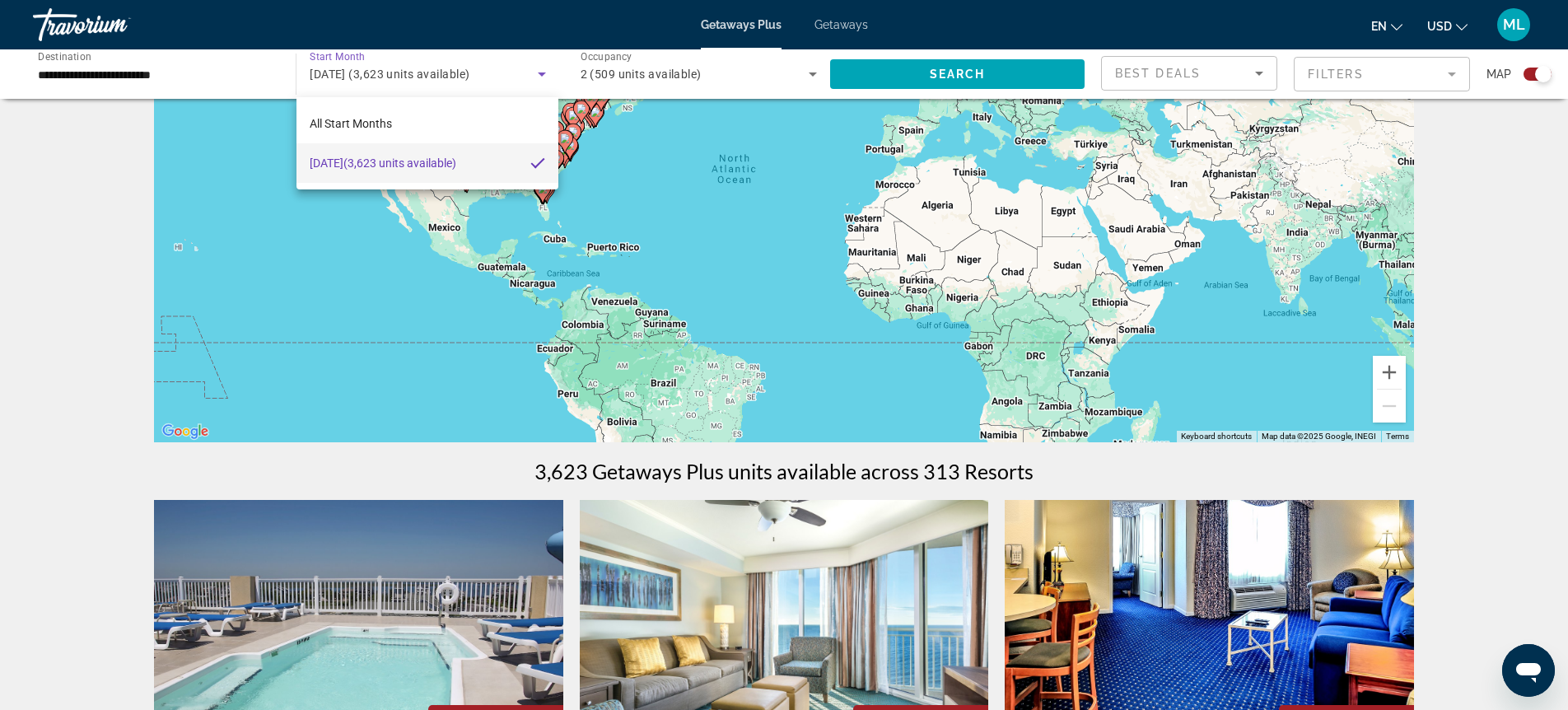
click at [456, 160] on span "[DATE] (3,623 units available)" at bounding box center [383, 163] width 147 height 19
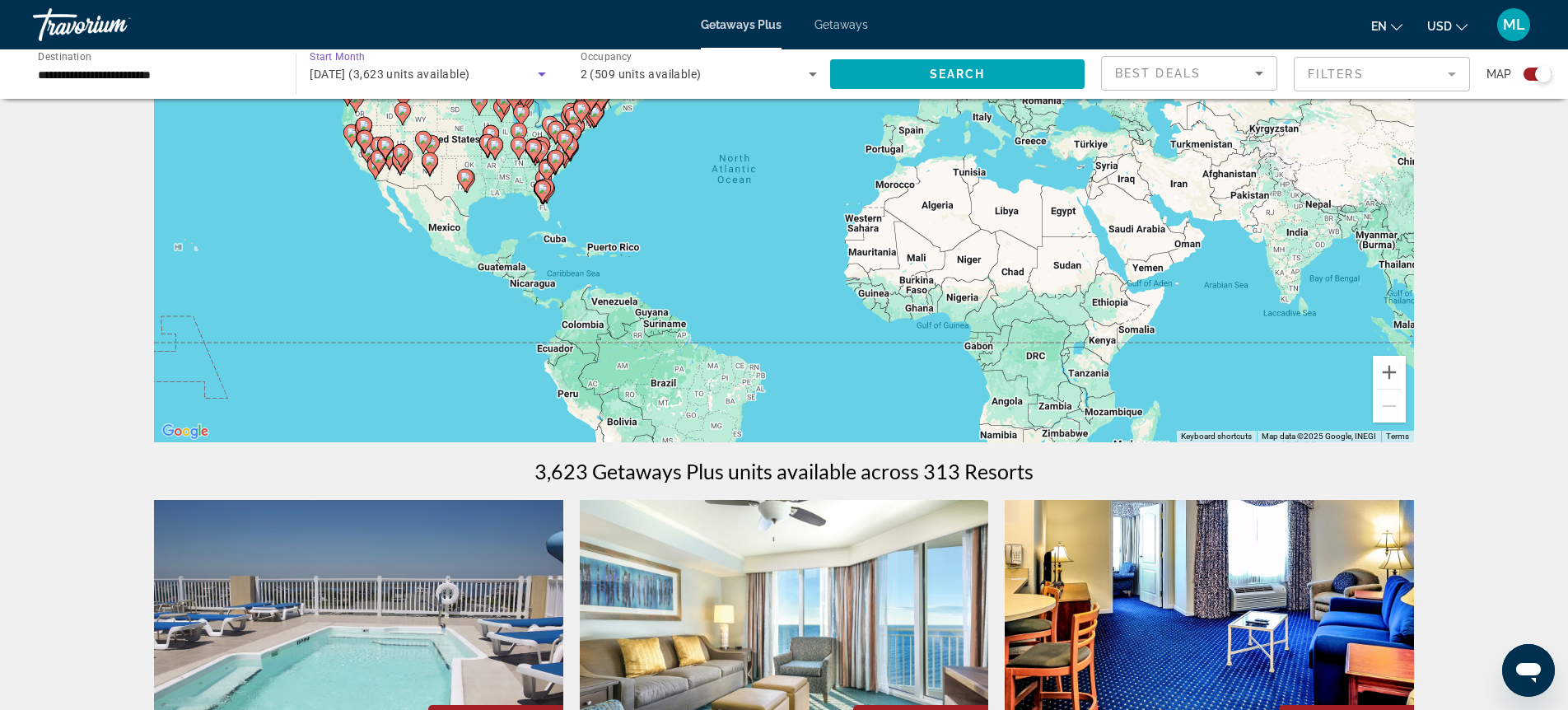
click at [539, 72] on icon "Search widget" at bounding box center [541, 74] width 8 height 4
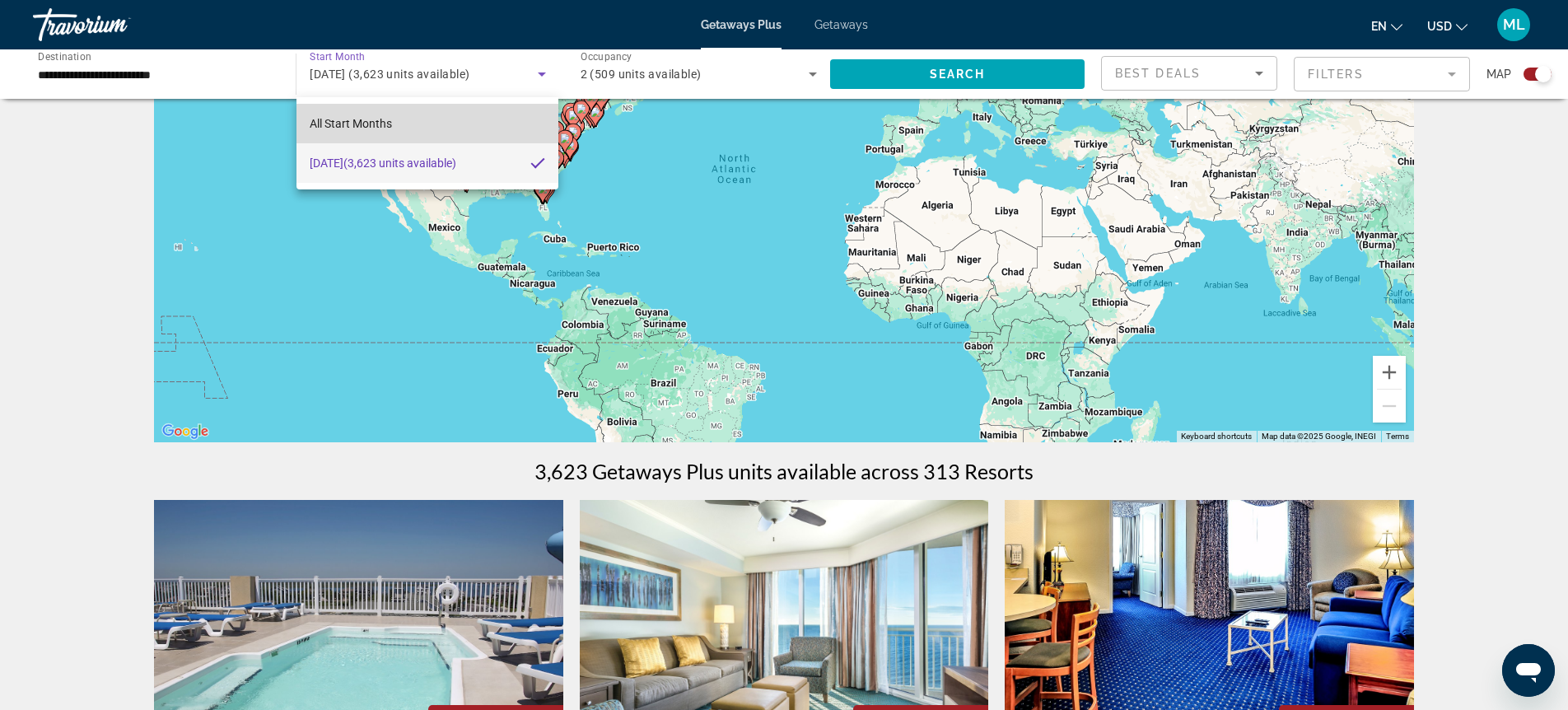
click at [402, 125] on mat-option "All Start Months" at bounding box center [428, 123] width 262 height 40
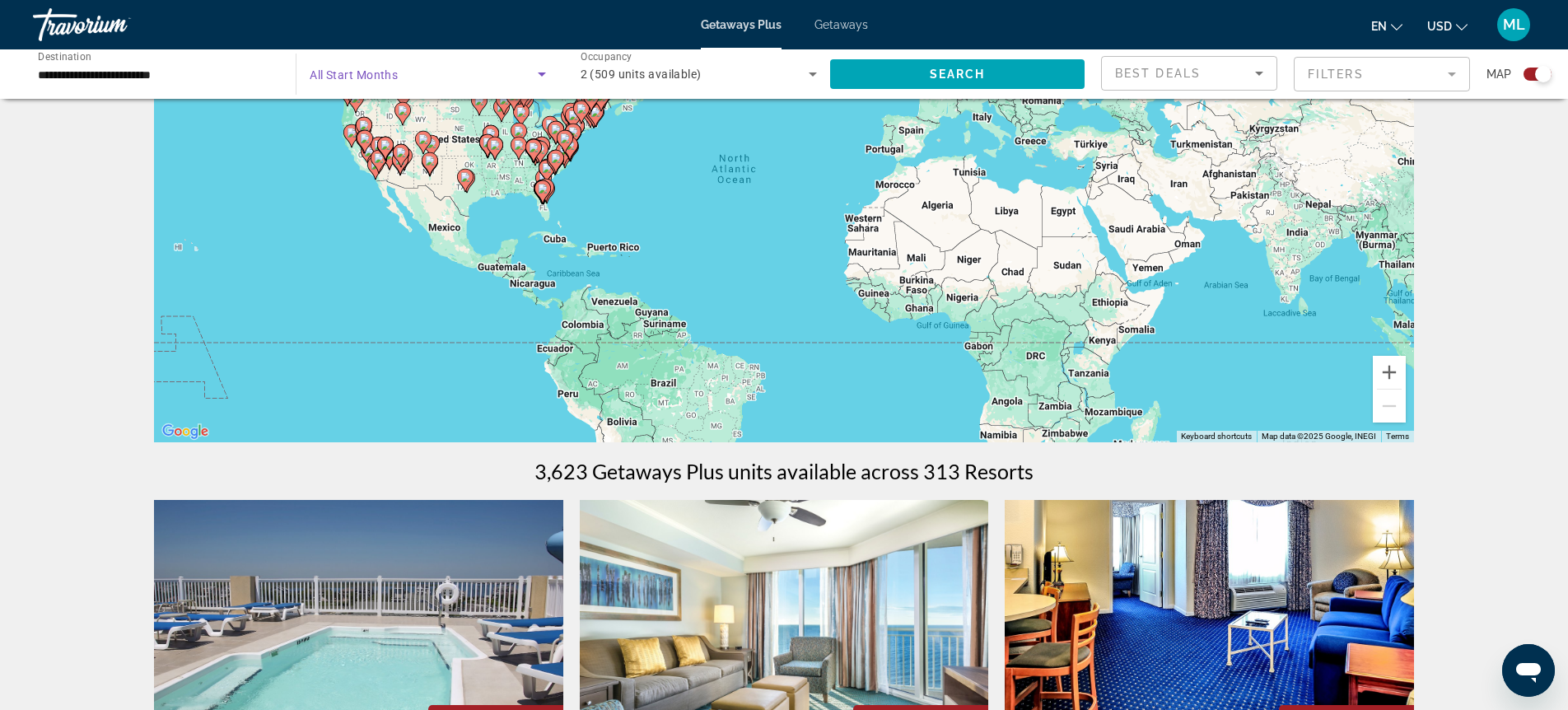
click at [458, 74] on span "Search widget" at bounding box center [423, 74] width 227 height 19
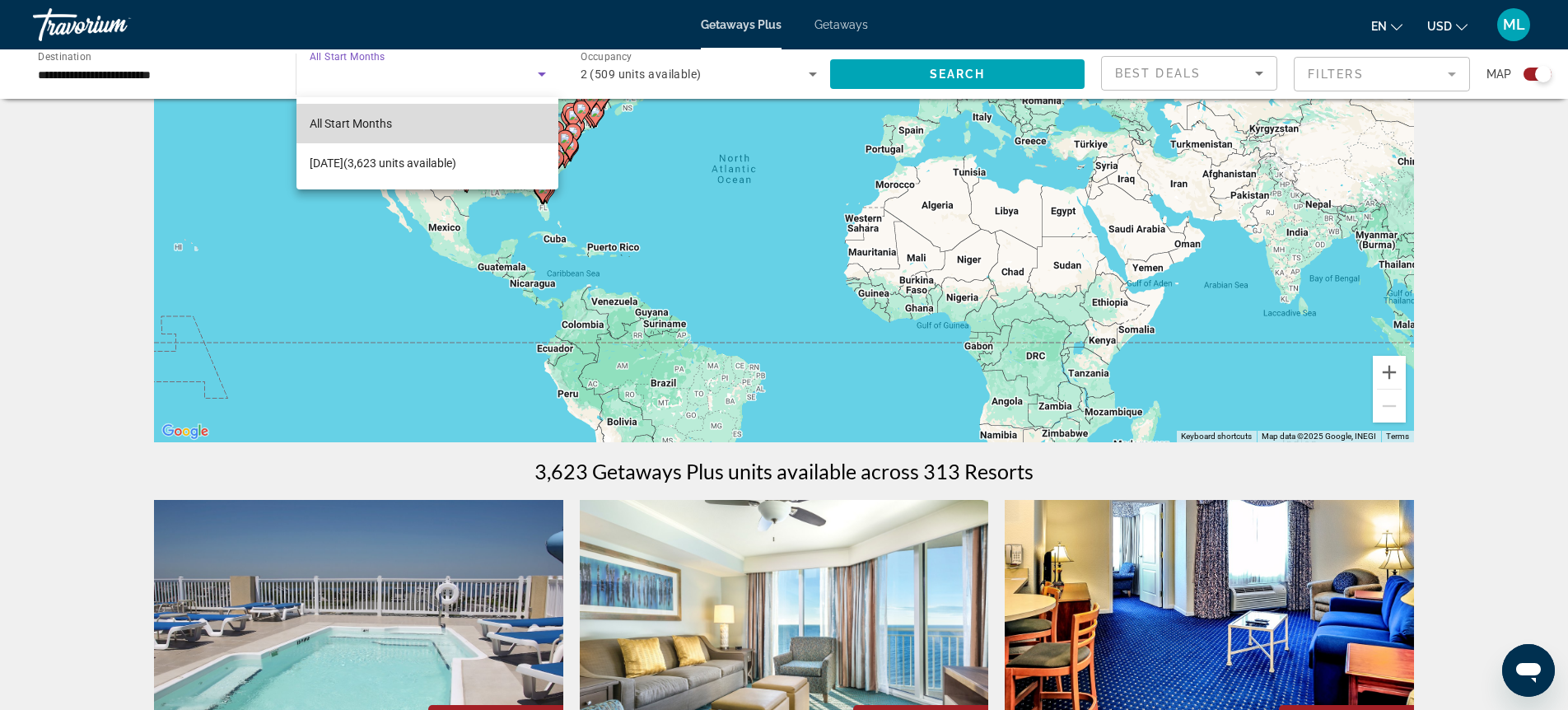
click at [378, 131] on span "All Start Months" at bounding box center [351, 123] width 83 height 19
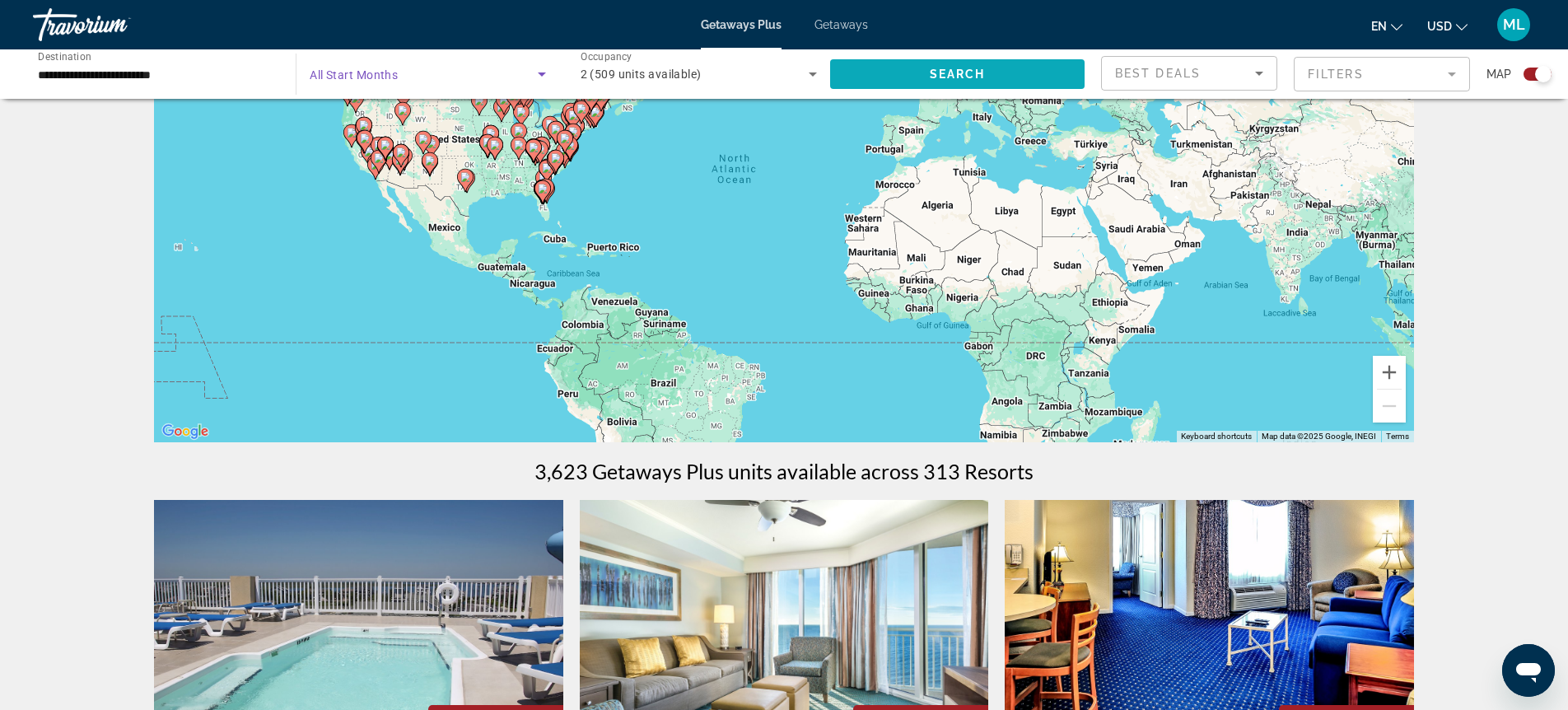
click at [929, 69] on span "Search" at bounding box center [957, 74] width 56 height 13
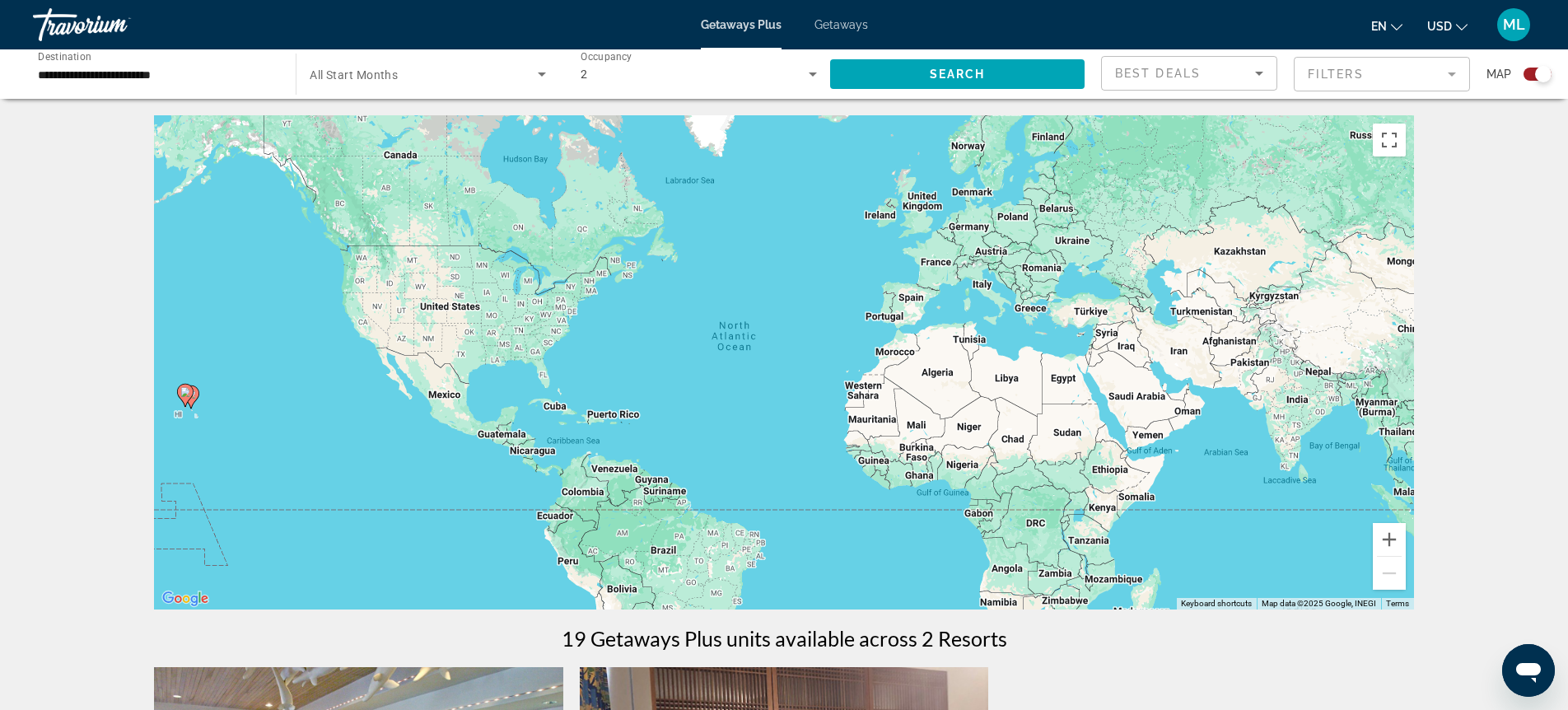
click at [1125, 64] on div "Best Deals" at bounding box center [1184, 73] width 140 height 19
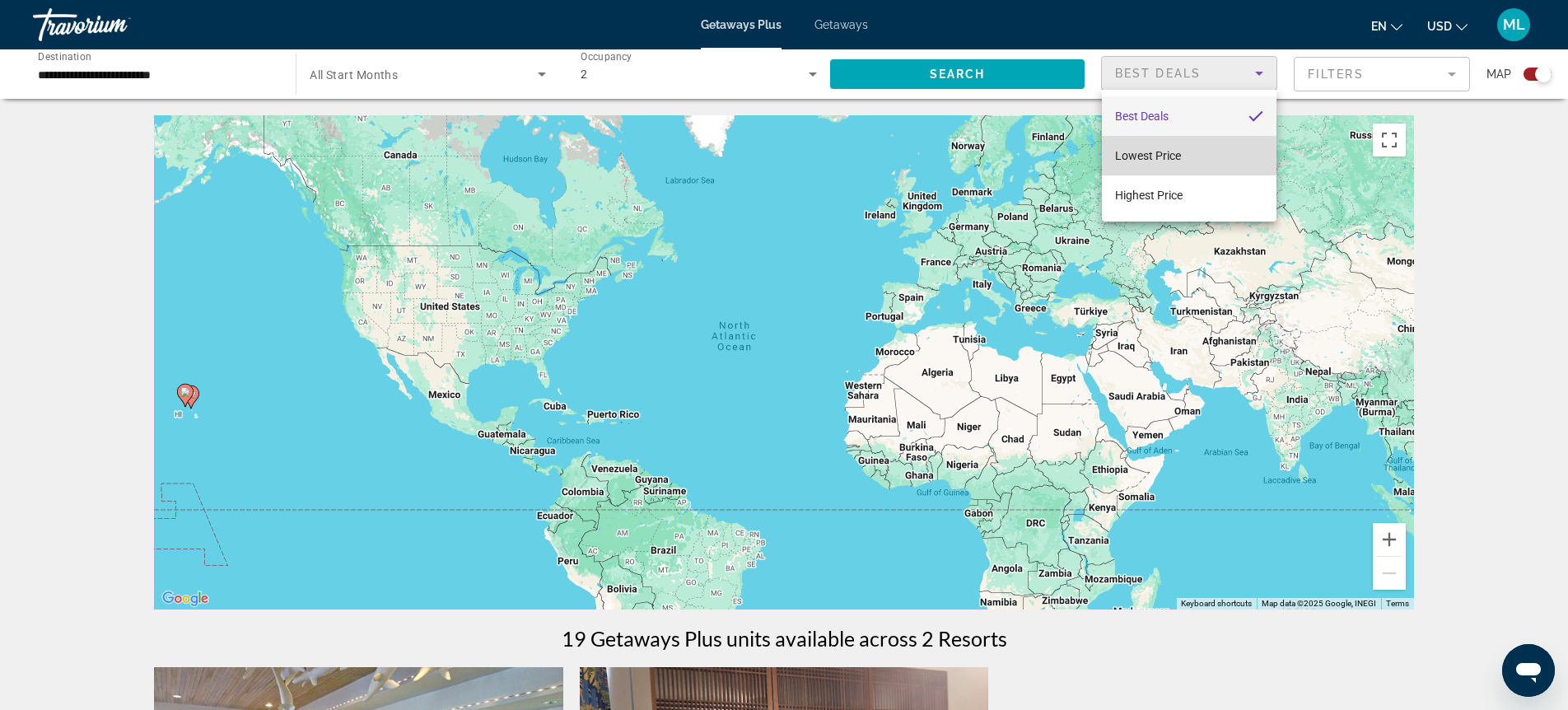
click at [1144, 150] on span "Lowest Price" at bounding box center [1147, 155] width 66 height 13
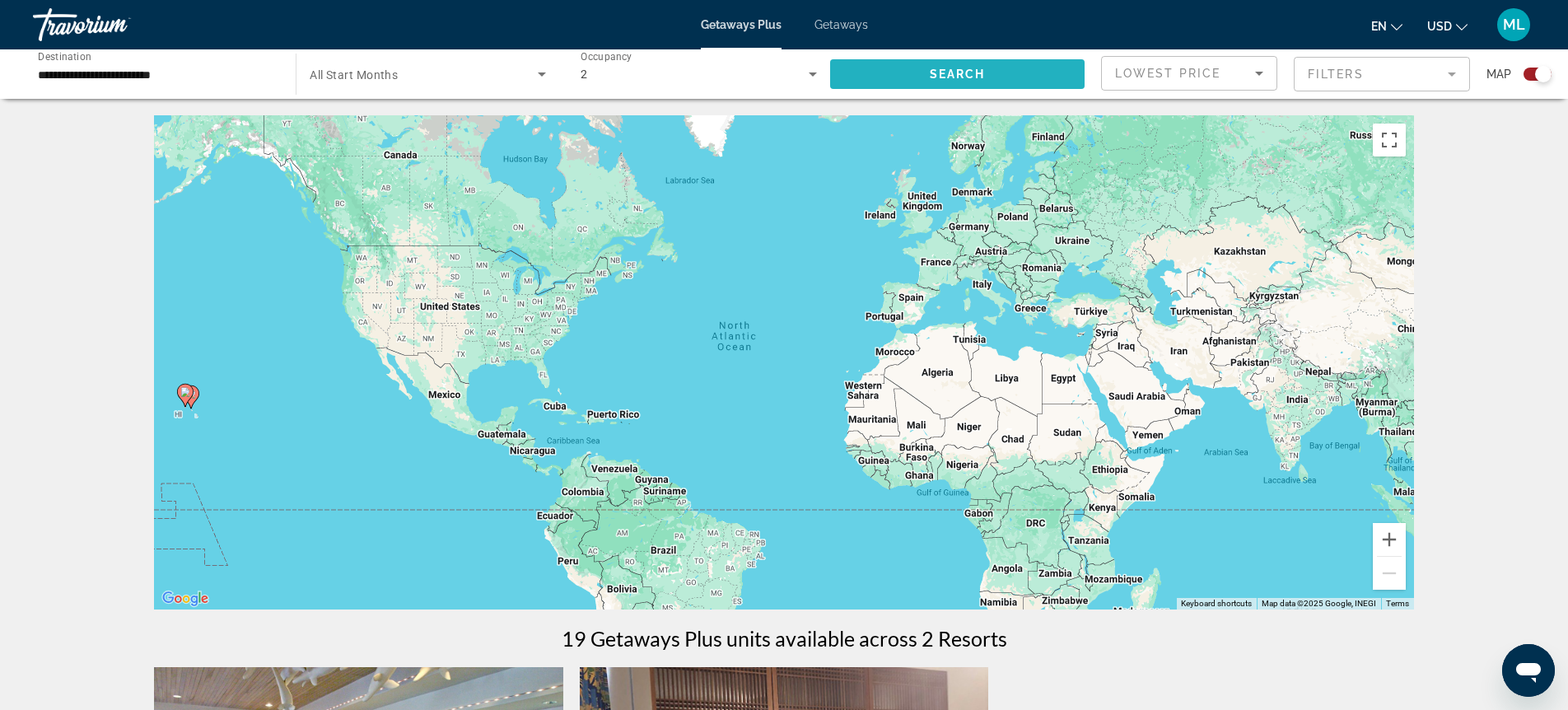
click at [859, 68] on span "Search widget" at bounding box center [956, 74] width 254 height 40
click at [344, 89] on div "Search widget" at bounding box center [428, 74] width 236 height 46
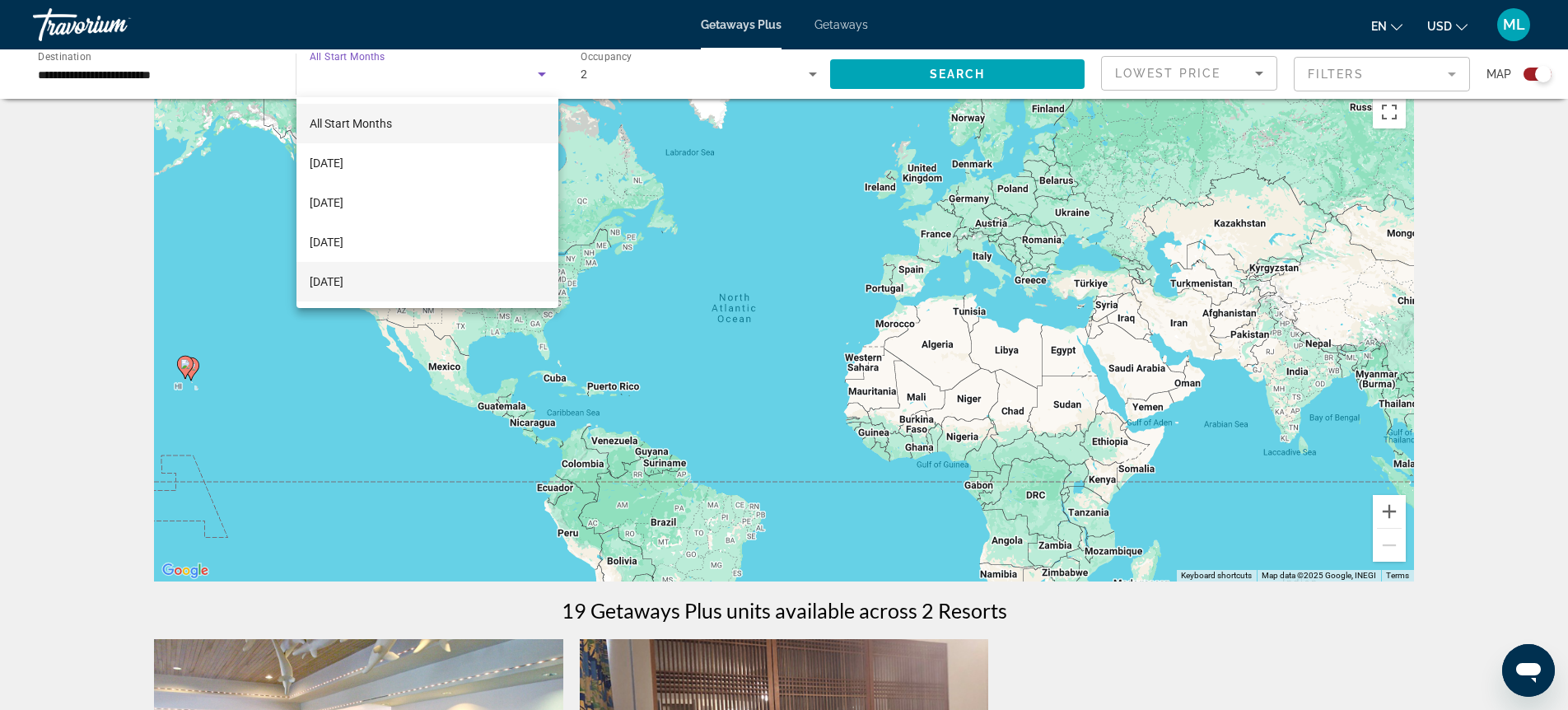
scroll to position [32, 0]
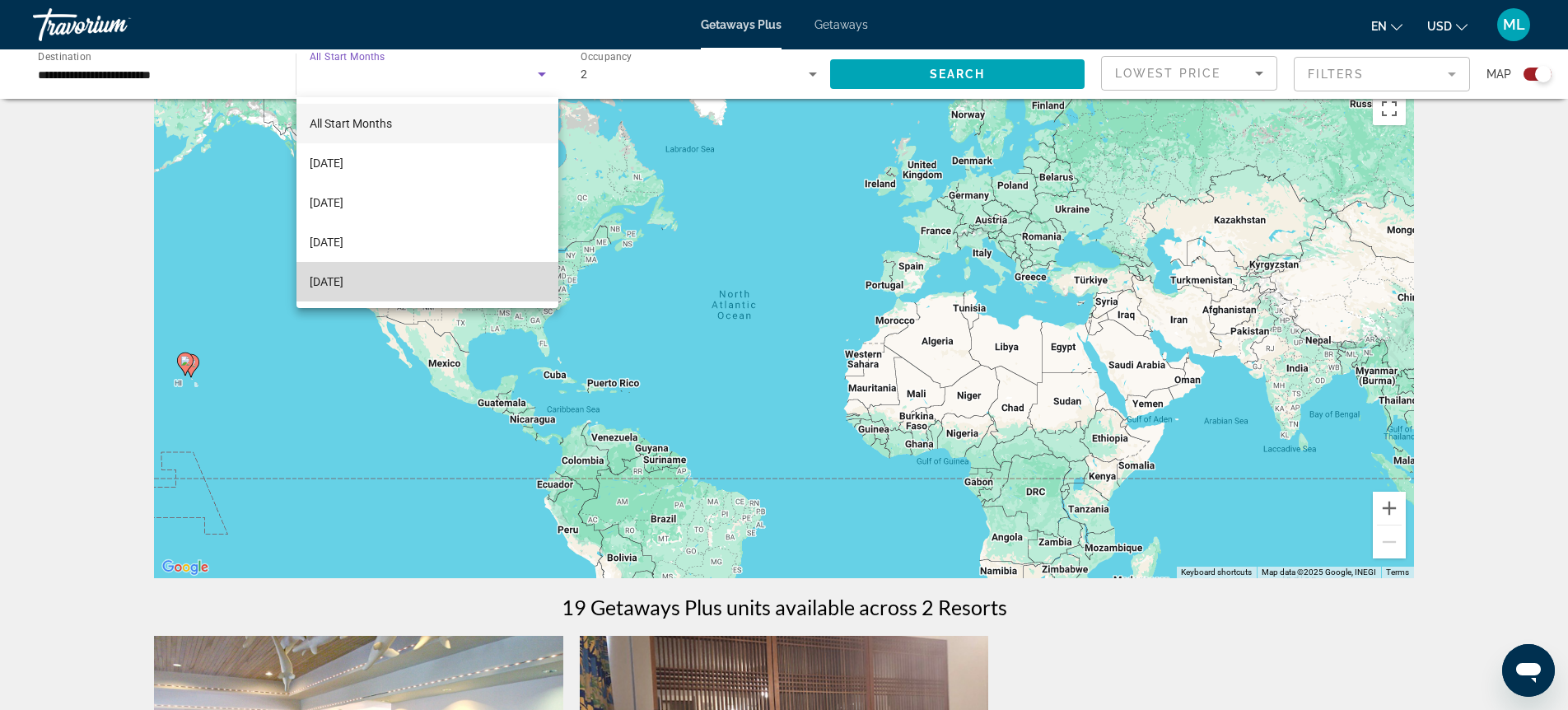
click at [343, 276] on span "[DATE]" at bounding box center [326, 282] width 33 height 19
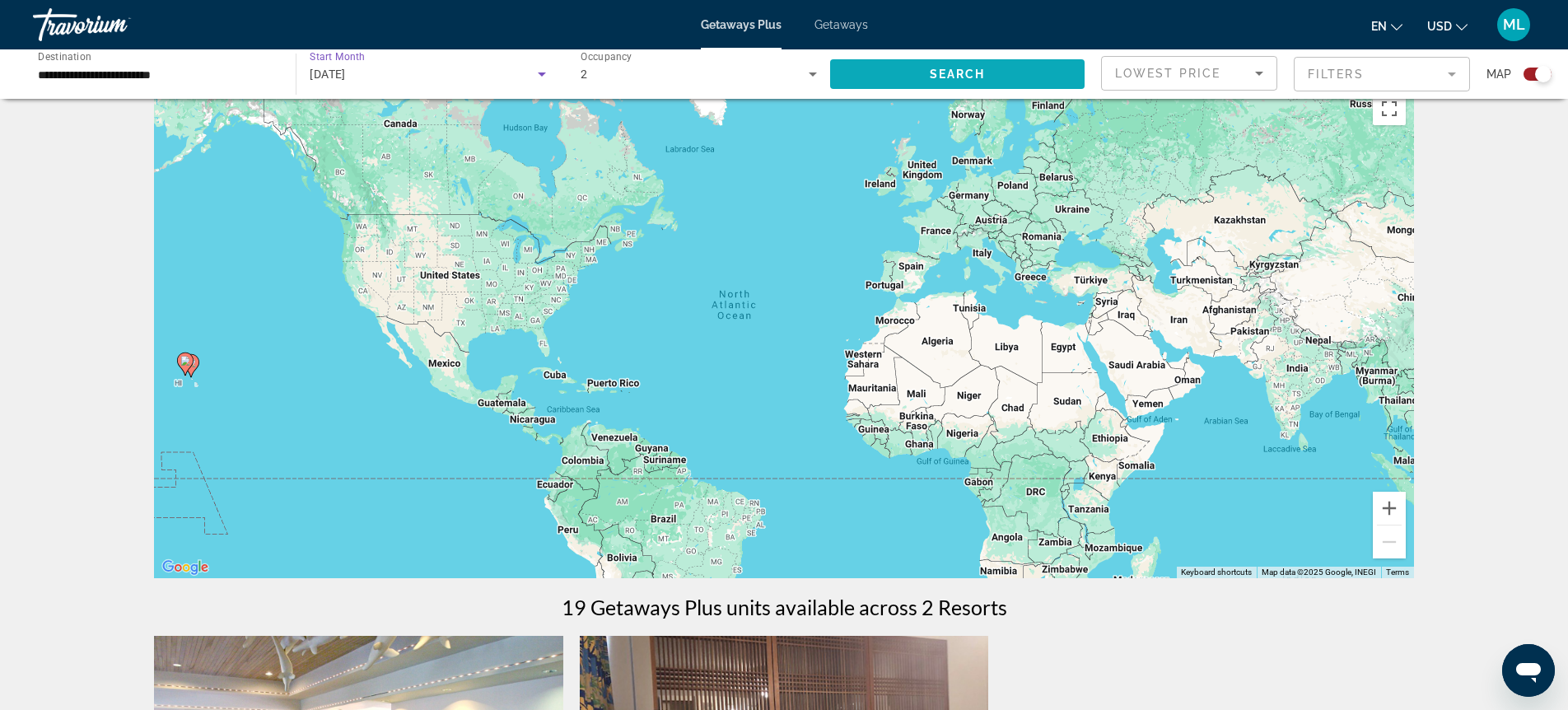
click at [871, 72] on span "Search widget" at bounding box center [956, 74] width 254 height 40
